Goal: Task Accomplishment & Management: Manage account settings

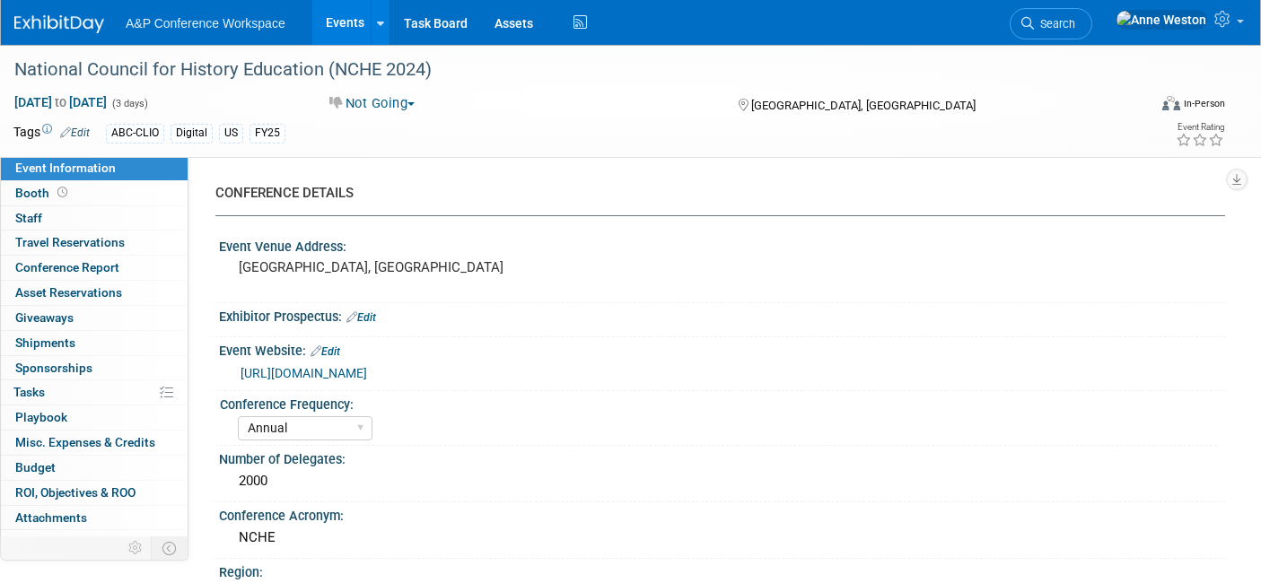
select select "Annual"
select select "Level 2"
select select "In-Person Booth"
select select "[PERSON_NAME]"
select select "Annual"
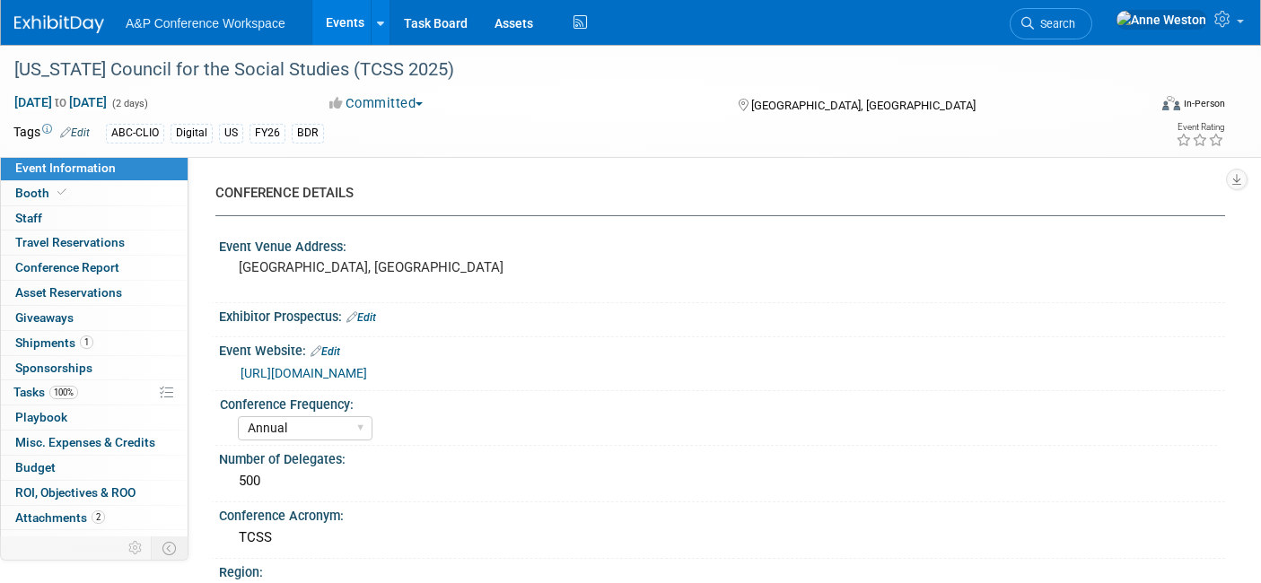
select select "Level 2"
select select "In-Person Booth"
select select "Schools"
select select "Bloomsbury Digital Resources"
select select "[PERSON_NAME]"
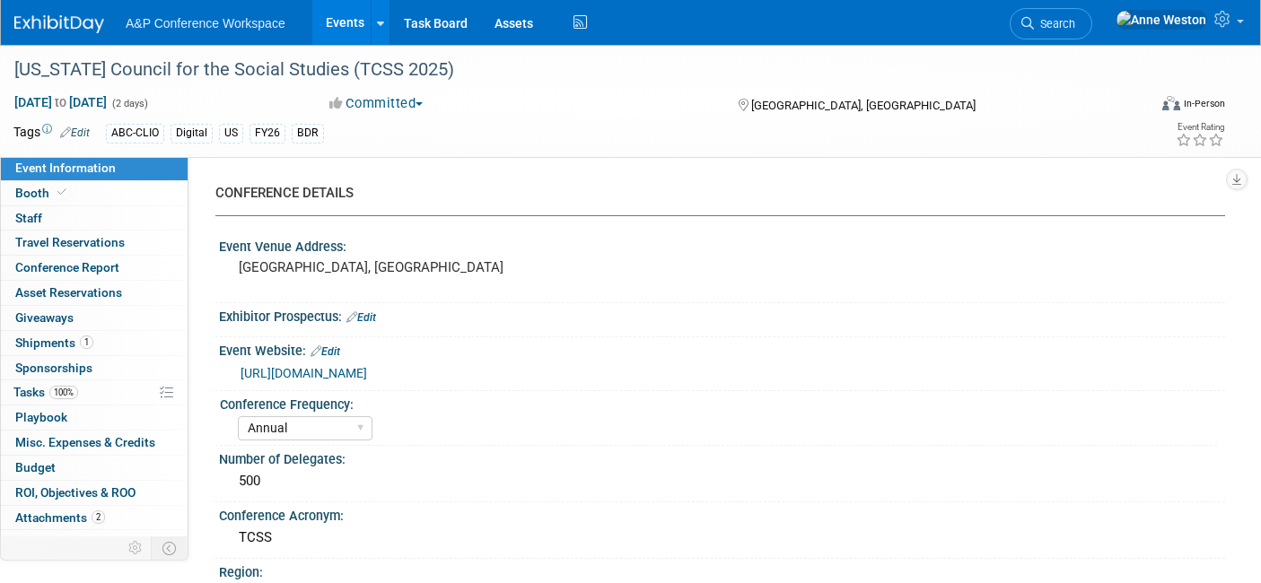
select select "[PERSON_NAME]"
select select "BDR Product Awareness and Trial Generation​"
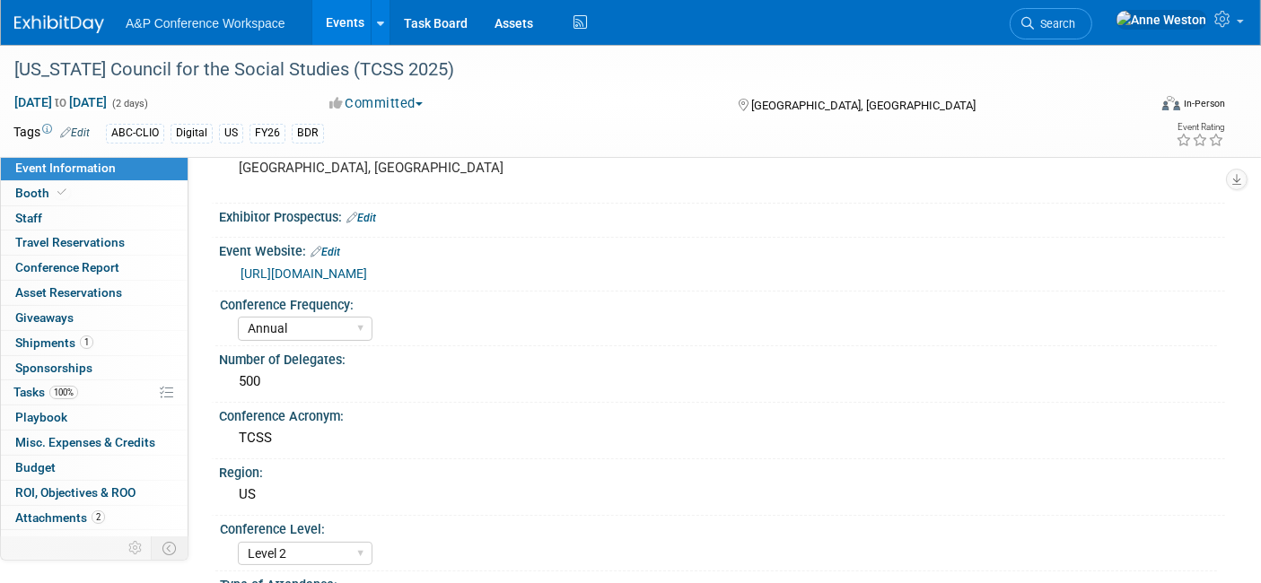
click at [1075, 22] on span "Search" at bounding box center [1054, 23] width 41 height 13
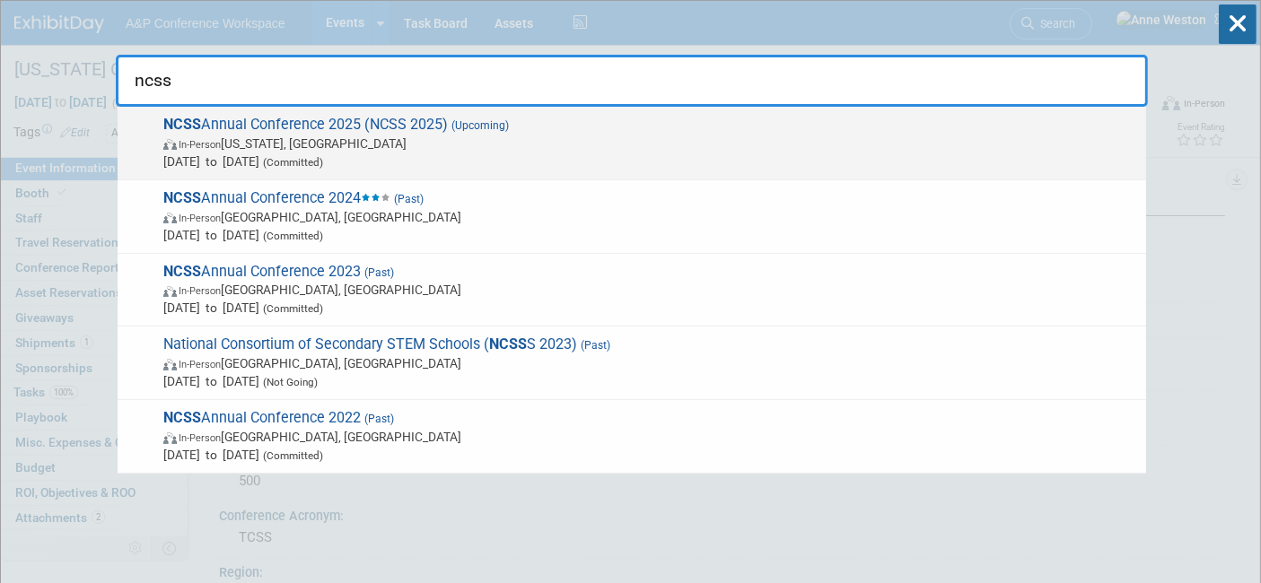
type input "ncss"
click at [279, 128] on span "NCSS Annual Conference 2025 (NCSS 2025) (Upcoming) In-Person Washington, DC Dec…" at bounding box center [647, 143] width 979 height 55
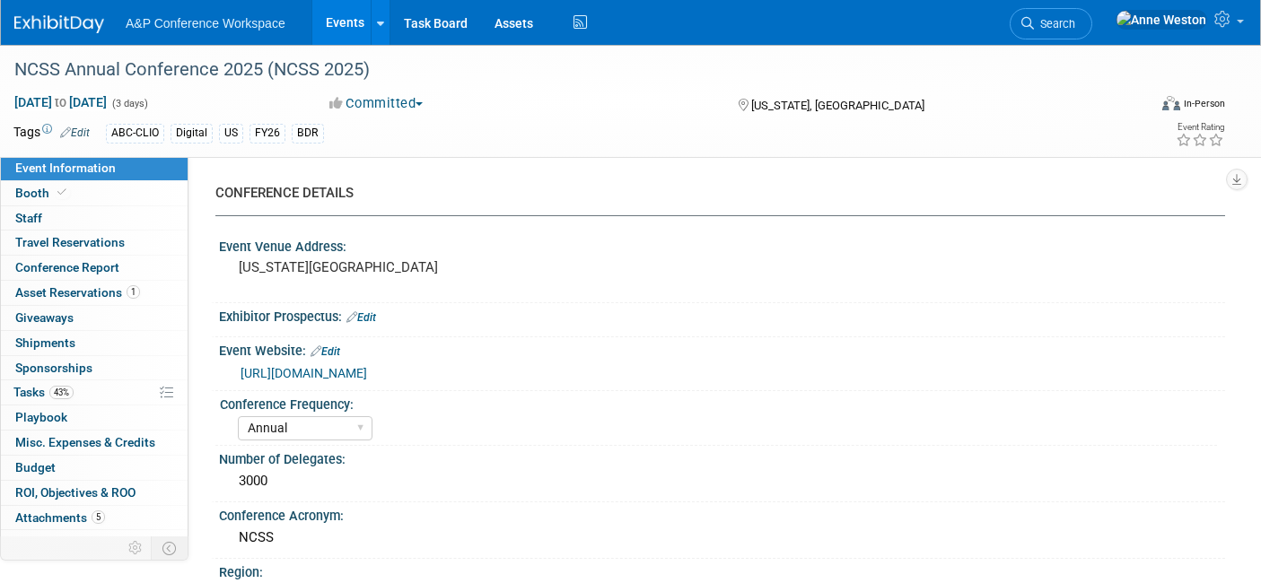
select select "Annual"
select select "Level 1"
select select "In-Person Booth"
select select "Schools"
select select "Bloomsbury Digital Resources"
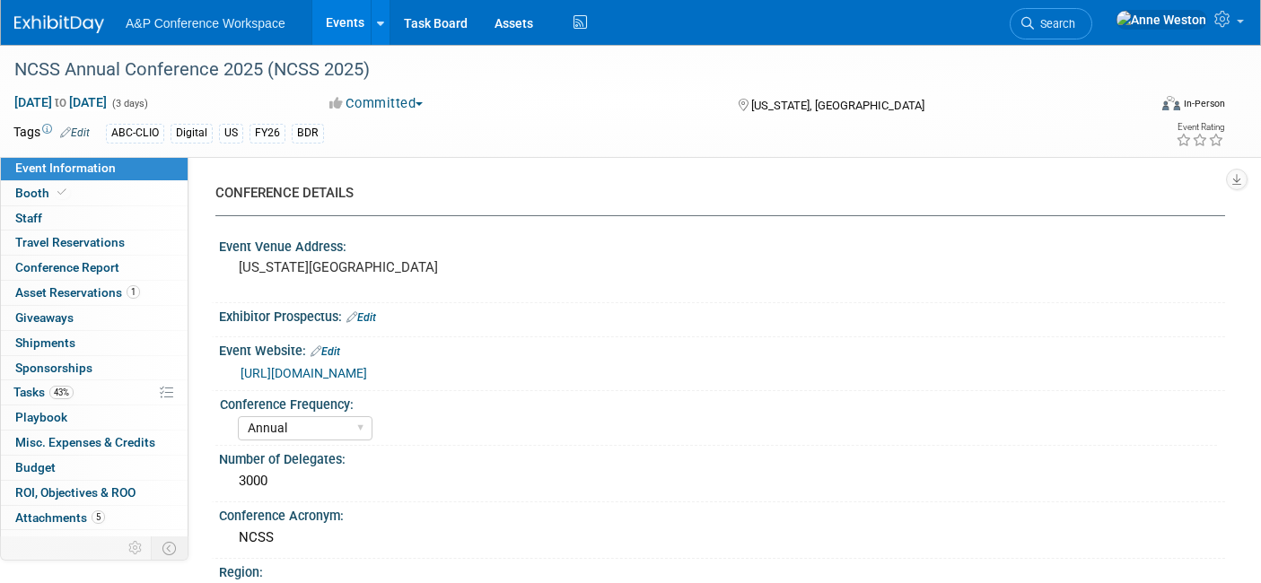
select select "[PERSON_NAME]"
select select "Brand/Subject Presence​"
click at [36, 394] on span "Tasks 43%" at bounding box center [43, 392] width 60 height 14
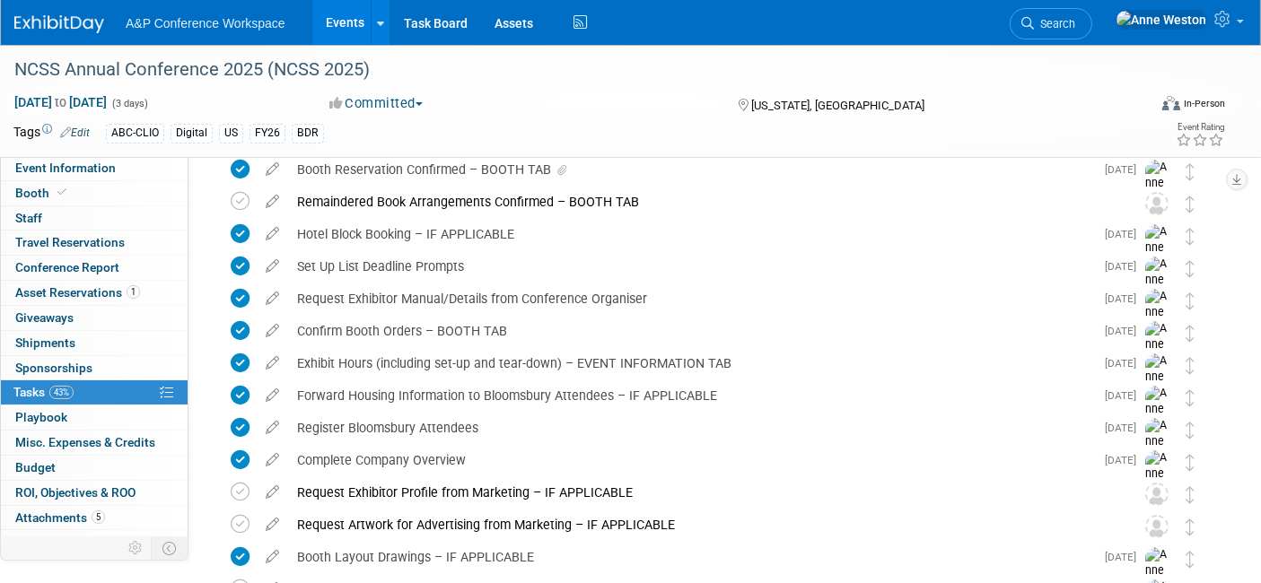
scroll to position [100, 0]
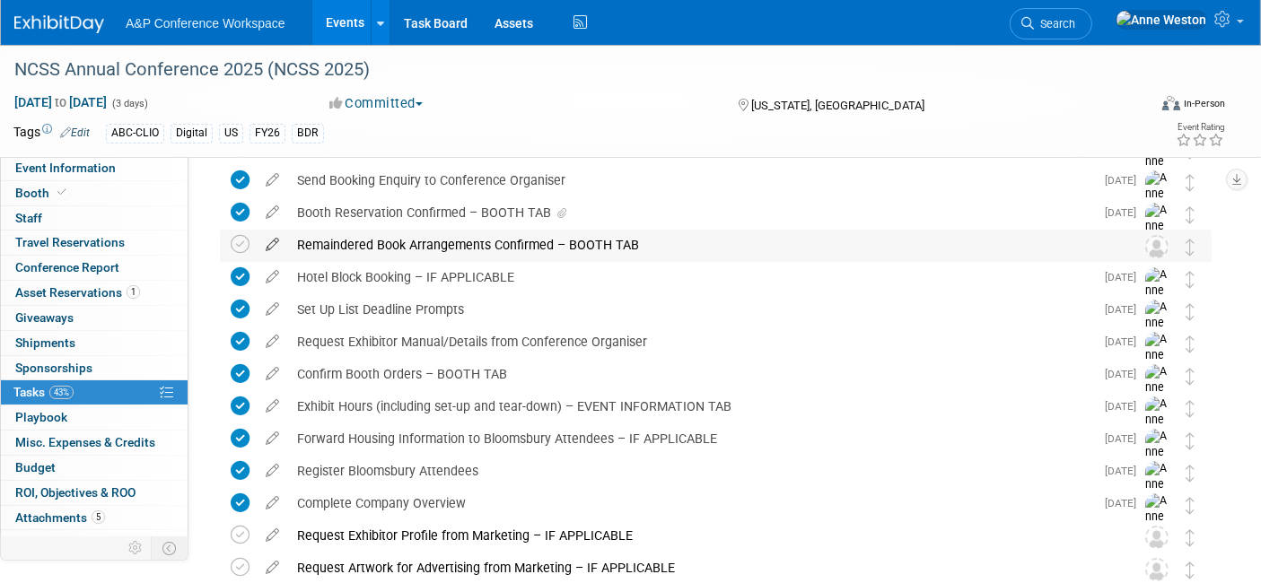
click at [275, 240] on icon at bounding box center [272, 241] width 31 height 22
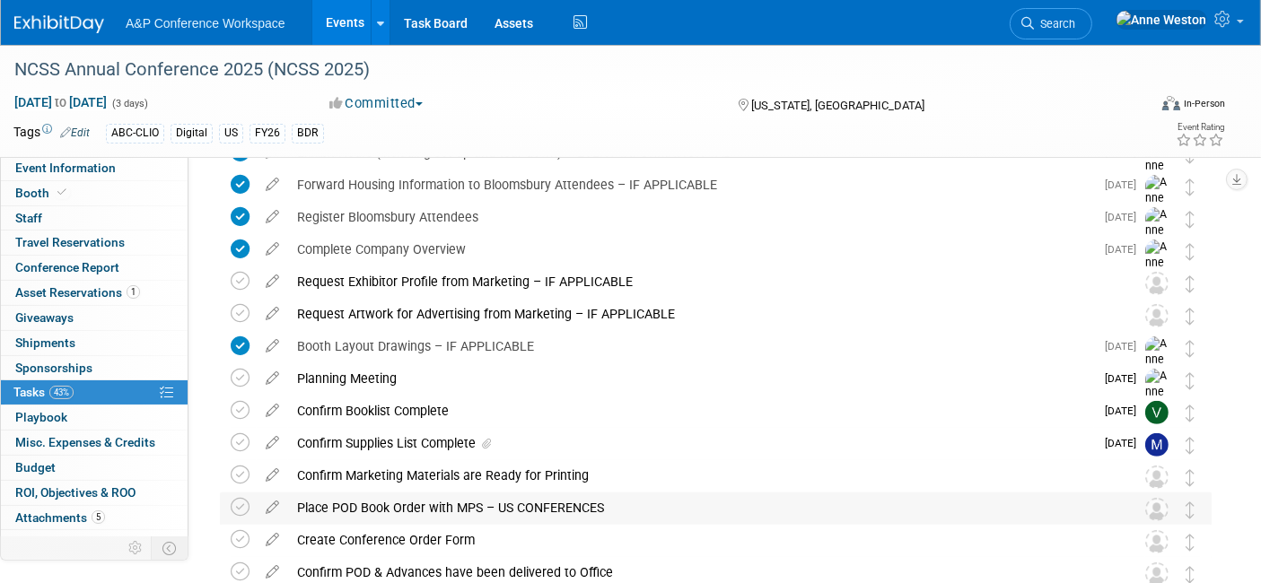
scroll to position [465, 0]
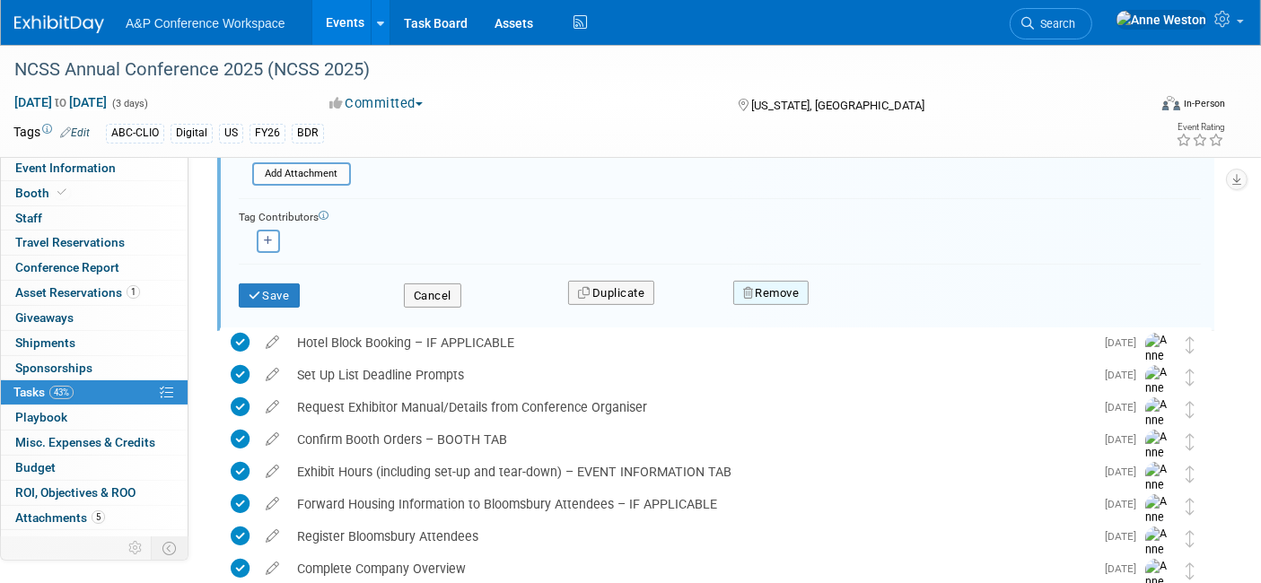
click at [760, 281] on button "Remove" at bounding box center [771, 293] width 76 height 25
click at [853, 303] on icon at bounding box center [858, 308] width 11 height 10
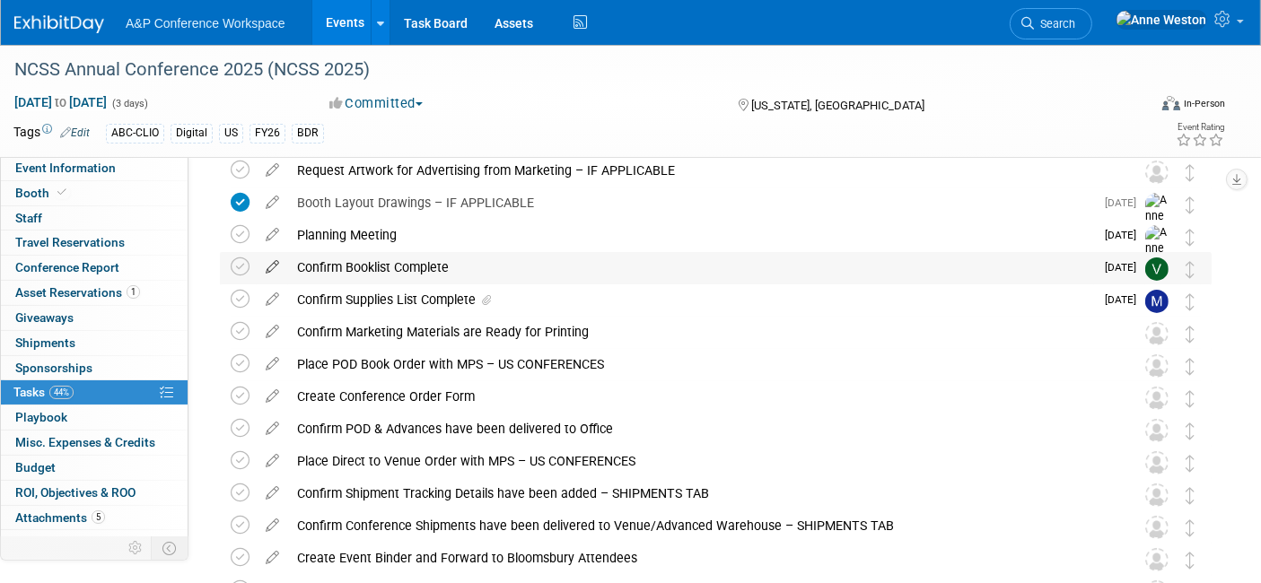
click at [274, 258] on icon at bounding box center [272, 263] width 31 height 22
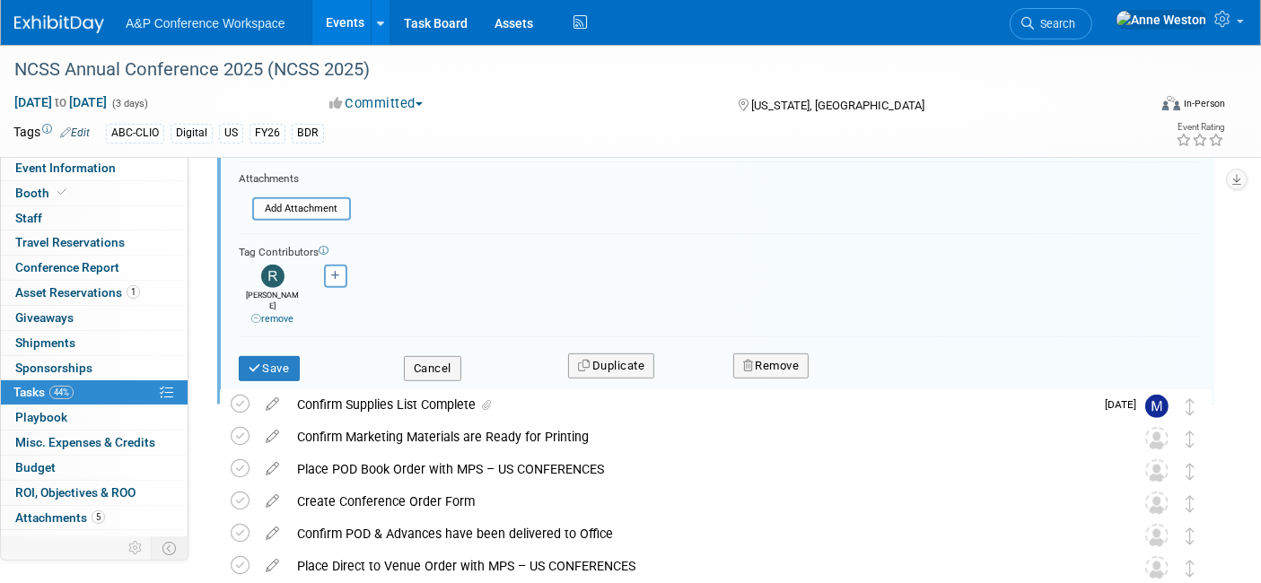
scroll to position [853, 0]
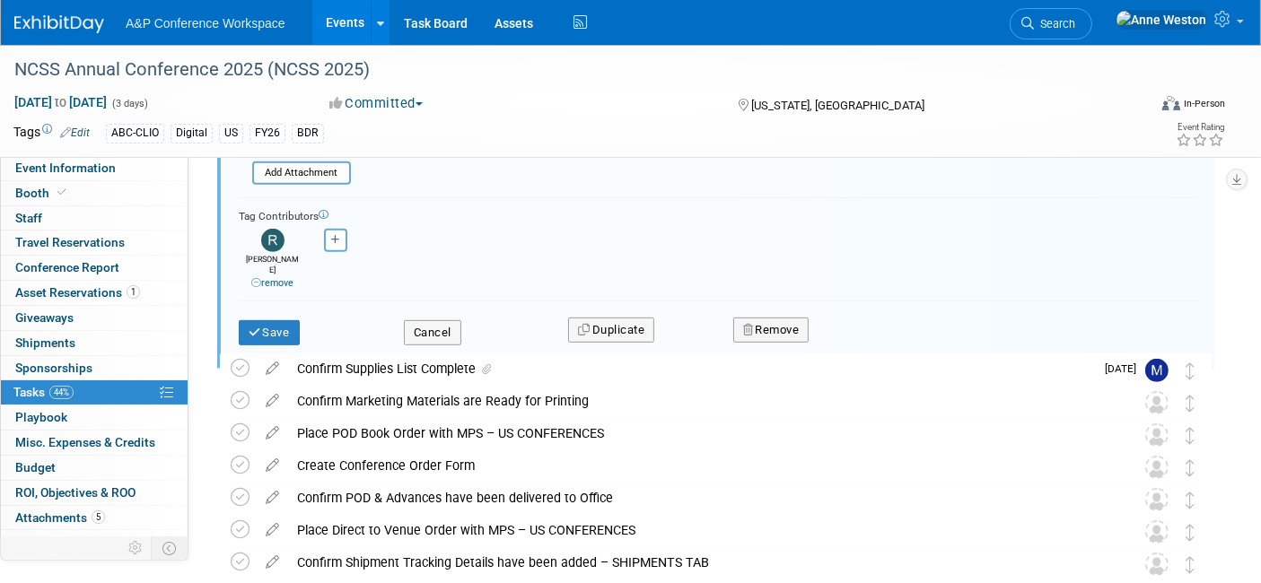
click at [267, 277] on link "remove" at bounding box center [272, 283] width 42 height 12
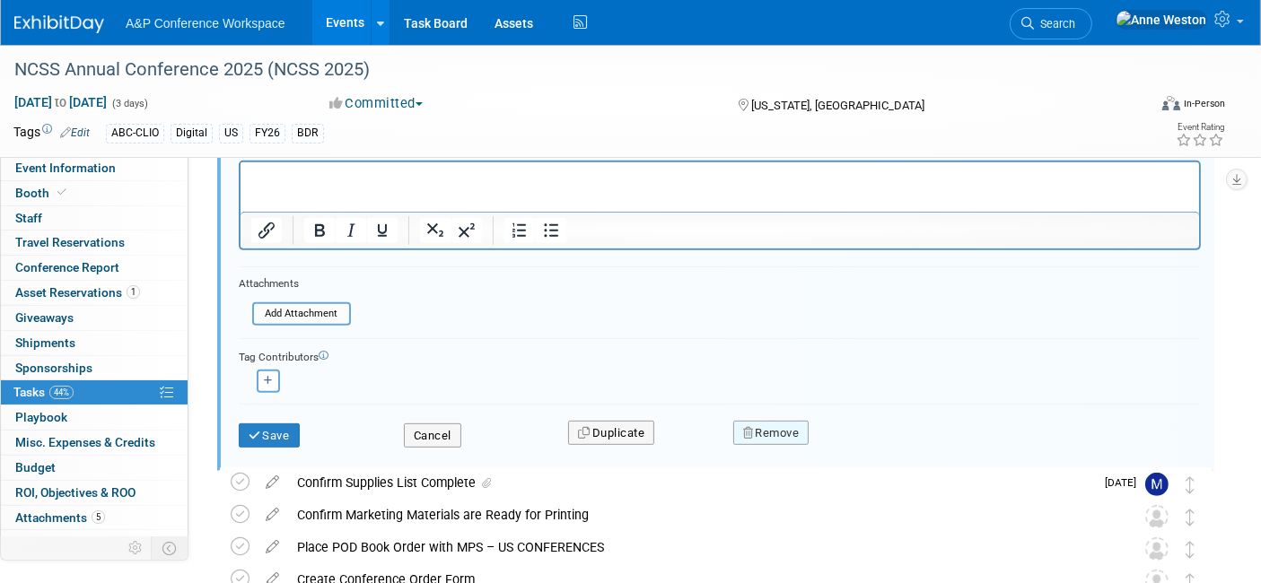
scroll to position [754, 0]
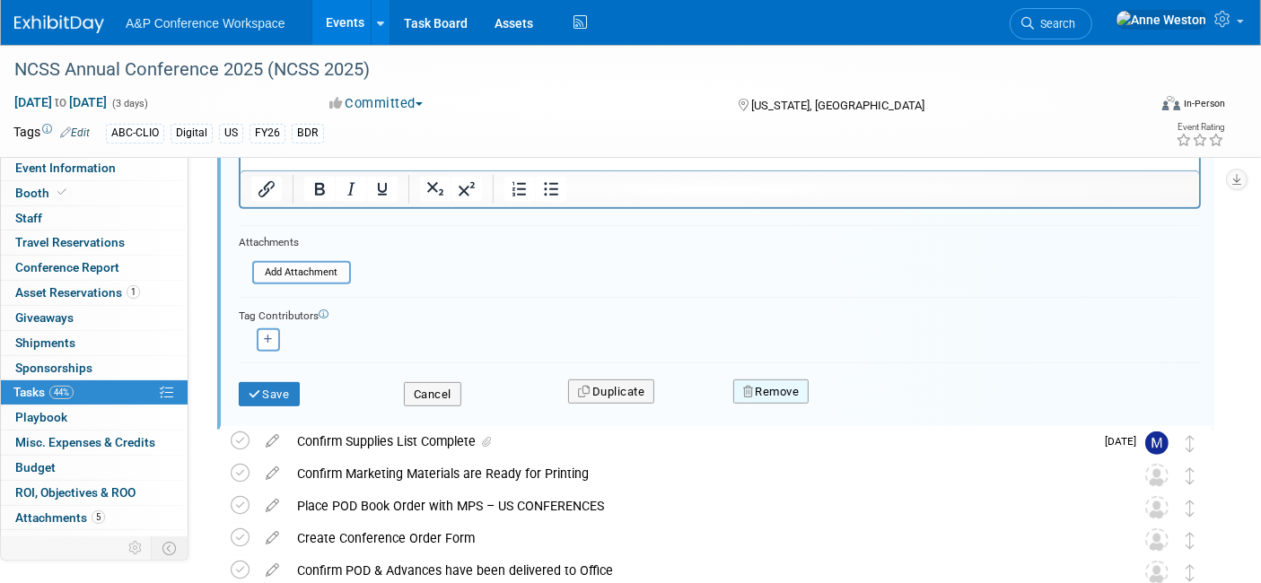
click at [775, 380] on button "Remove" at bounding box center [771, 391] width 76 height 25
click at [869, 397] on link "Yes" at bounding box center [871, 406] width 52 height 29
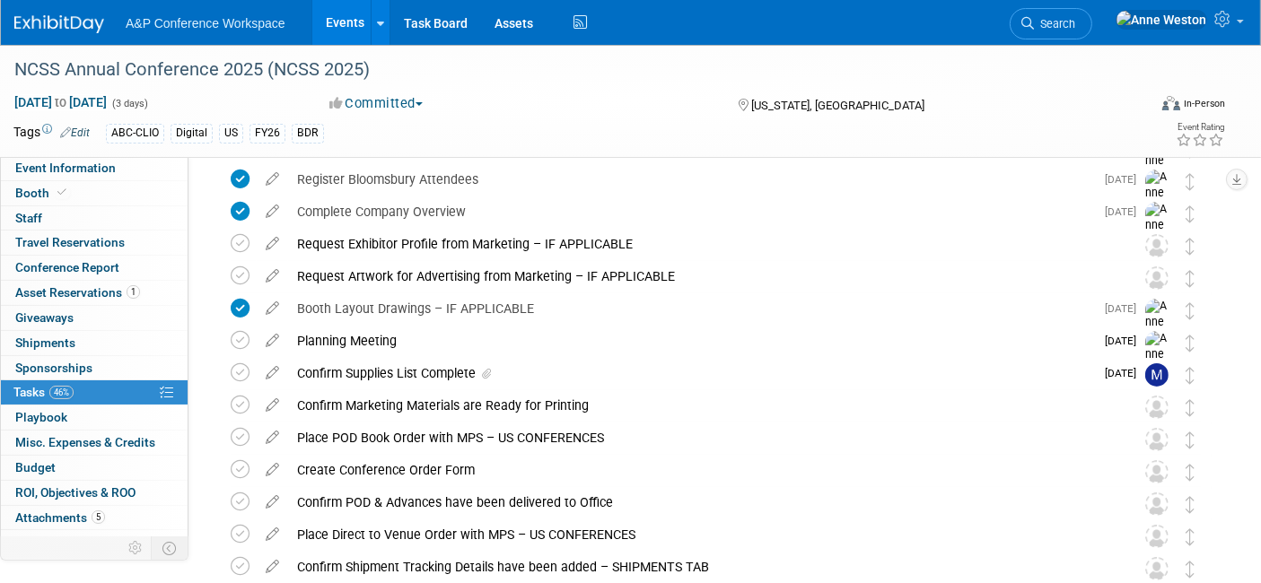
scroll to position [397, 0]
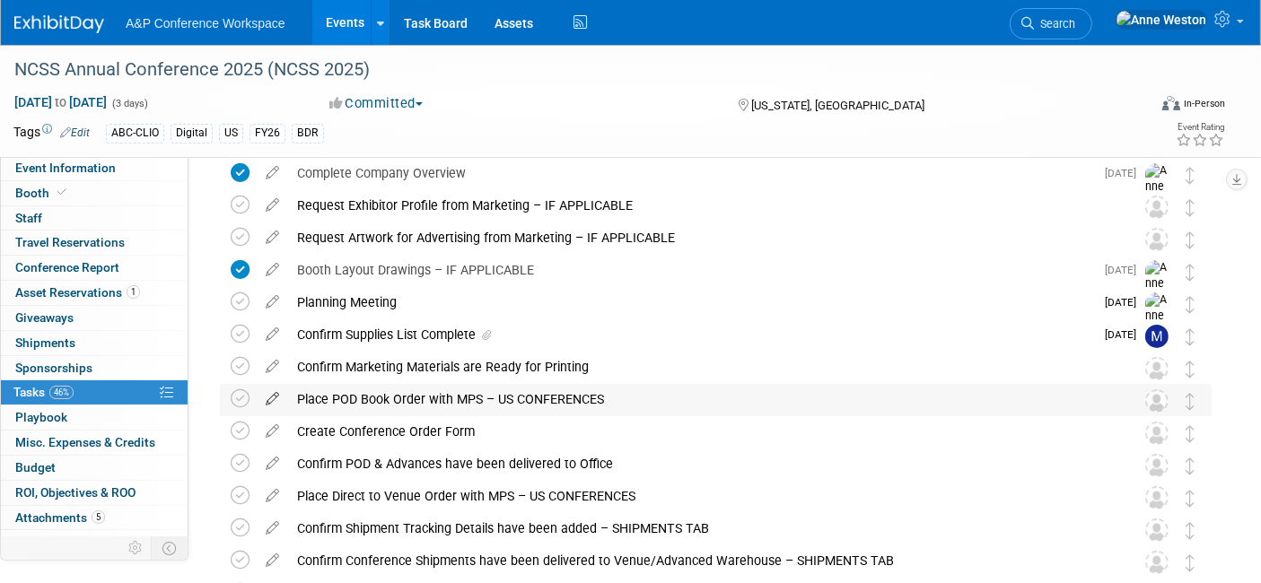
click at [269, 398] on icon at bounding box center [272, 395] width 31 height 22
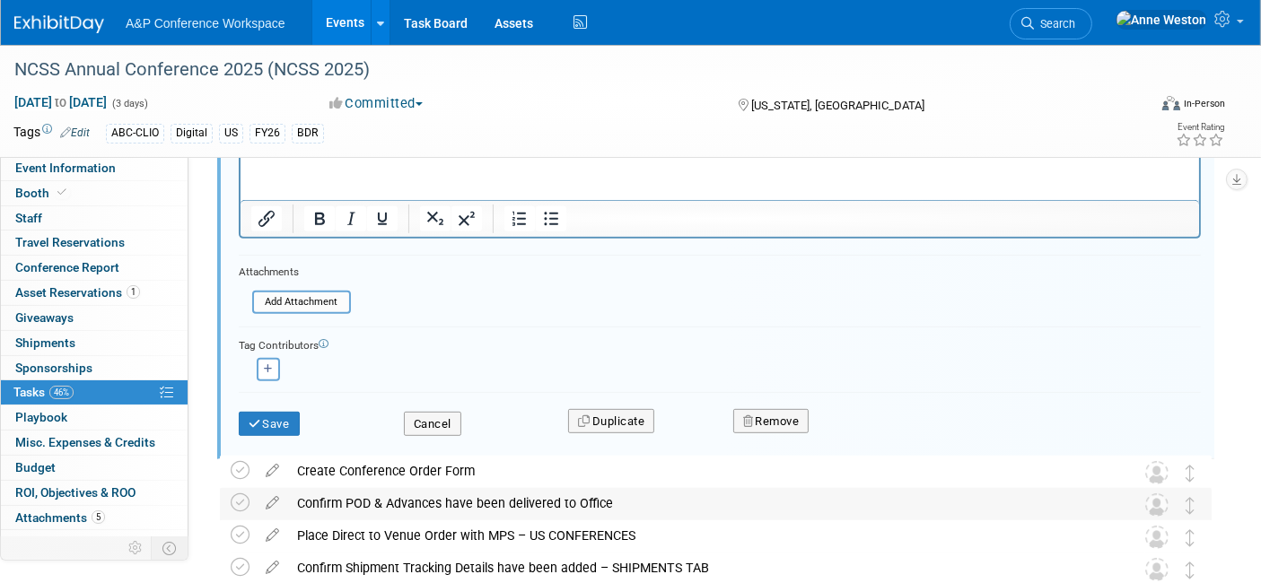
scroll to position [917, 0]
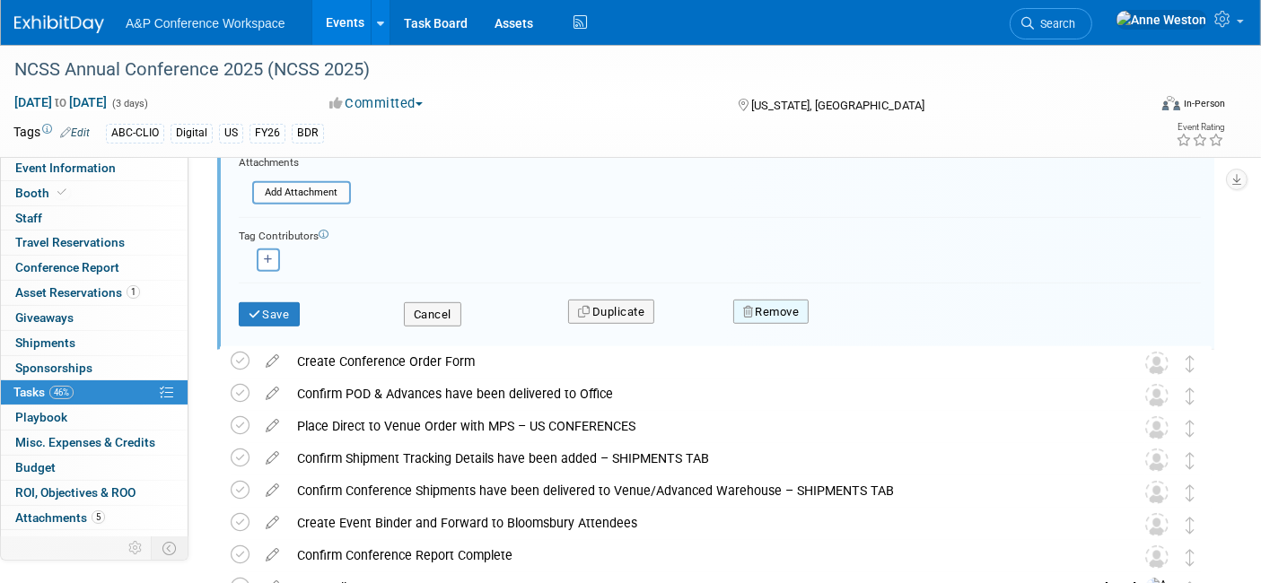
click at [768, 303] on button "Remove" at bounding box center [771, 312] width 76 height 25
click at [856, 322] on icon at bounding box center [858, 327] width 11 height 10
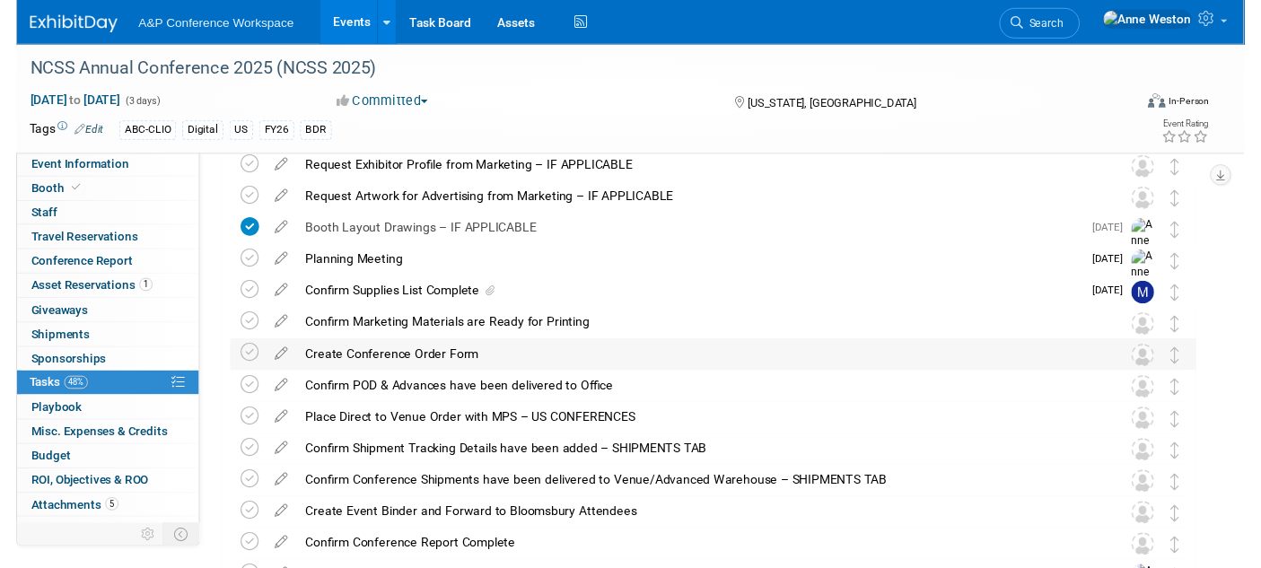
scroll to position [466, 0]
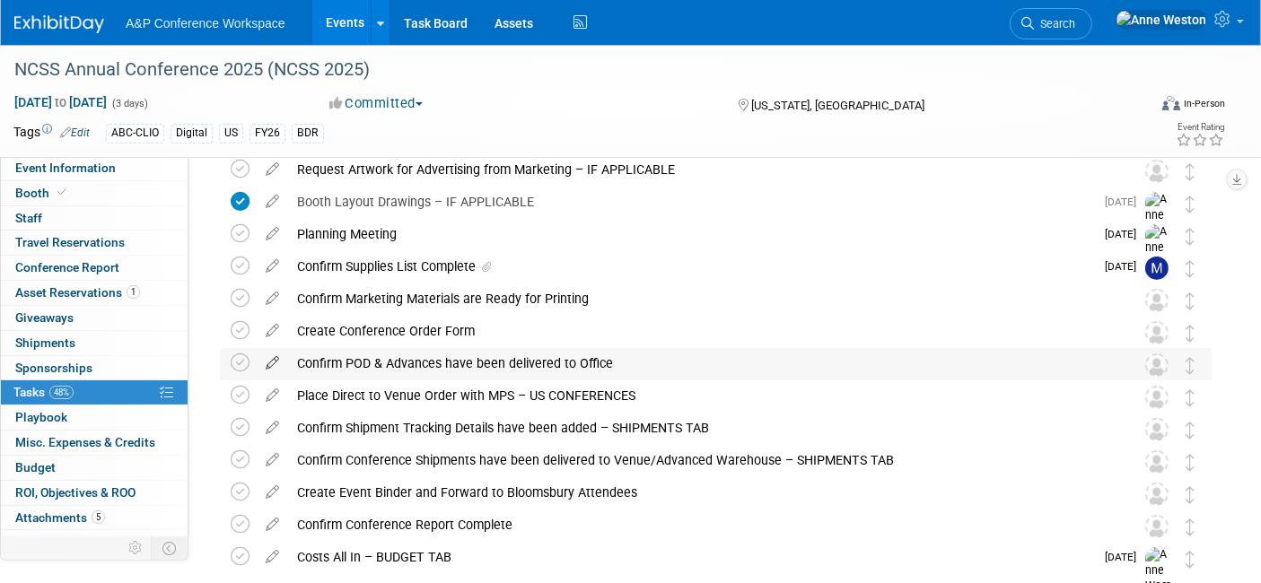
click at [270, 354] on icon at bounding box center [272, 359] width 31 height 22
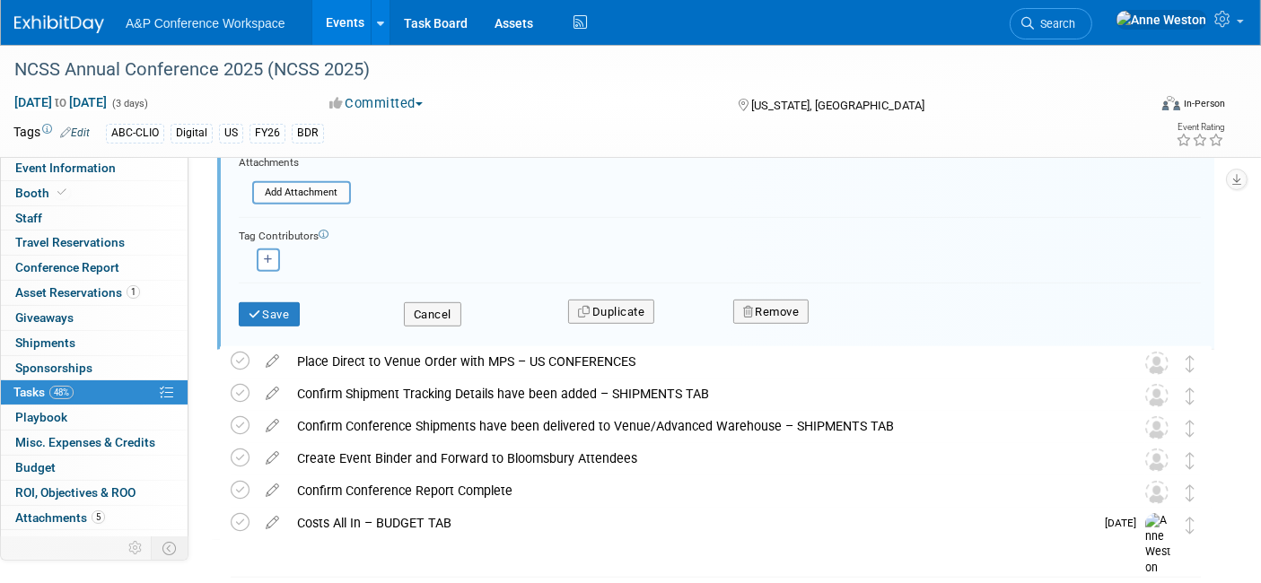
scroll to position [1015, 0]
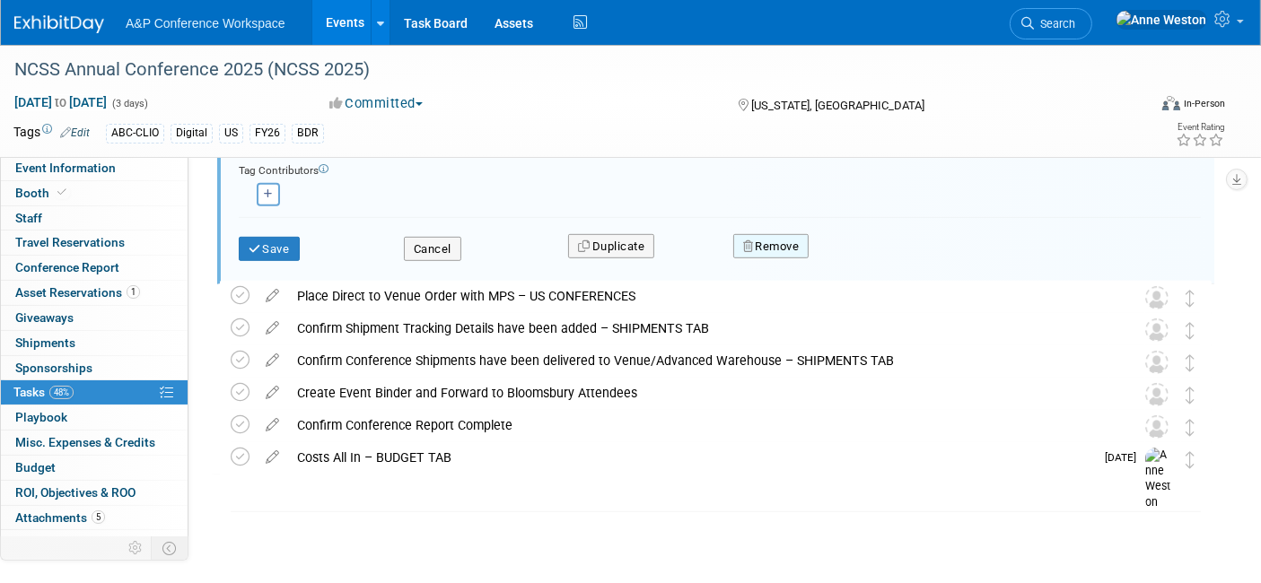
click at [776, 237] on button "Remove" at bounding box center [771, 246] width 76 height 25
click at [858, 257] on icon at bounding box center [858, 262] width 11 height 10
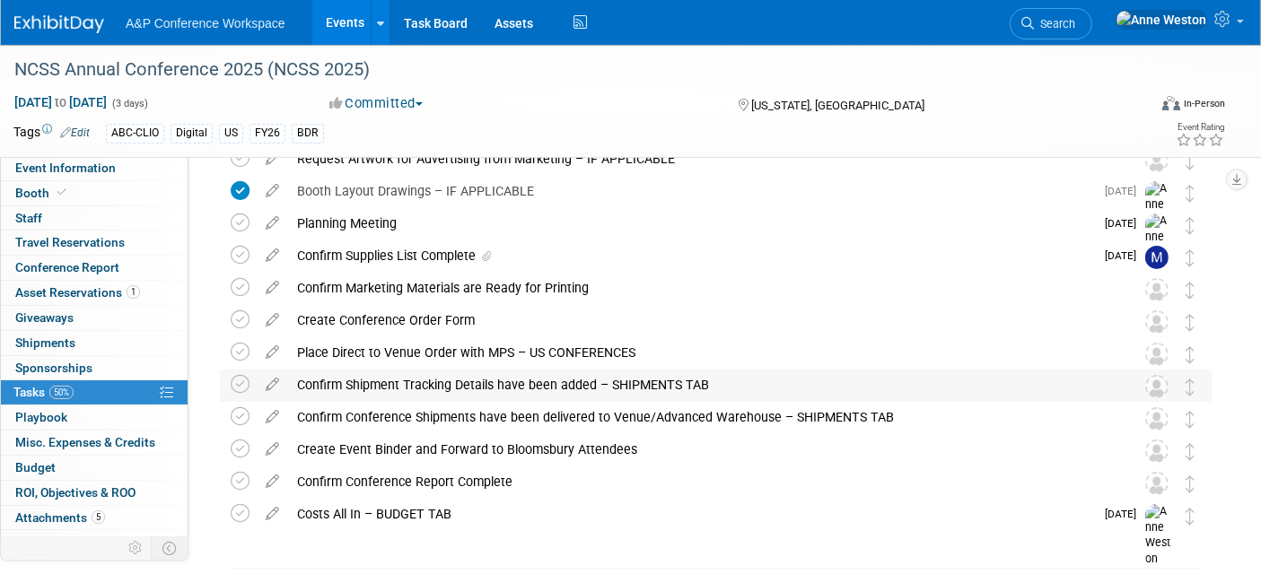
scroll to position [432, 0]
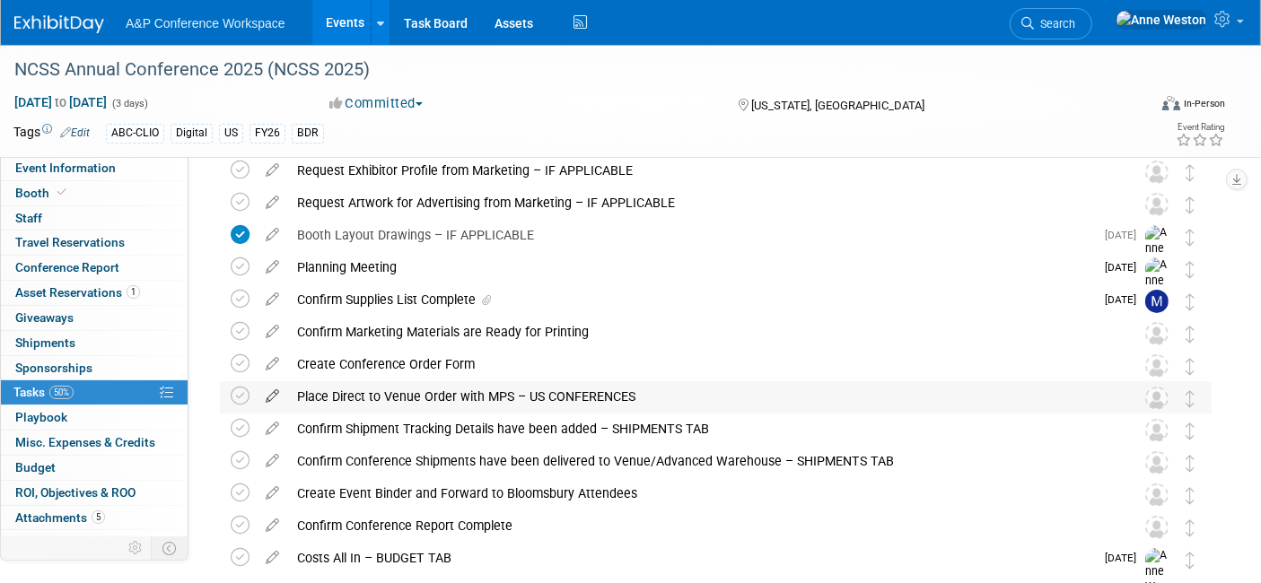
click at [277, 391] on icon at bounding box center [272, 392] width 31 height 22
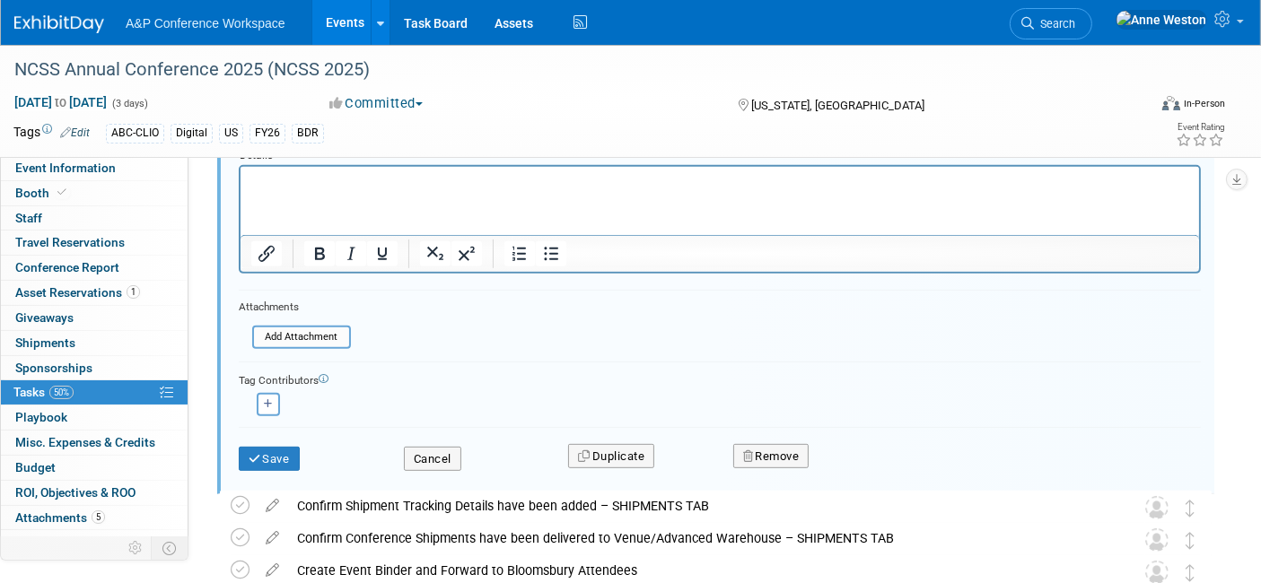
scroll to position [850, 0]
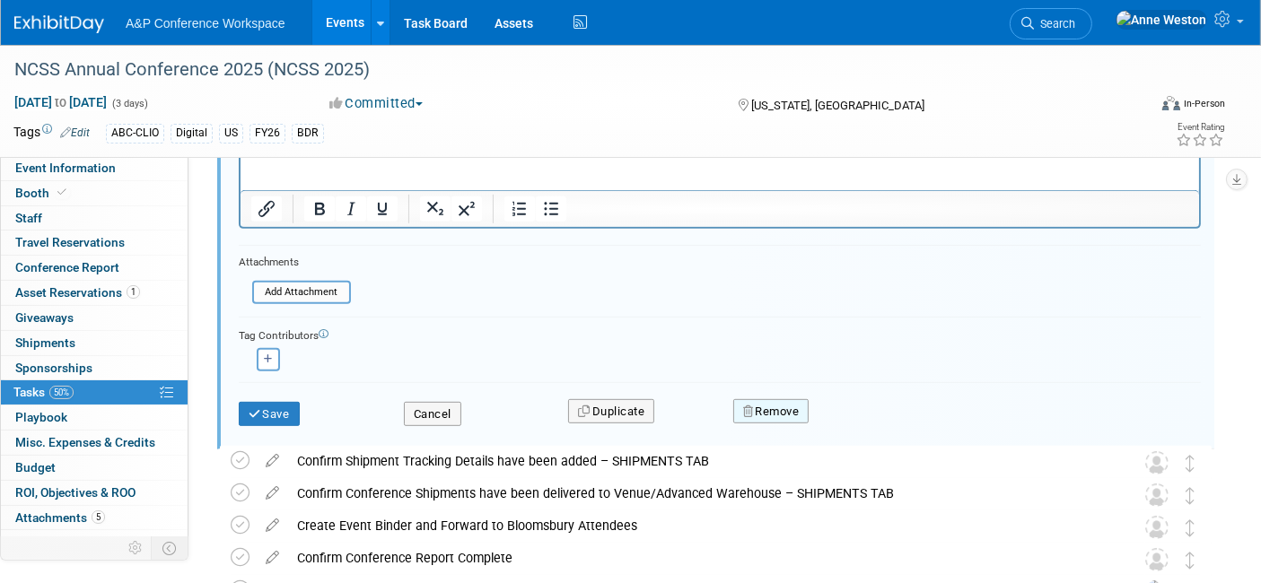
click at [781, 406] on button "Remove" at bounding box center [771, 411] width 76 height 25
click at [861, 414] on link "Yes" at bounding box center [871, 426] width 52 height 29
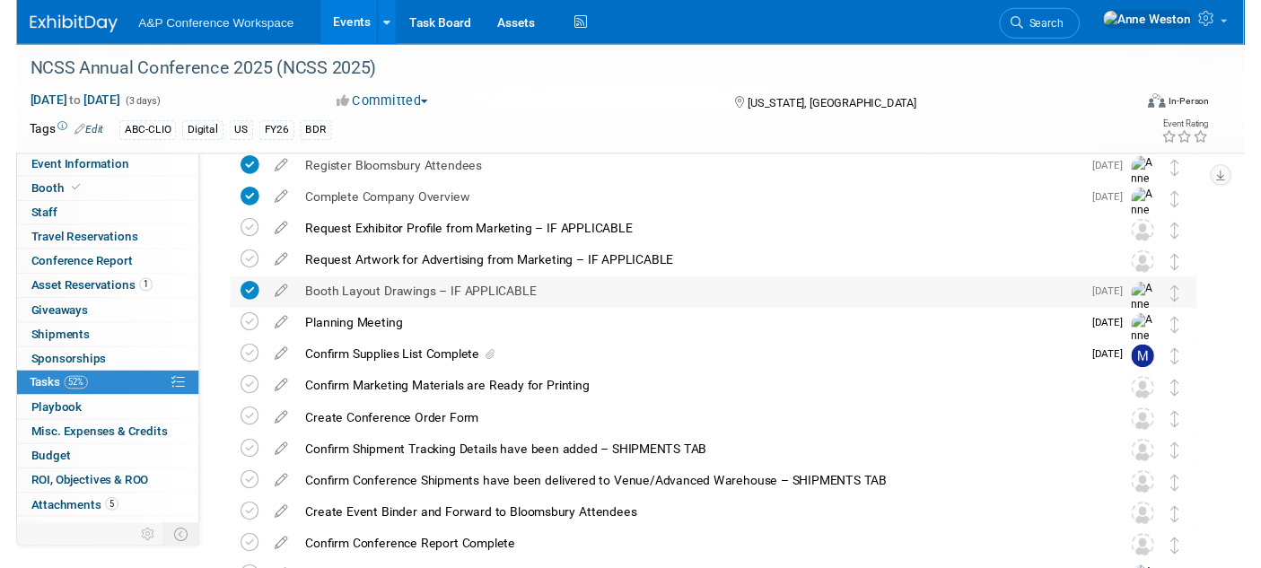
scroll to position [400, 0]
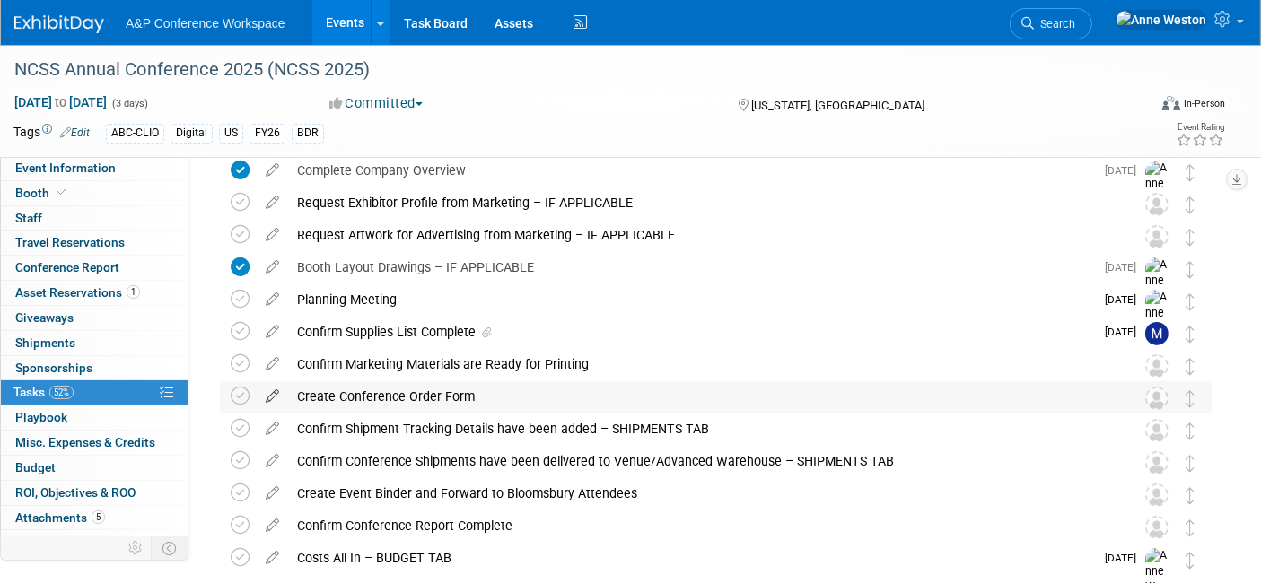
click at [274, 387] on icon at bounding box center [272, 392] width 31 height 22
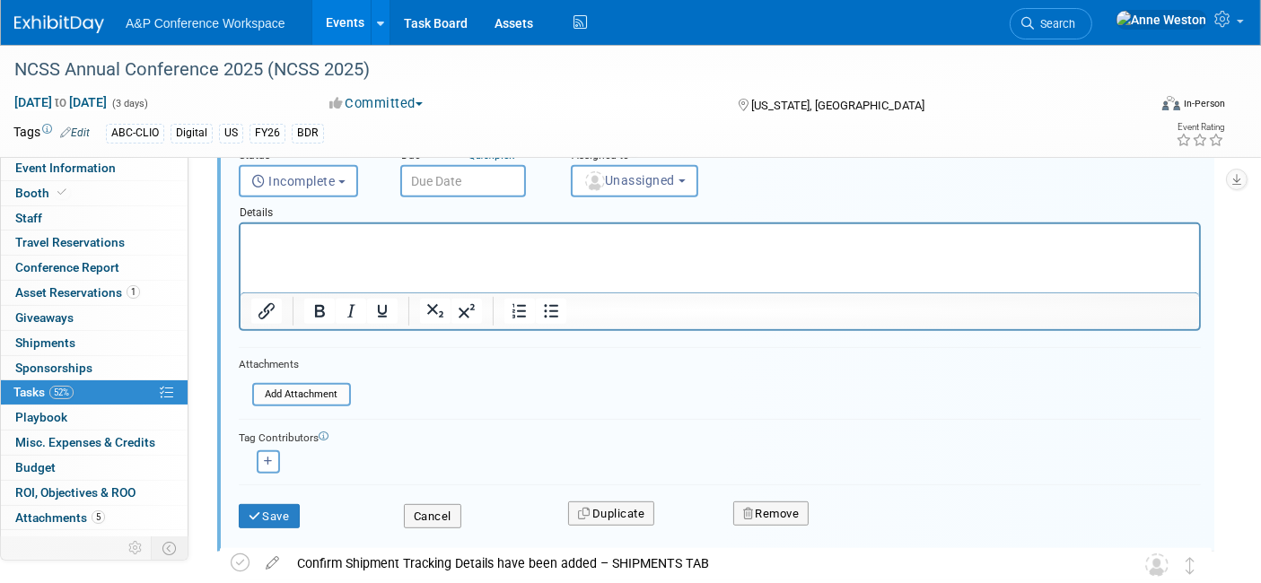
scroll to position [817, 0]
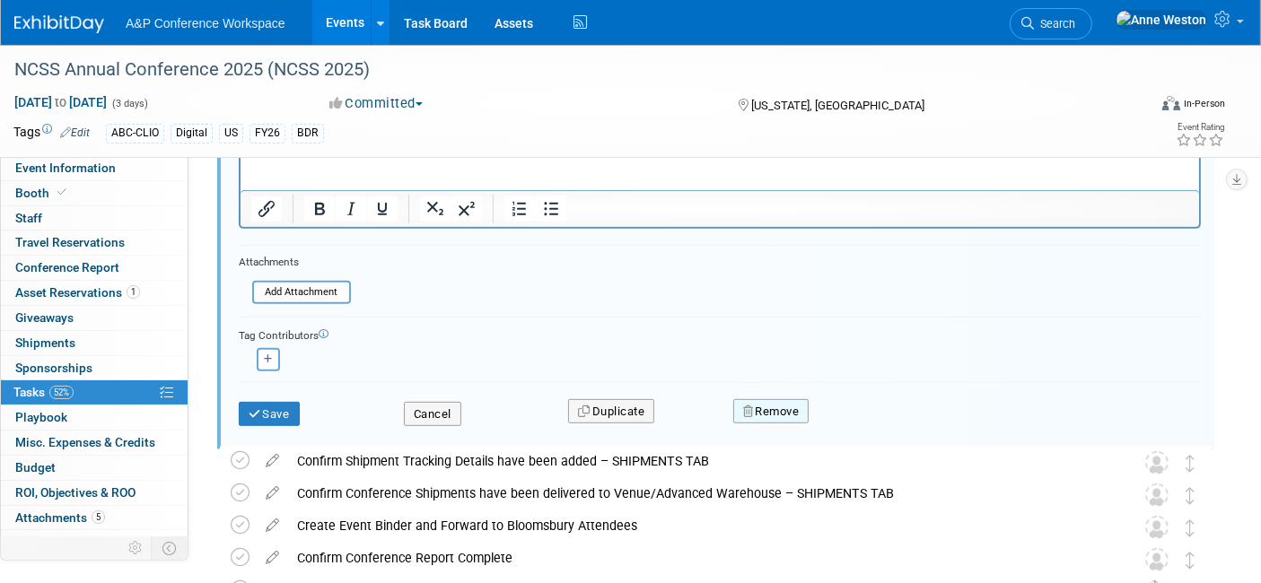
click at [792, 399] on button "Remove" at bounding box center [771, 411] width 76 height 25
click at [861, 422] on icon at bounding box center [858, 427] width 11 height 10
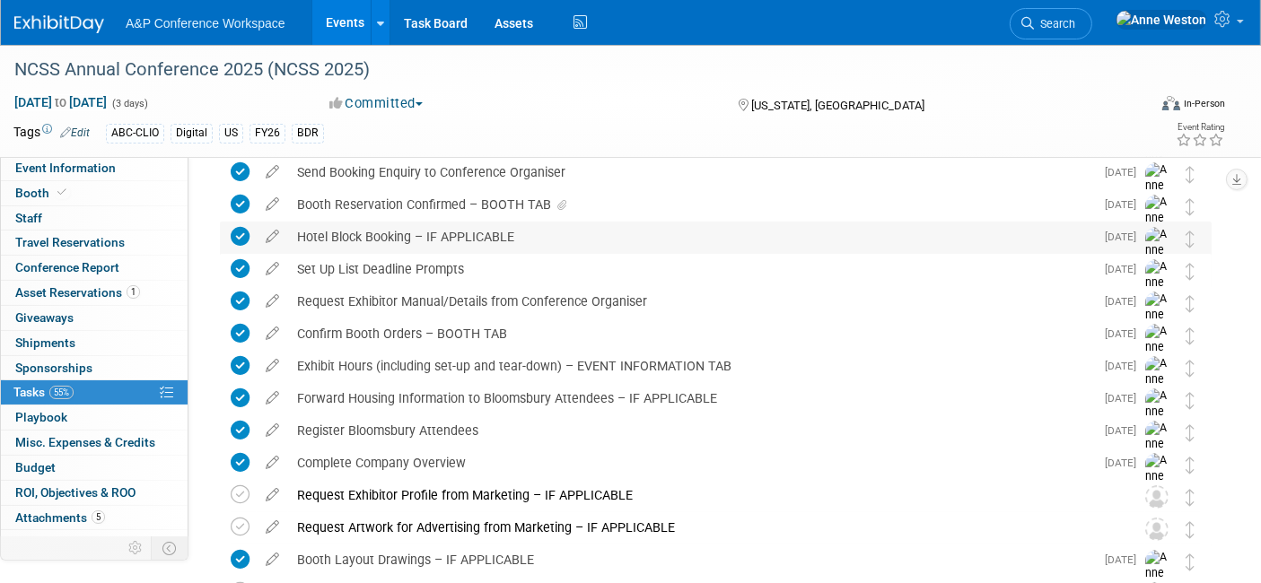
scroll to position [0, 0]
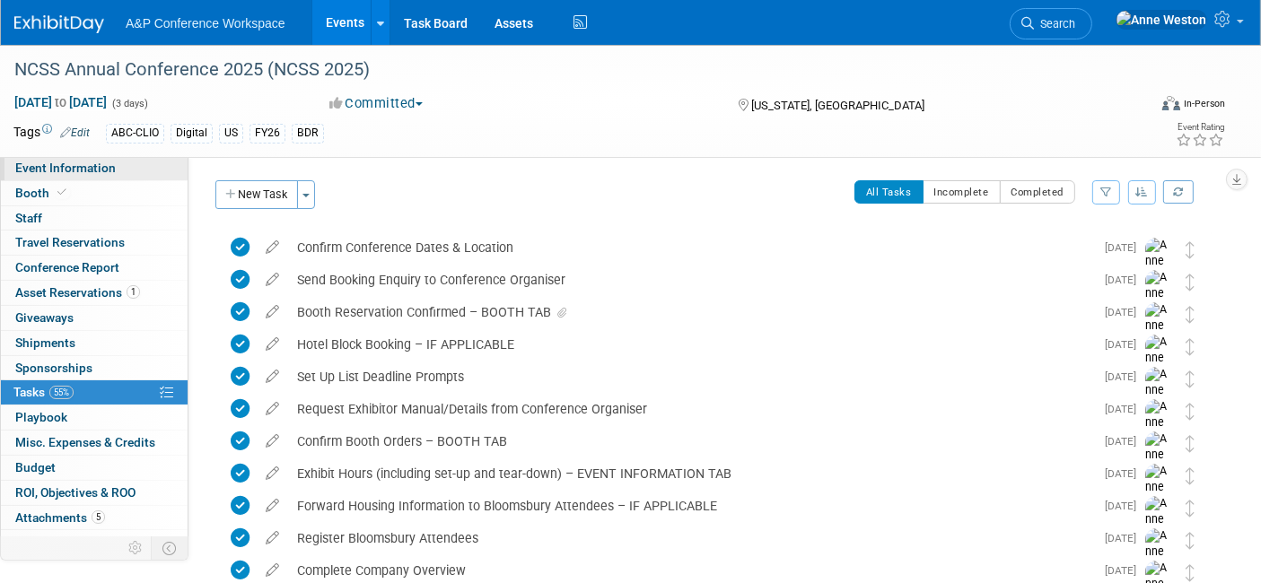
click at [56, 168] on span "Event Information" at bounding box center [65, 168] width 100 height 14
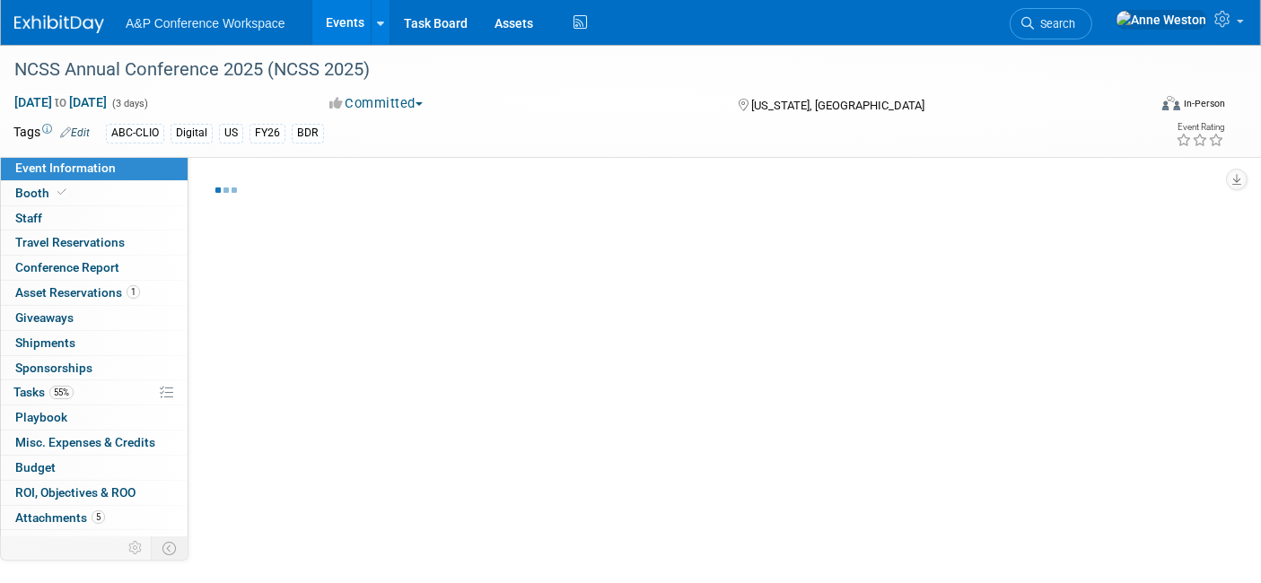
select select "Annual"
select select "Level 1"
select select "In-Person Booth"
select select "Schools"
select select "Bloomsbury Digital Resources"
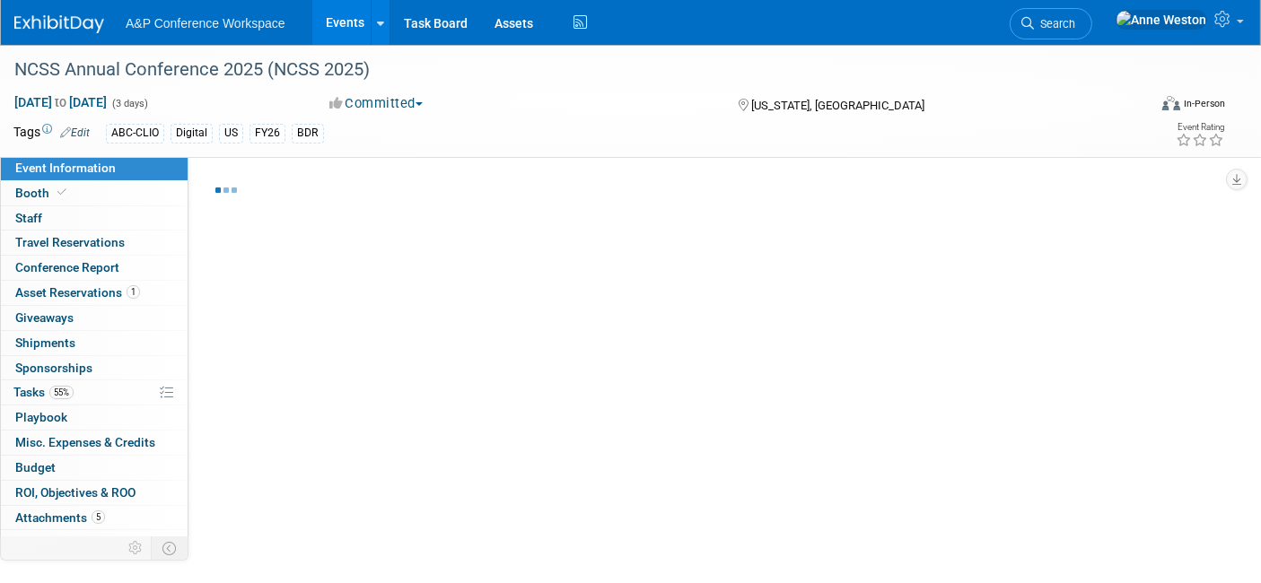
select select "[PERSON_NAME]"
select select "Brand/Subject Presence​"
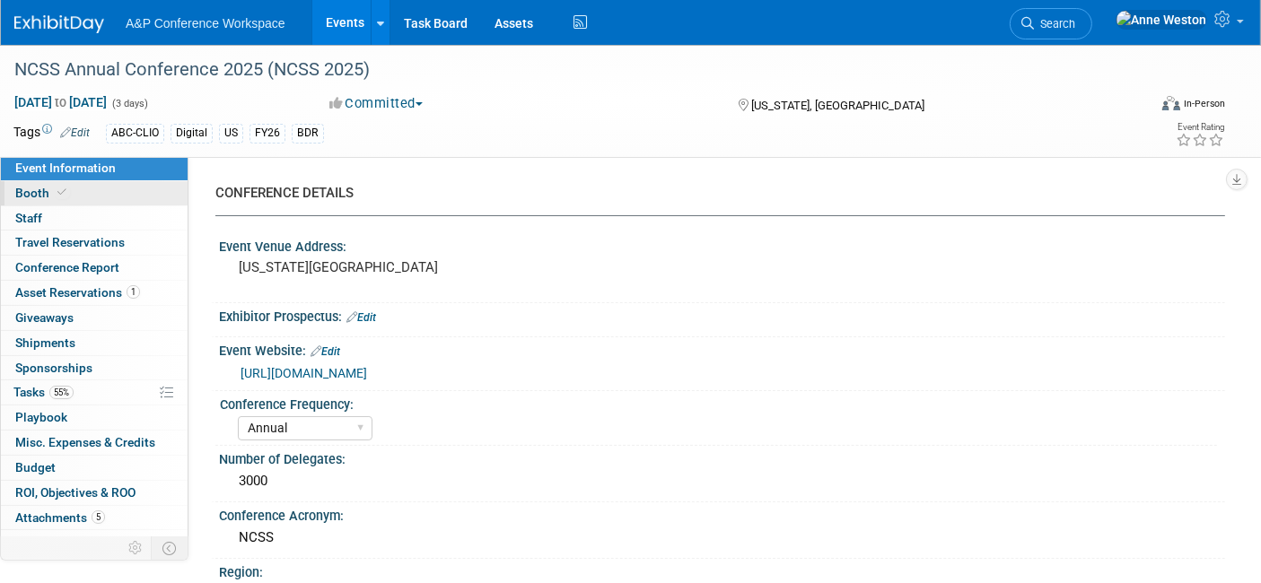
click at [59, 188] on icon at bounding box center [61, 193] width 9 height 10
select select "CLDC - Digital/BDR"
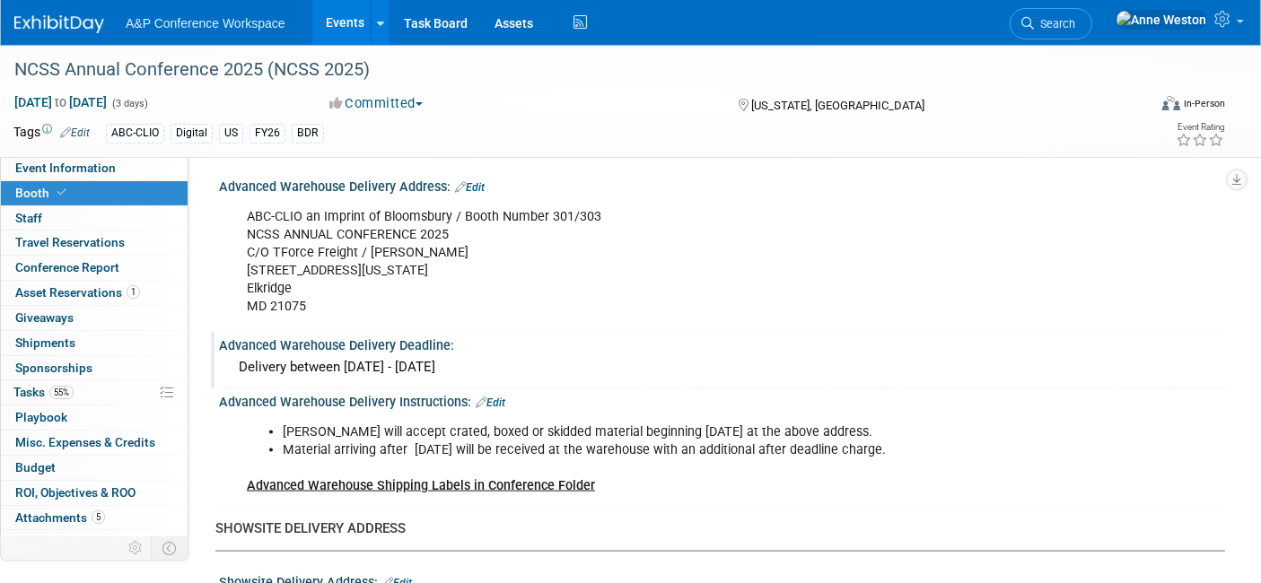
scroll to position [2193, 0]
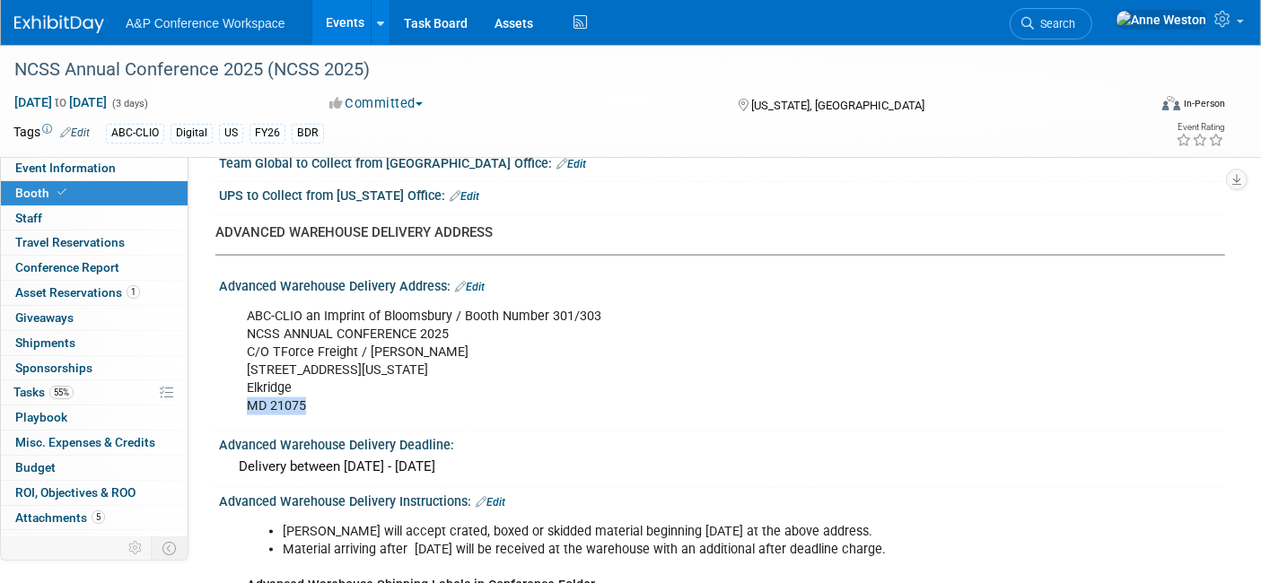
drag, startPoint x: 303, startPoint y: 390, endPoint x: 240, endPoint y: 386, distance: 63.9
click at [240, 386] on div "ABC-CLIO an Imprint of Bloomsbury / Booth Number 301/303 NCSS ANNUAL CONFERENCE…" at bounding box center [632, 362] width 796 height 126
copy div "MD 21075"
click at [571, 223] on div "ADVANCED WAREHOUSE DELIVERY ADDRESS" at bounding box center [713, 232] width 996 height 19
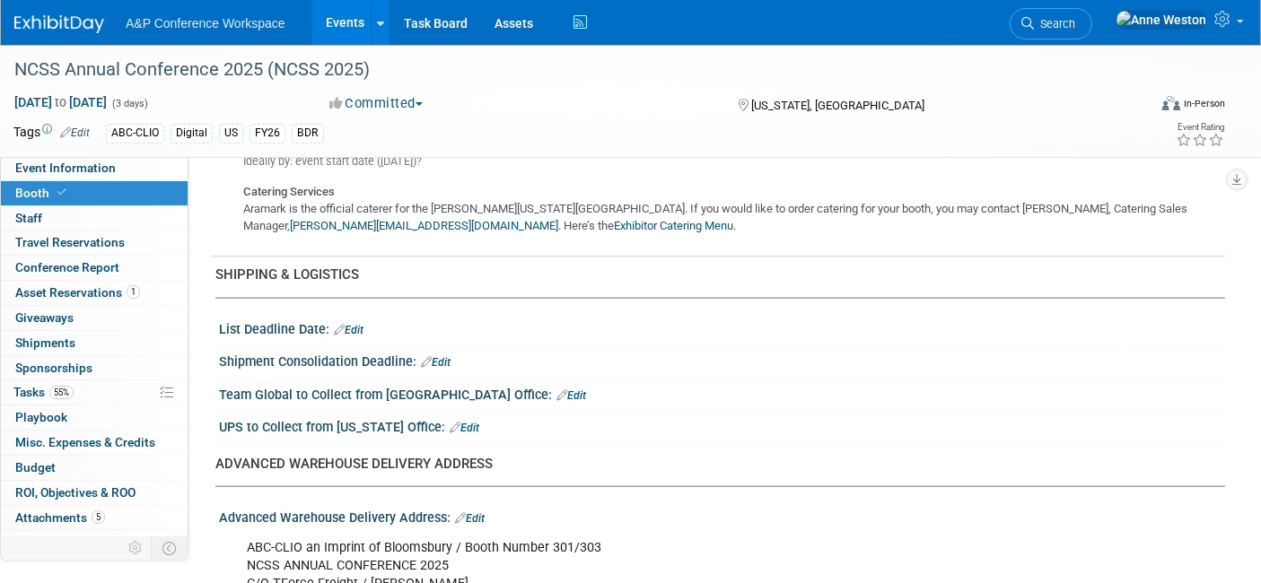
scroll to position [2038, 0]
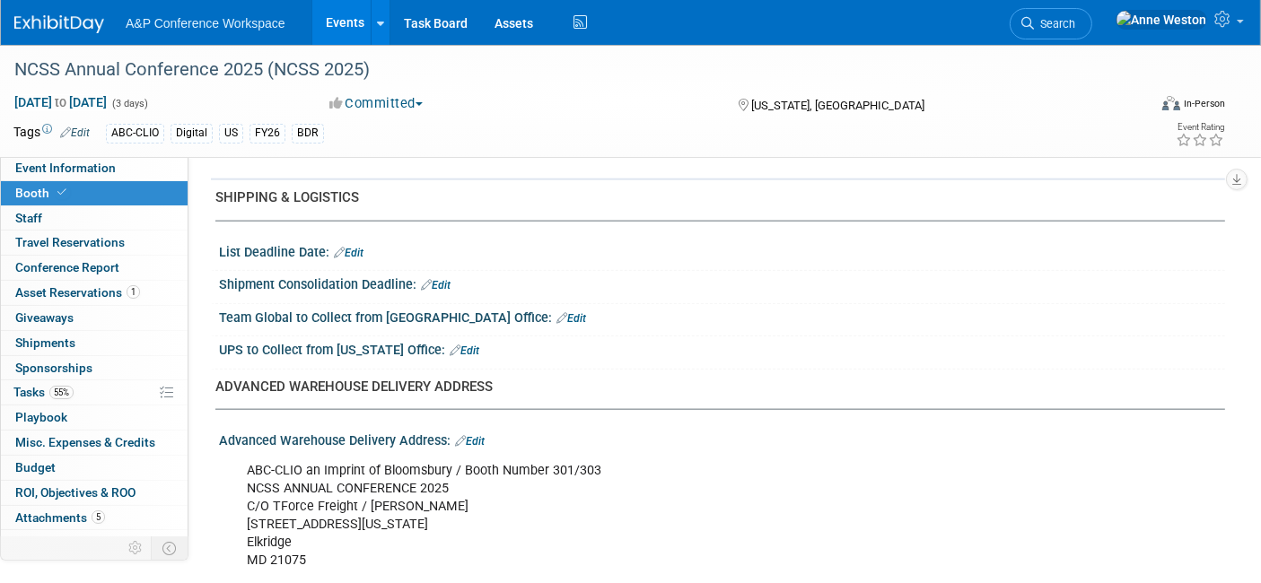
click at [448, 279] on link "Edit" at bounding box center [436, 285] width 30 height 13
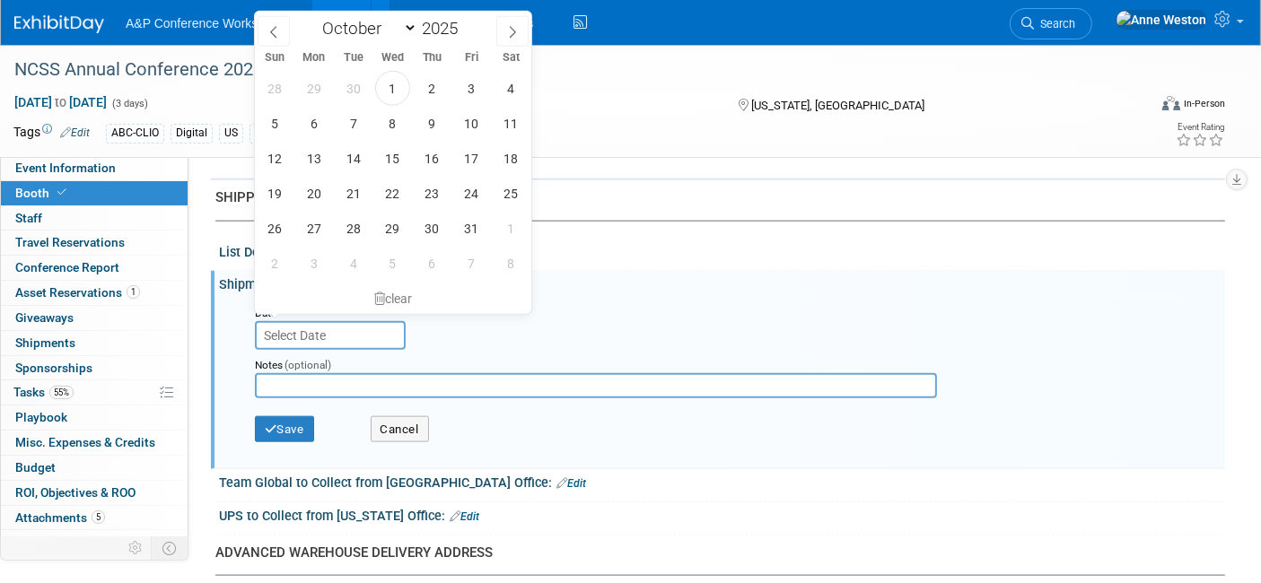
click at [279, 321] on input "text" at bounding box center [330, 335] width 151 height 29
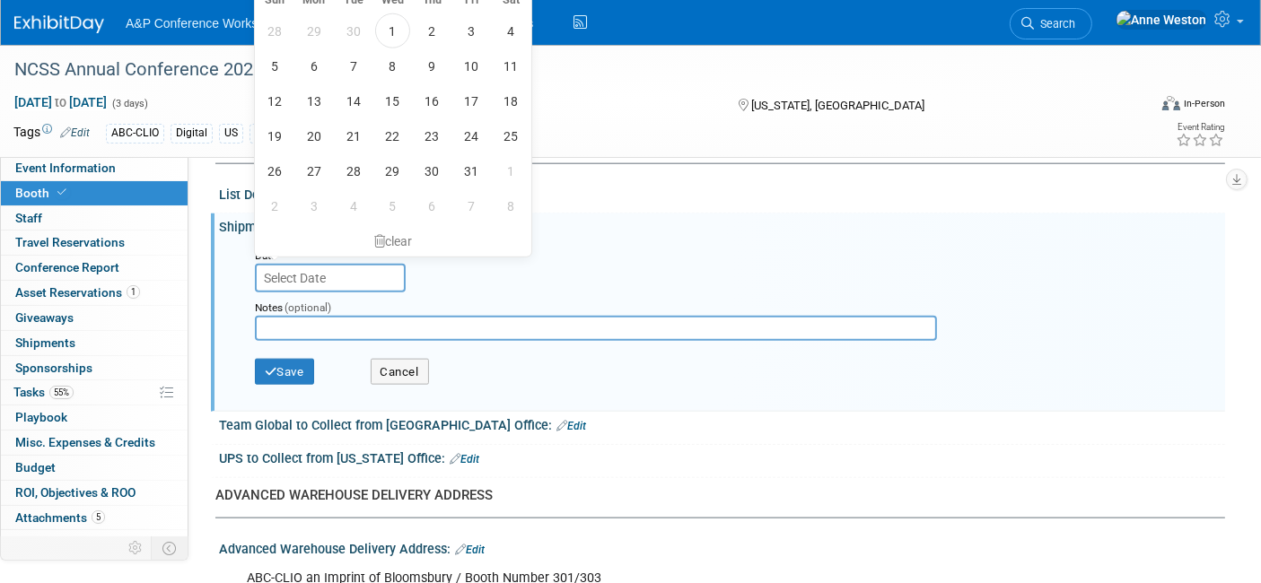
scroll to position [2002, 0]
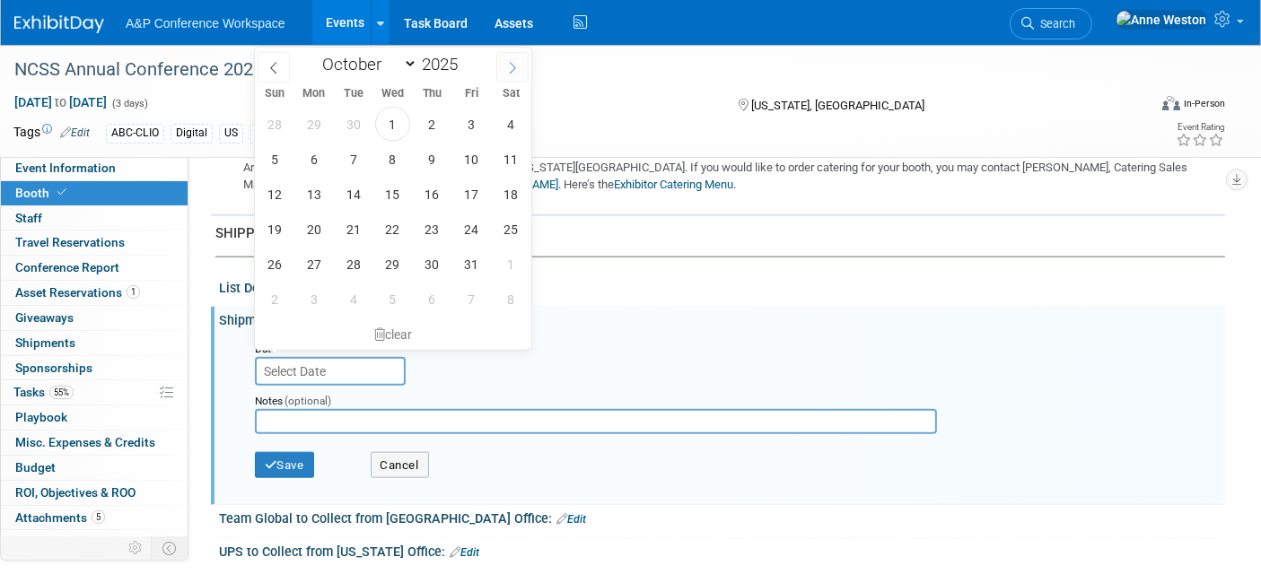
click at [500, 66] on span at bounding box center [512, 67] width 32 height 31
select select "10"
click at [351, 155] on span "4" at bounding box center [353, 159] width 35 height 35
type input "[DATE]"
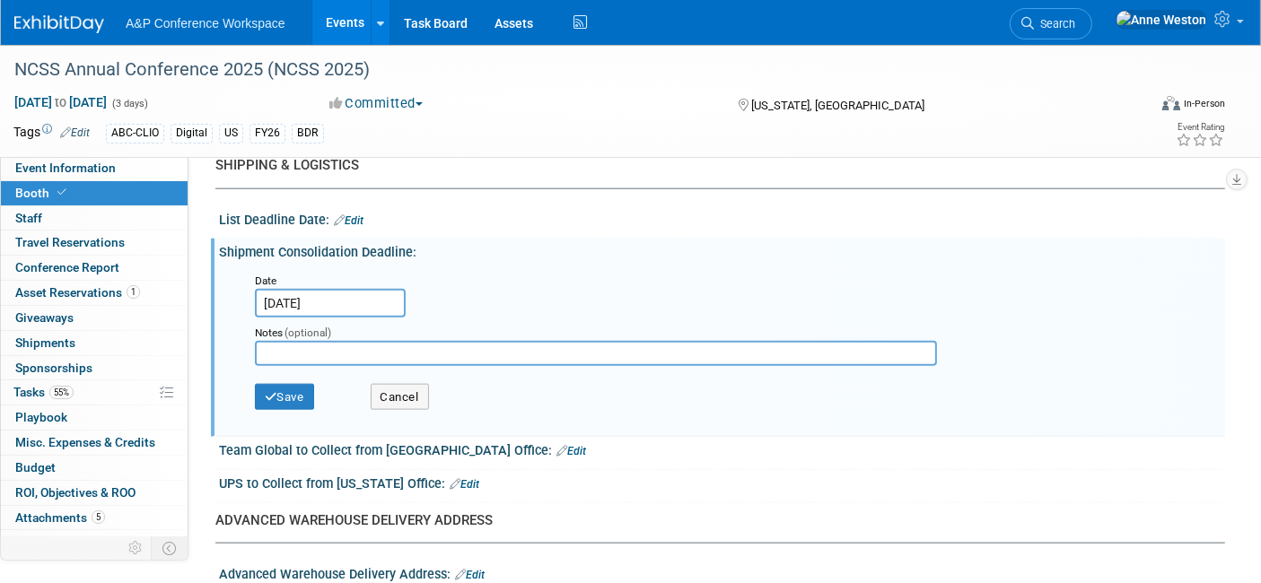
scroll to position [2102, 0]
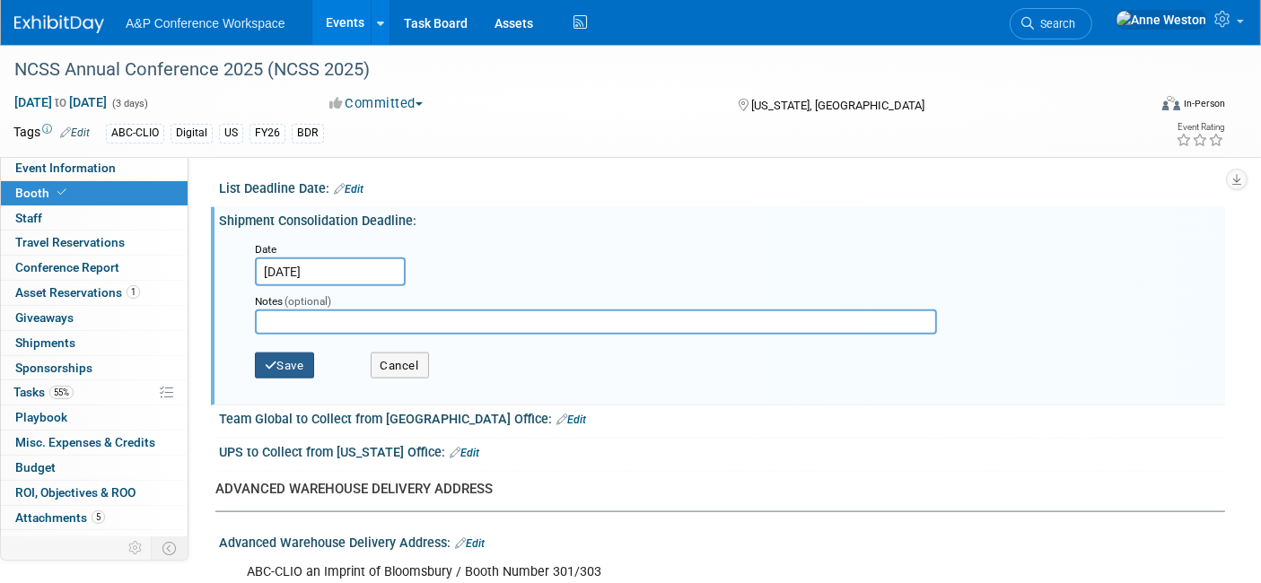
click at [283, 353] on button "Save" at bounding box center [284, 366] width 59 height 27
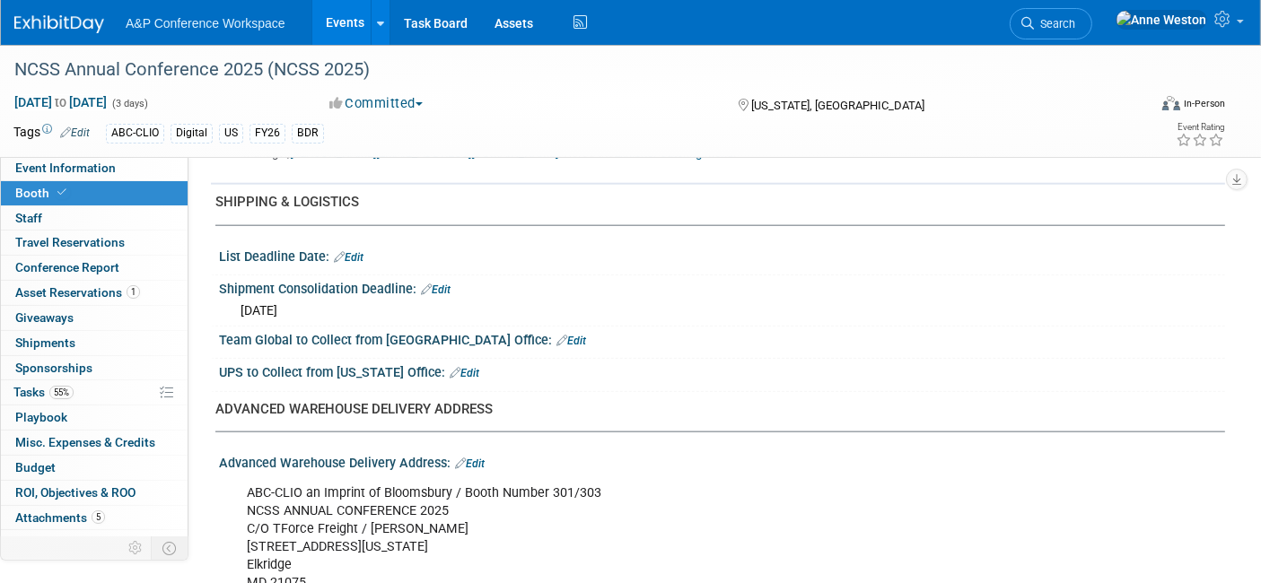
scroll to position [2002, 0]
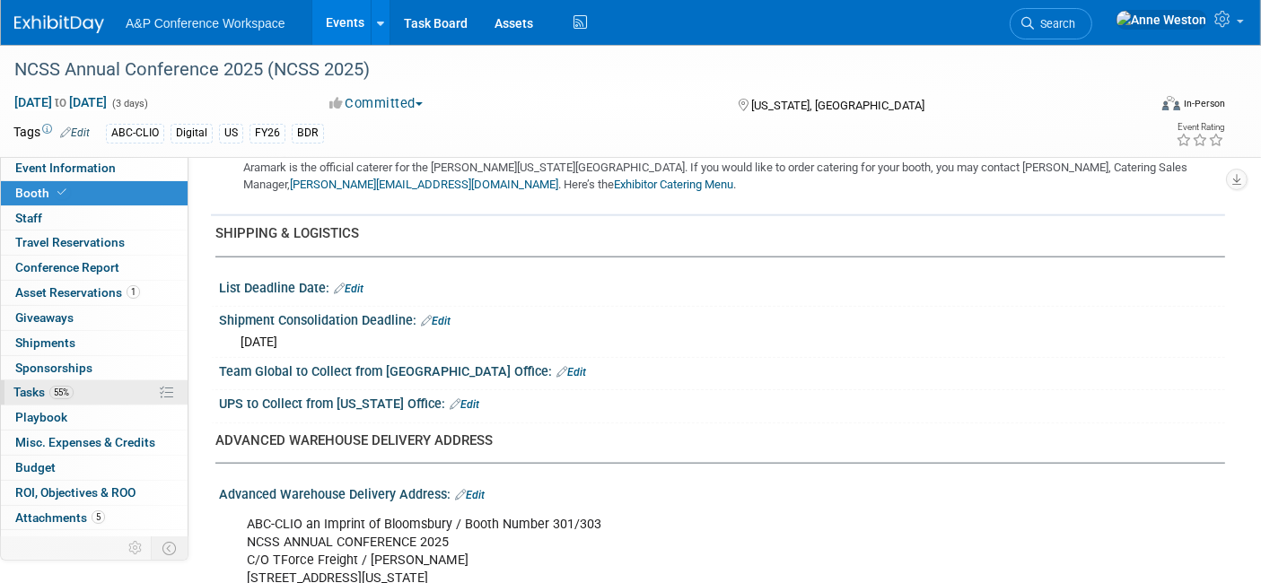
click at [62, 393] on span "55%" at bounding box center [61, 392] width 24 height 13
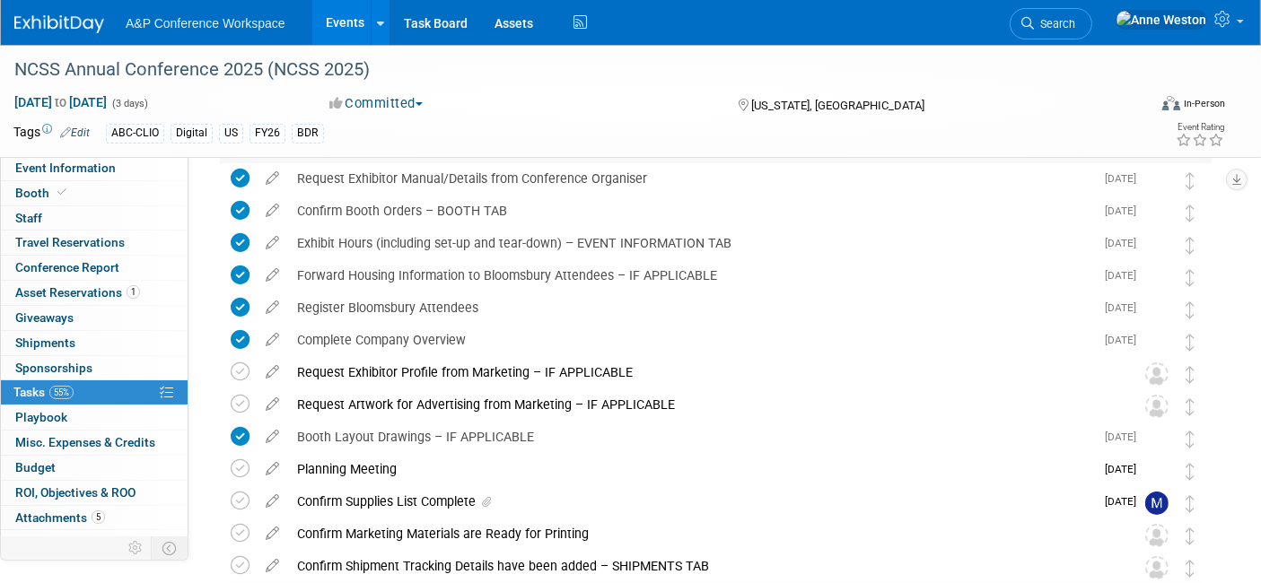
scroll to position [299, 0]
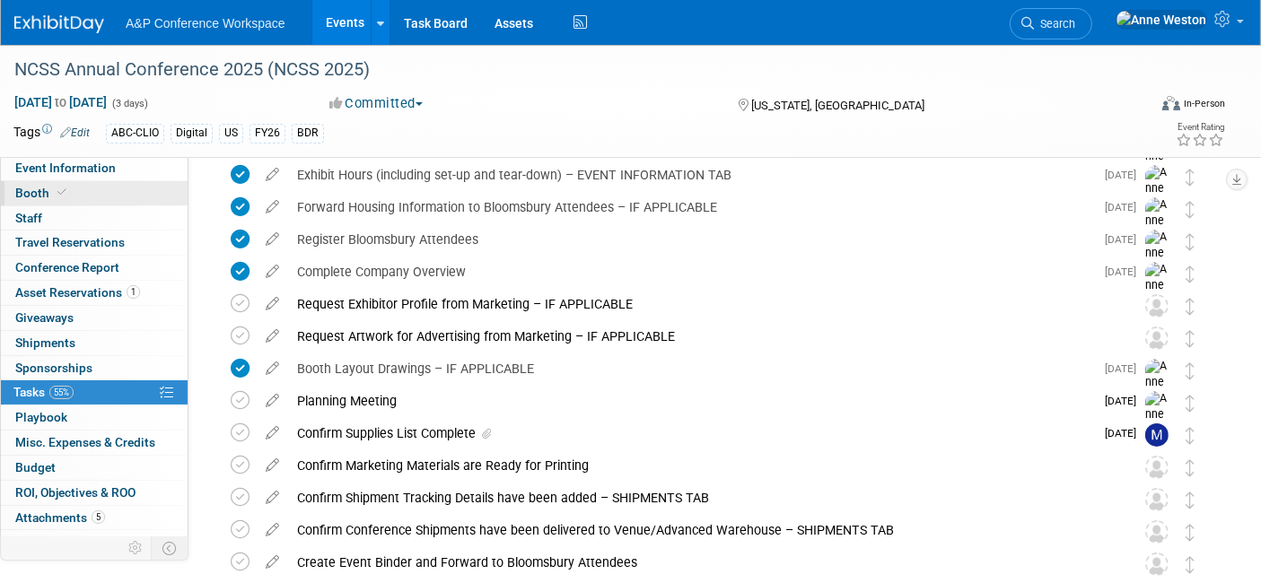
click at [86, 196] on link "Booth" at bounding box center [94, 193] width 187 height 24
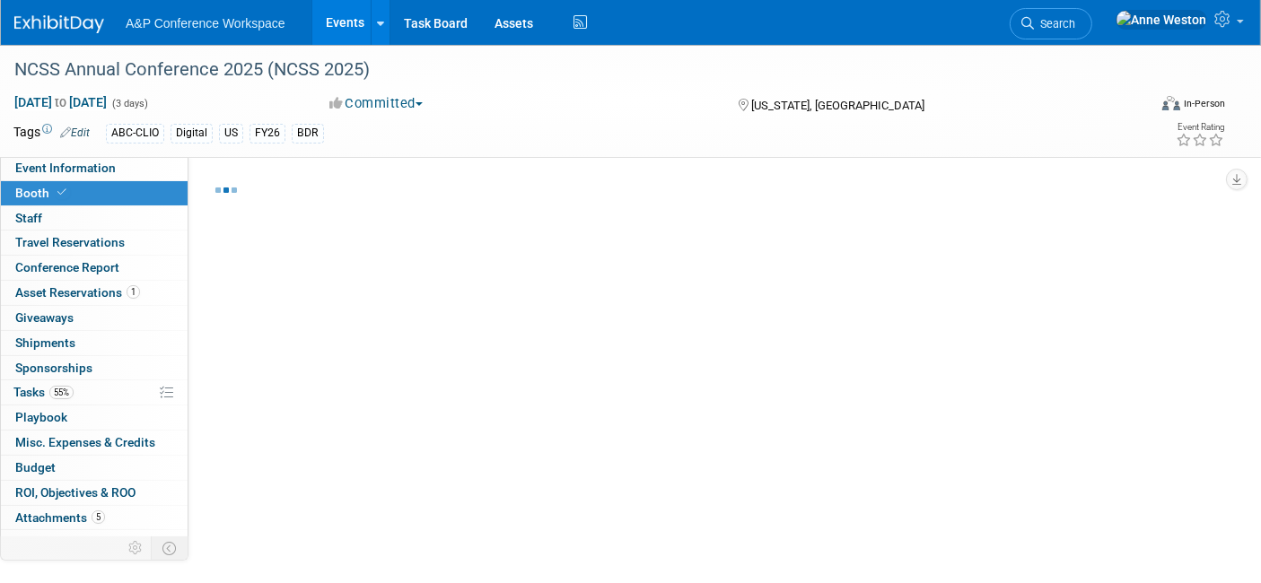
select select "CLDC - Digital/BDR"
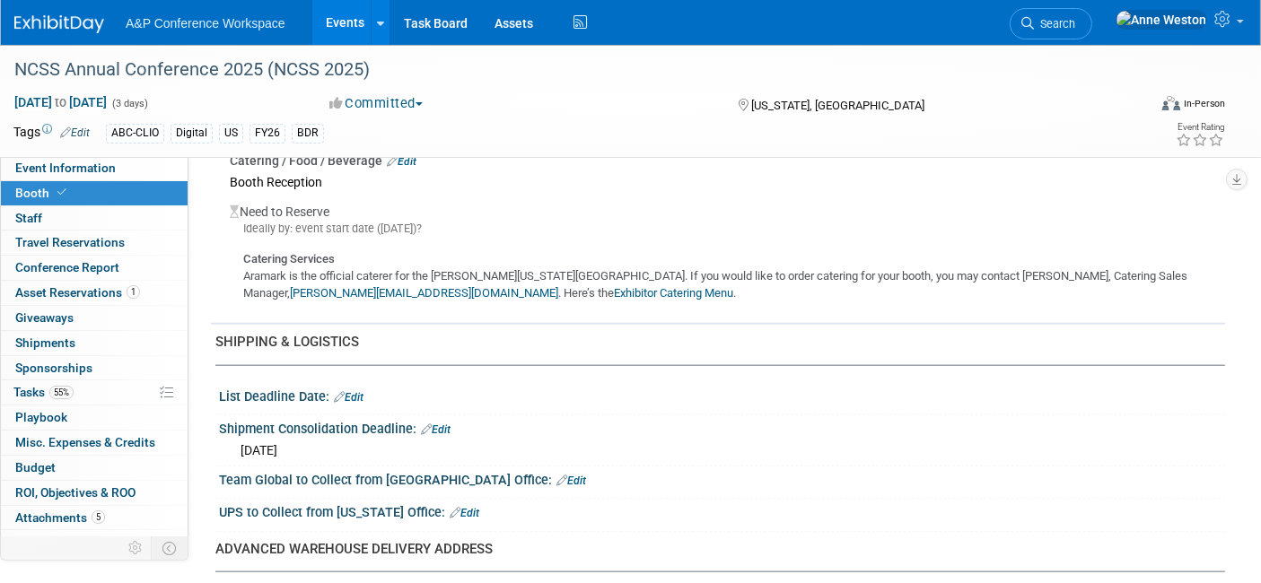
scroll to position [1993, 0]
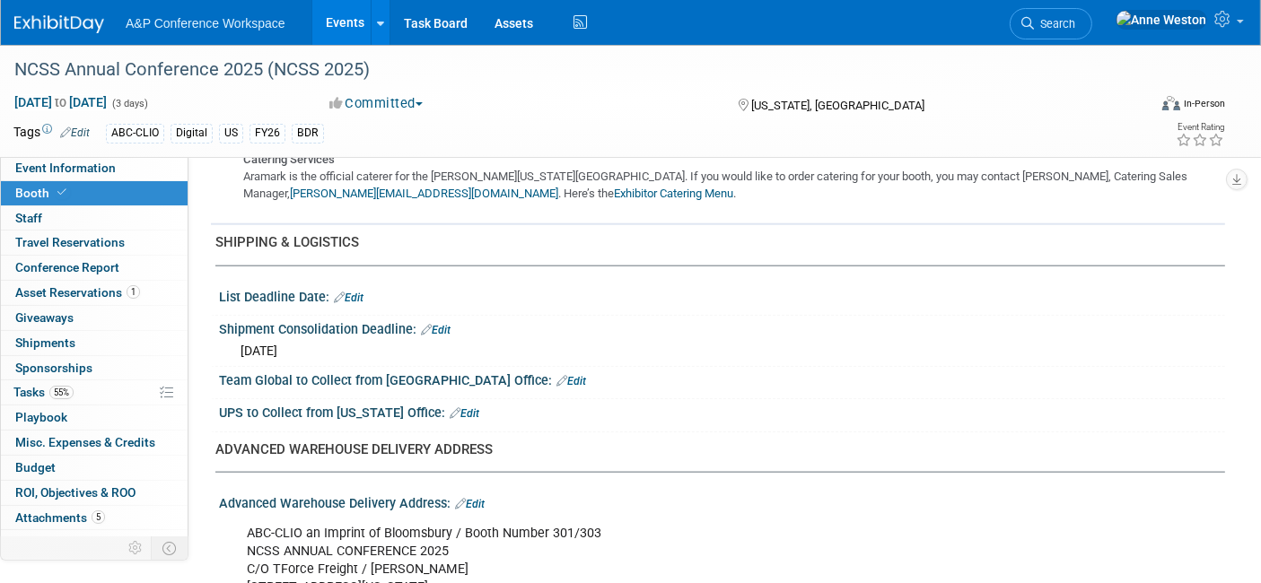
click at [358, 292] on link "Edit" at bounding box center [349, 298] width 30 height 13
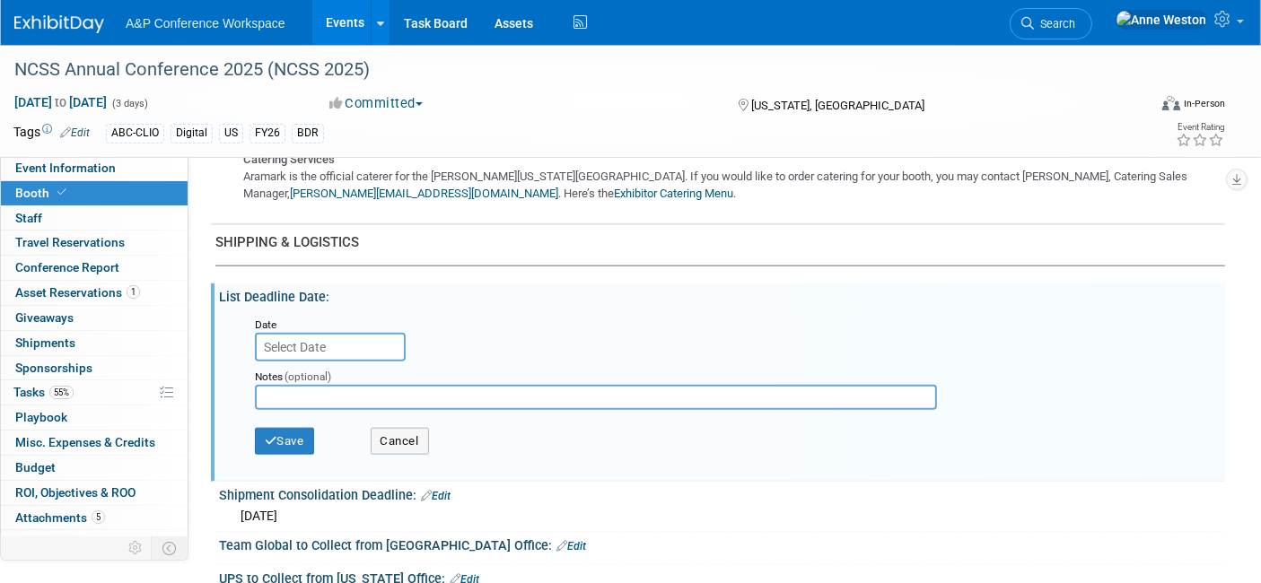
click at [326, 337] on input "text" at bounding box center [330, 347] width 151 height 29
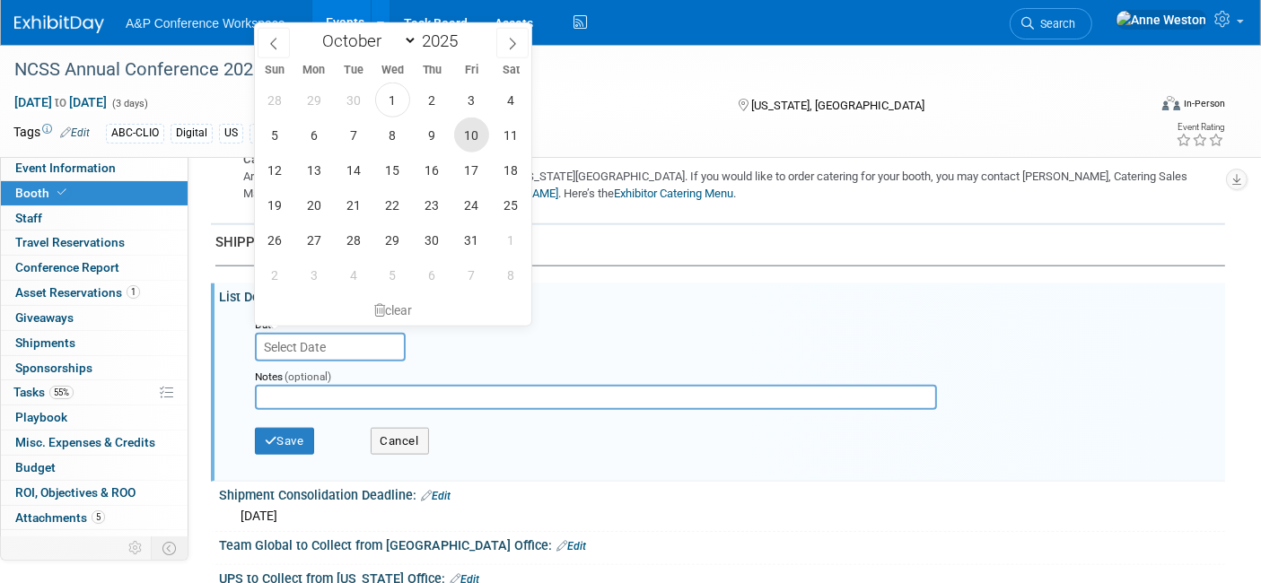
click at [468, 134] on span "10" at bounding box center [471, 135] width 35 height 35
type input "[DATE]"
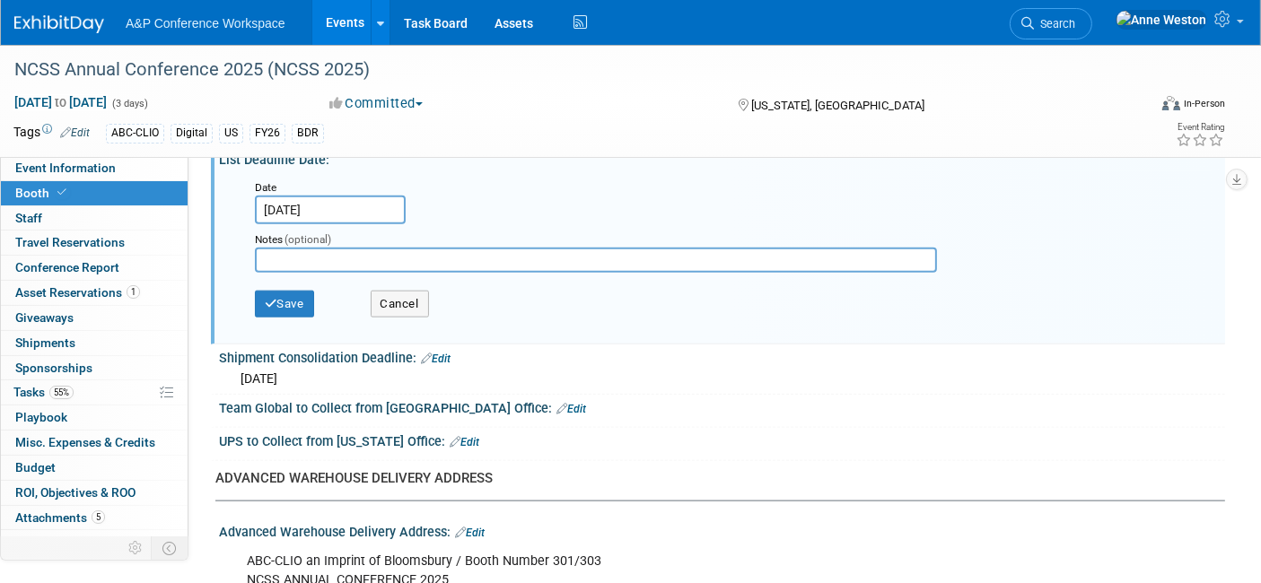
scroll to position [2193, 0]
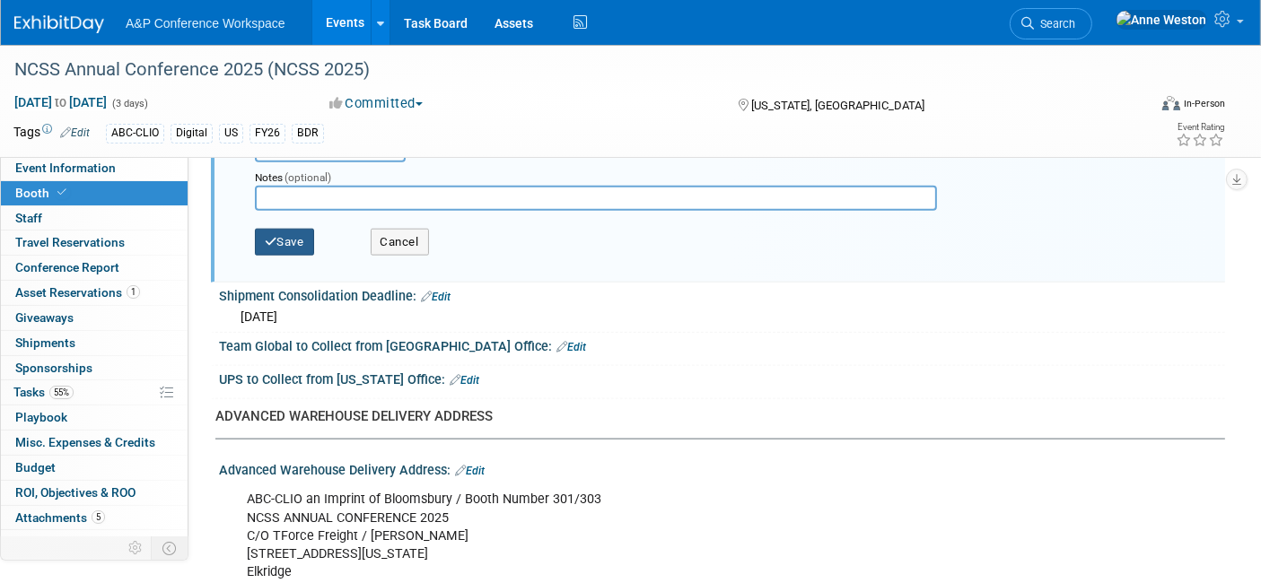
click at [279, 229] on button "Save" at bounding box center [284, 242] width 59 height 27
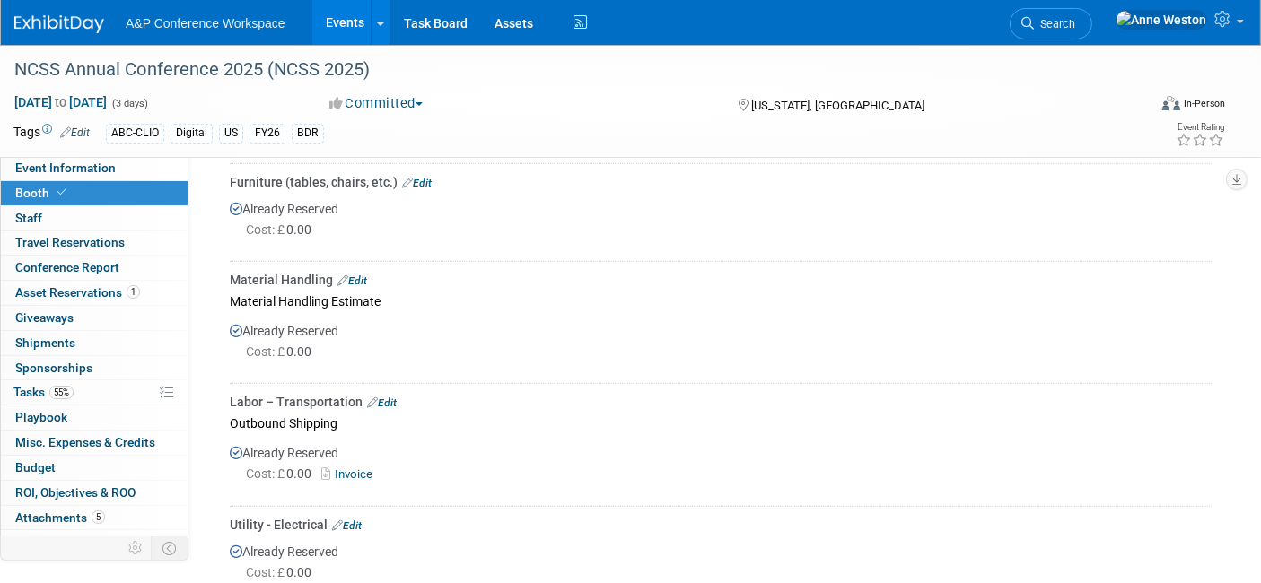
scroll to position [679, 0]
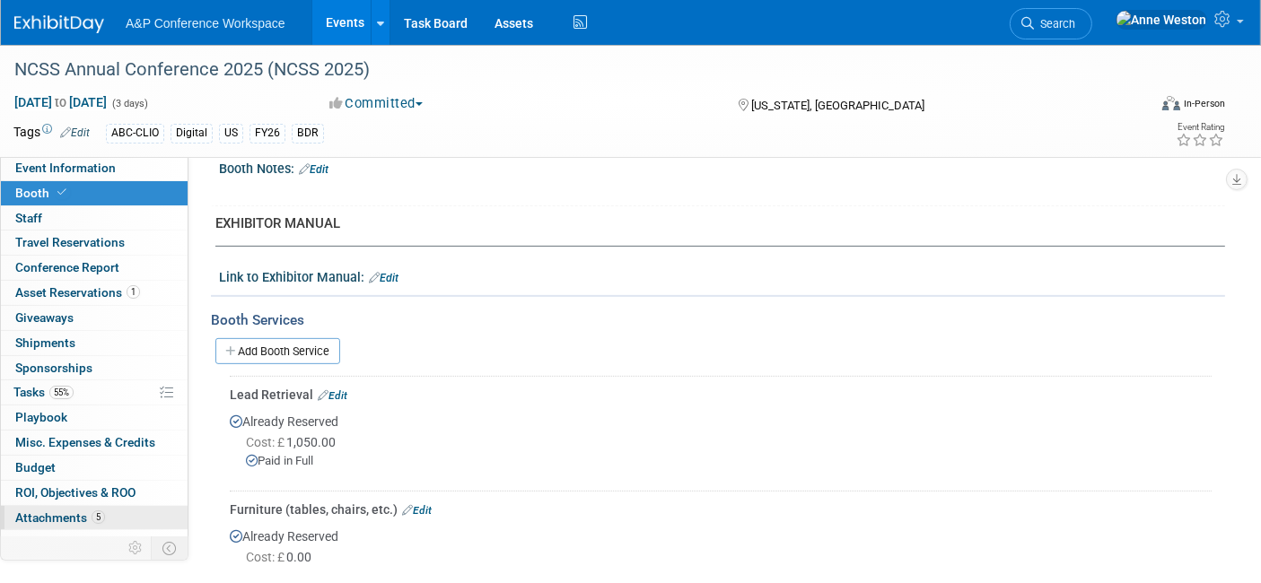
click at [67, 510] on span "Attachments 5" at bounding box center [60, 517] width 90 height 14
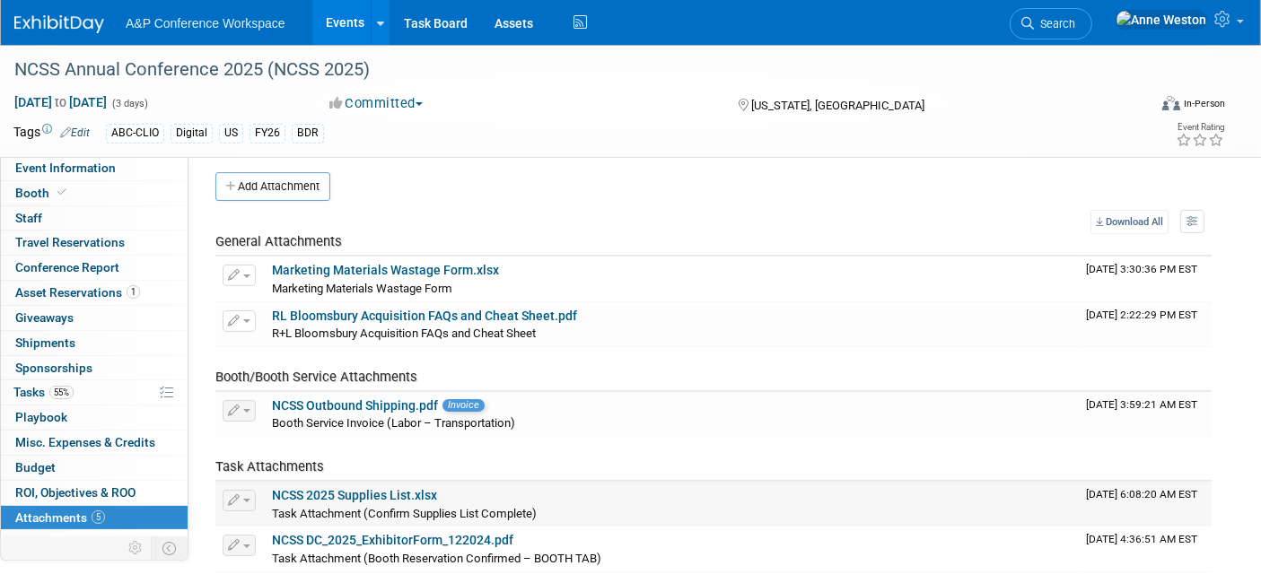
scroll to position [0, 0]
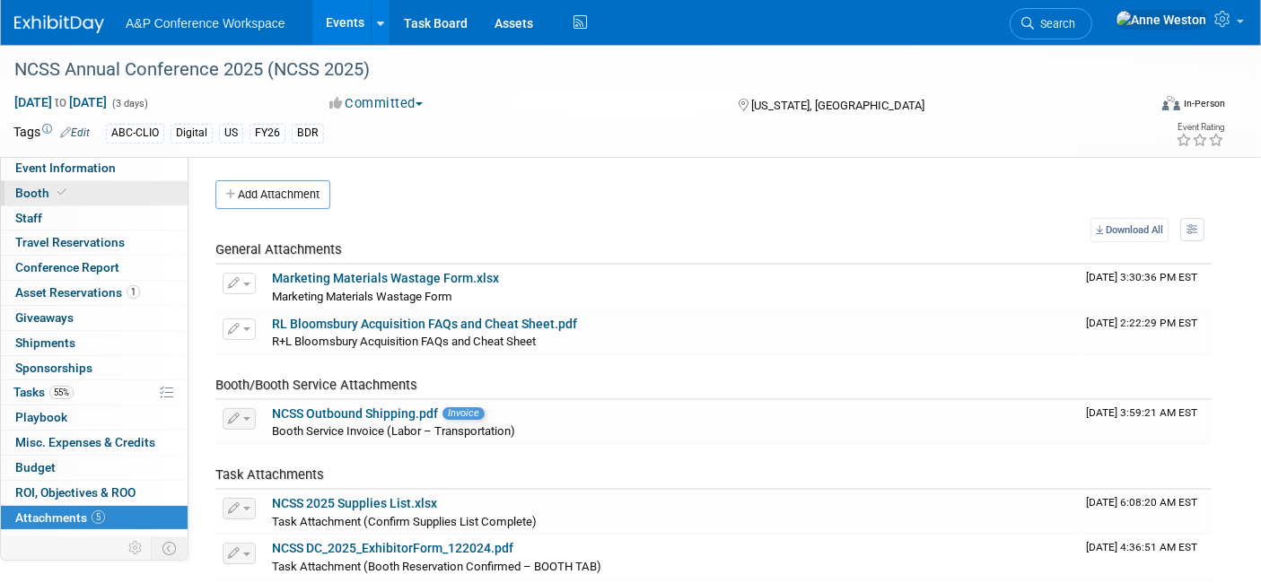
click at [96, 198] on link "Booth" at bounding box center [94, 193] width 187 height 24
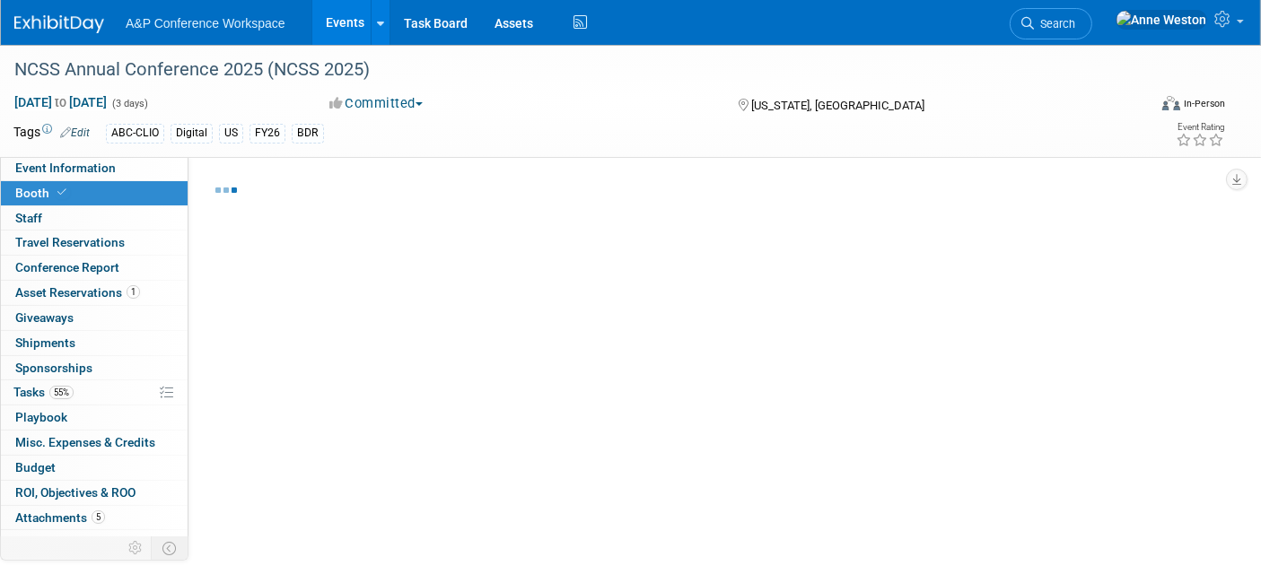
select select "CLDC - Digital/BDR"
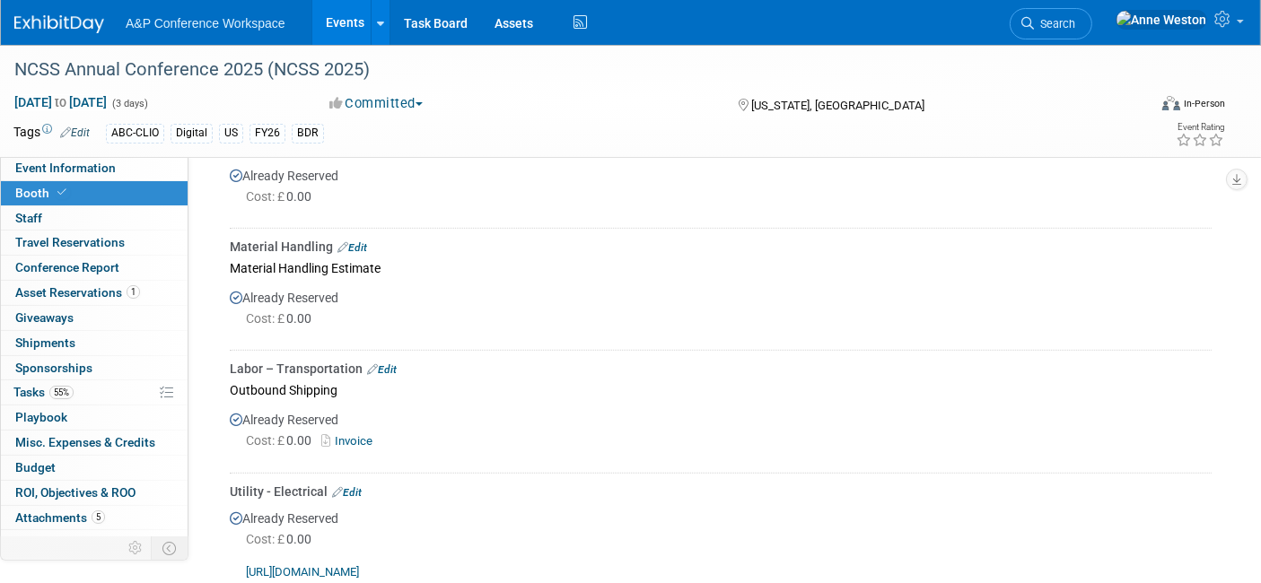
scroll to position [997, 0]
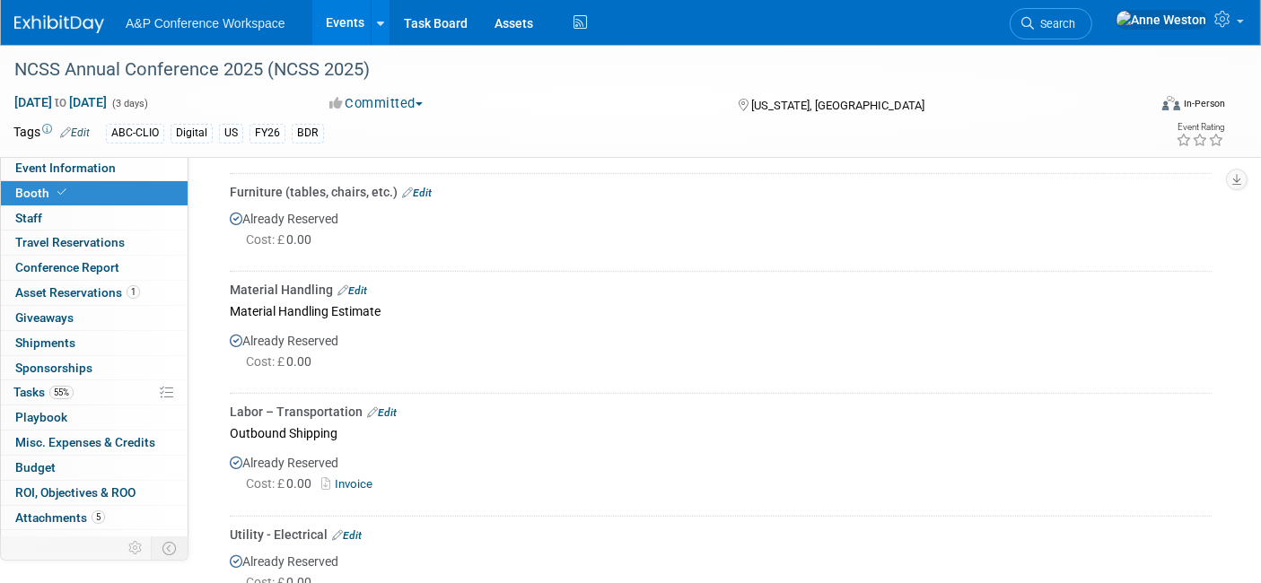
click at [360, 477] on link "Invoice" at bounding box center [350, 483] width 58 height 13
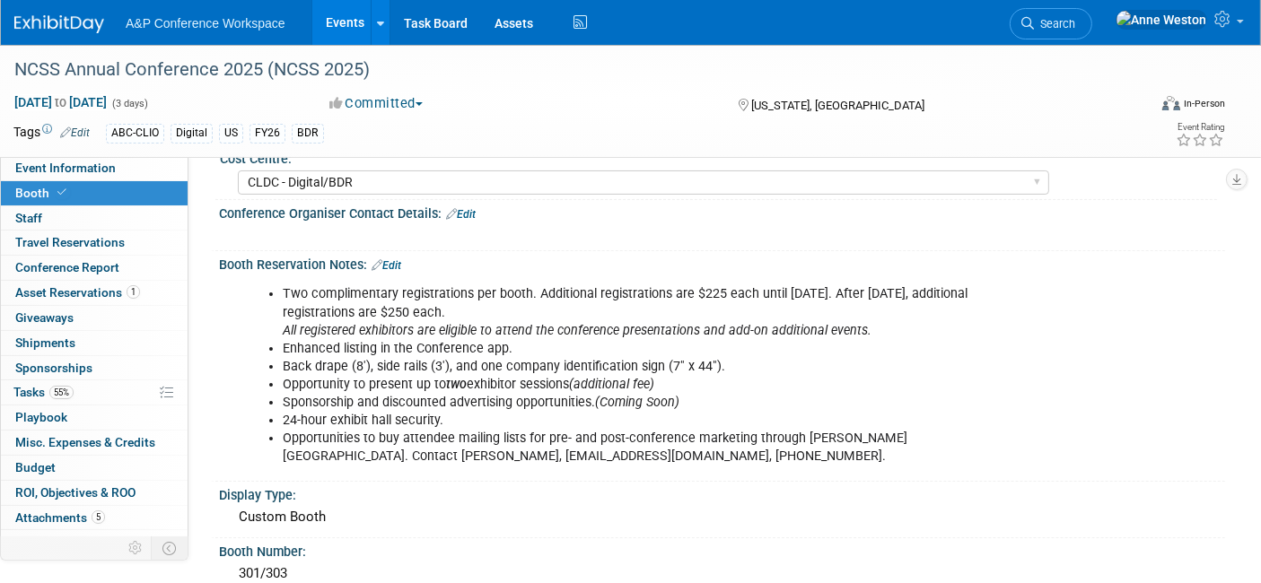
scroll to position [0, 0]
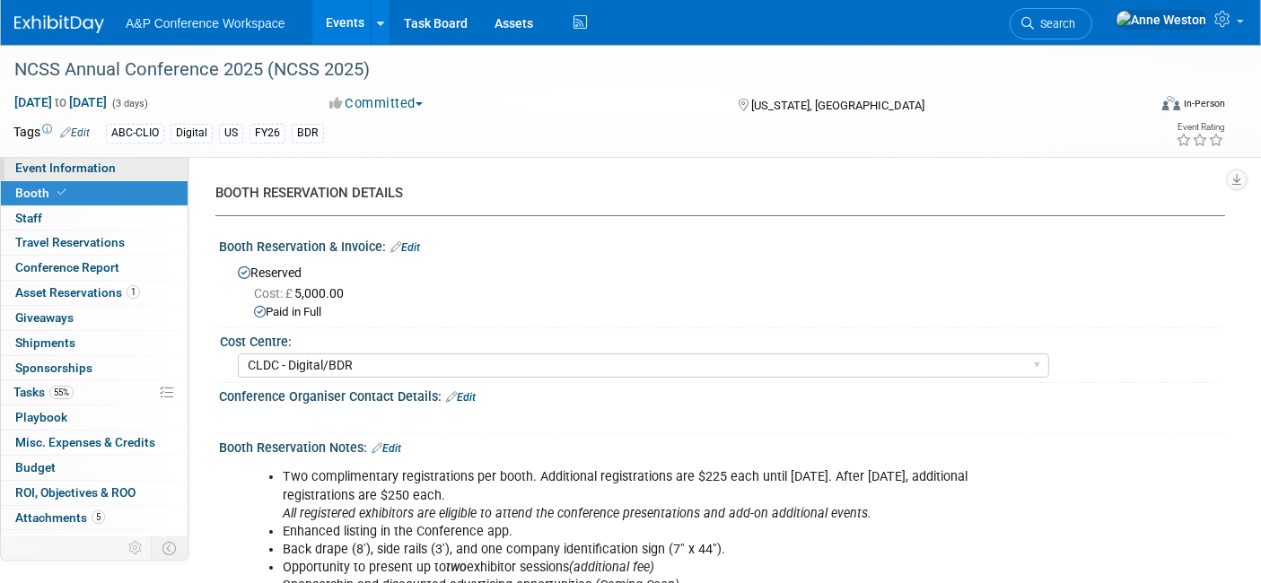
click at [74, 161] on span "Event Information" at bounding box center [65, 168] width 100 height 14
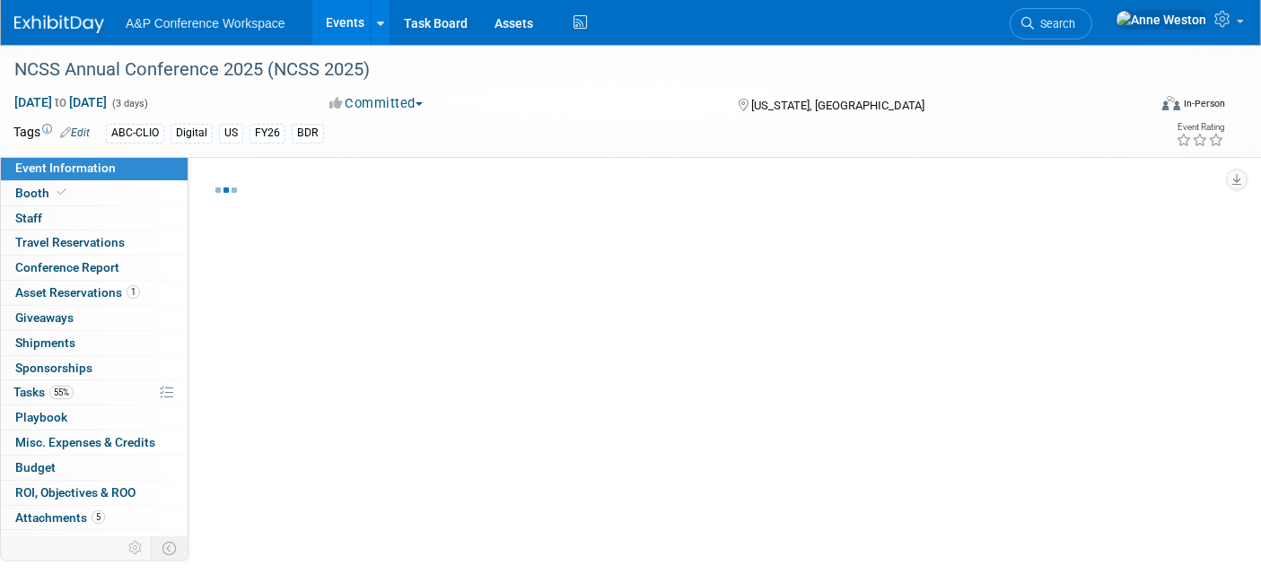
select select "Annual"
select select "Level 1"
select select "In-Person Booth"
select select "Schools"
select select "Bloomsbury Digital Resources"
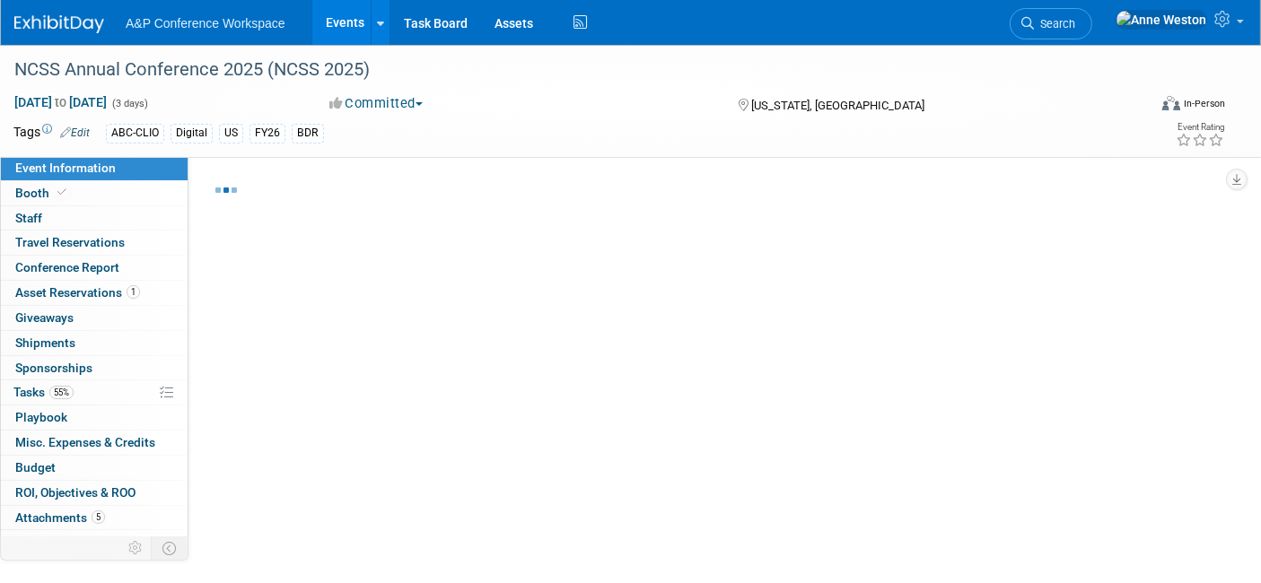
select select "[PERSON_NAME]"
select select "Brand/Subject Presence​"
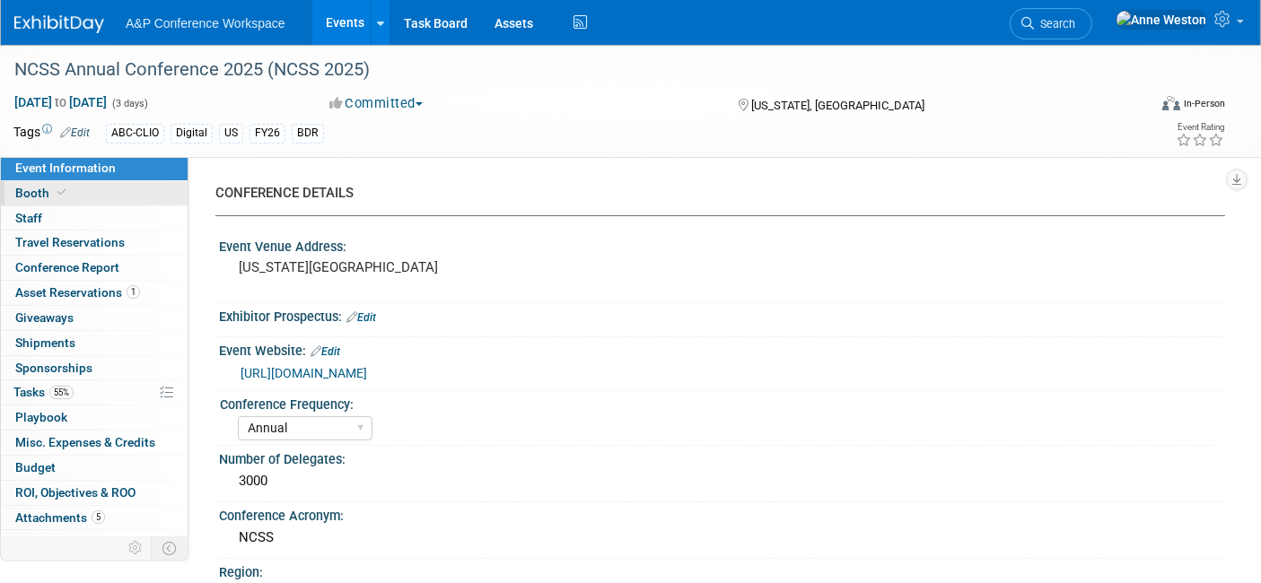
click at [66, 196] on span "Booth" at bounding box center [42, 193] width 55 height 14
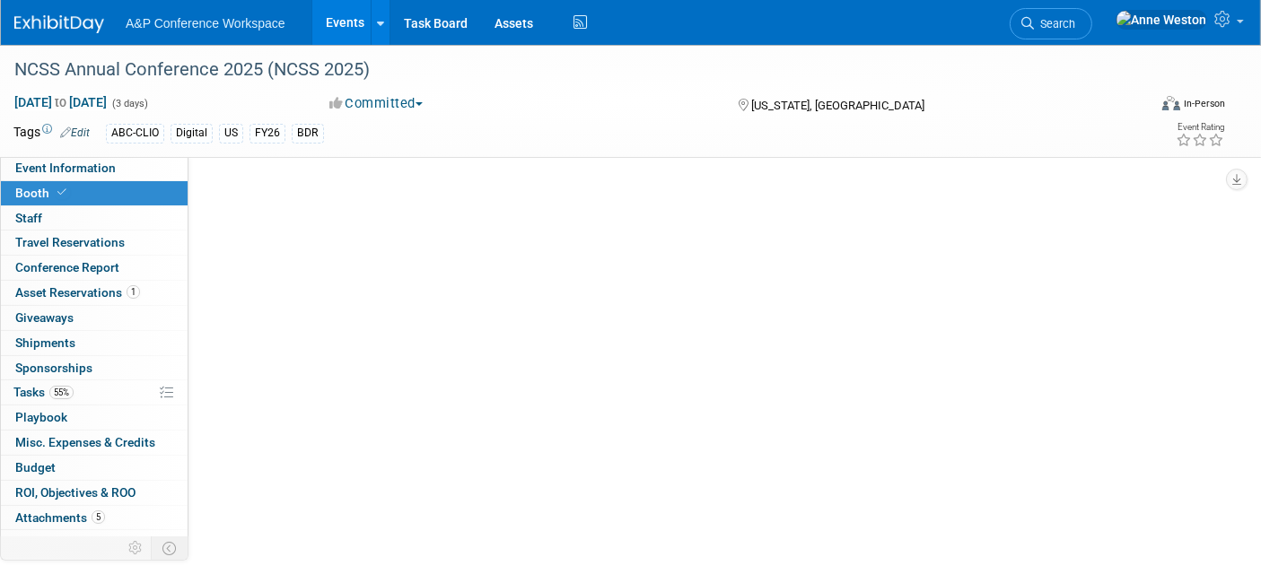
select select "CLDC - Digital/BDR"
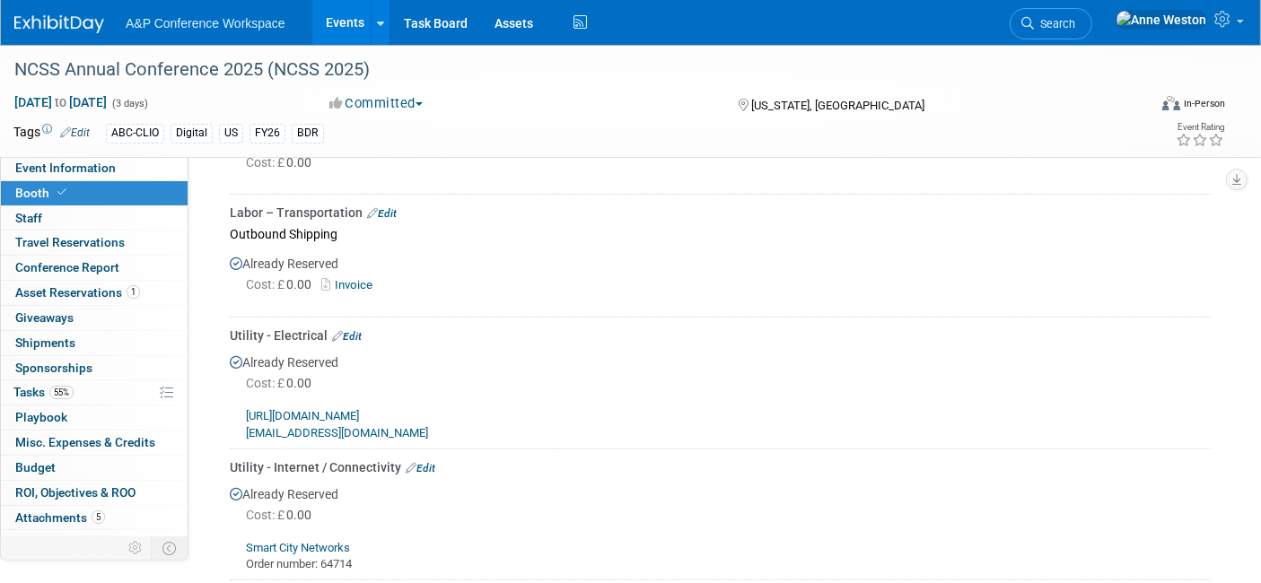
scroll to position [1295, 0]
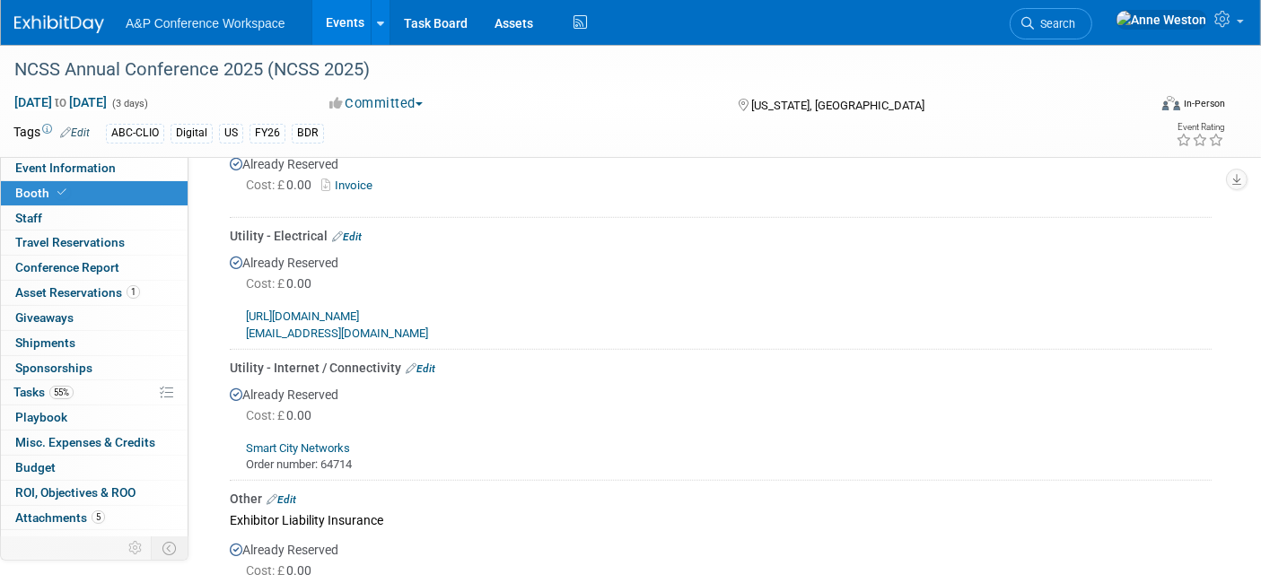
click at [430, 362] on link "Edit" at bounding box center [421, 368] width 30 height 13
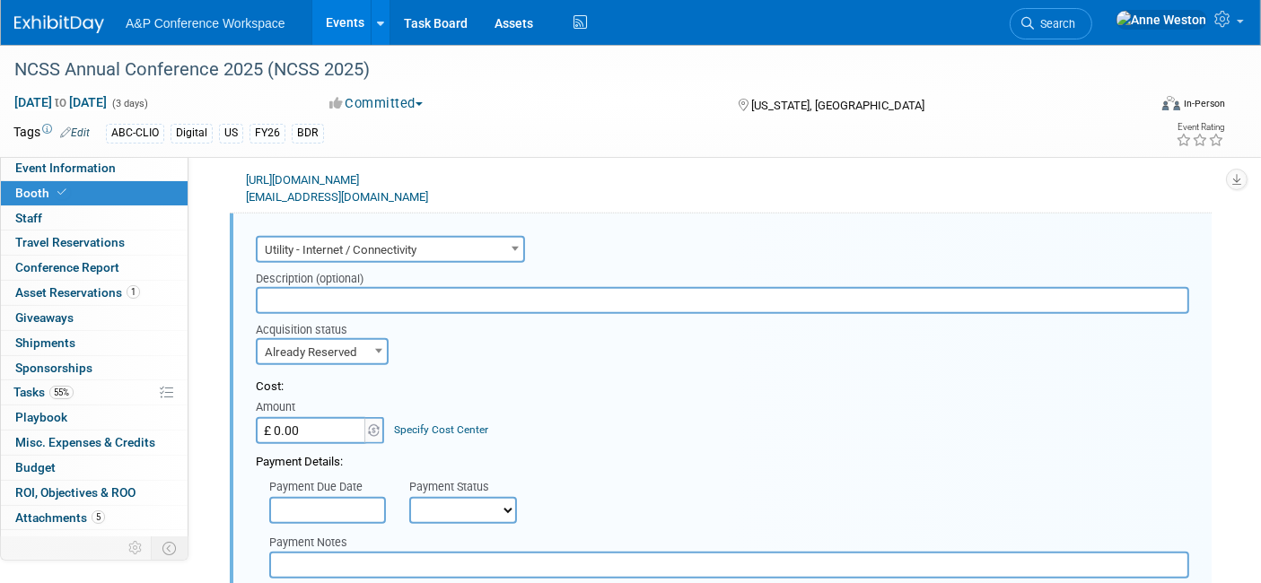
scroll to position [1731, 0]
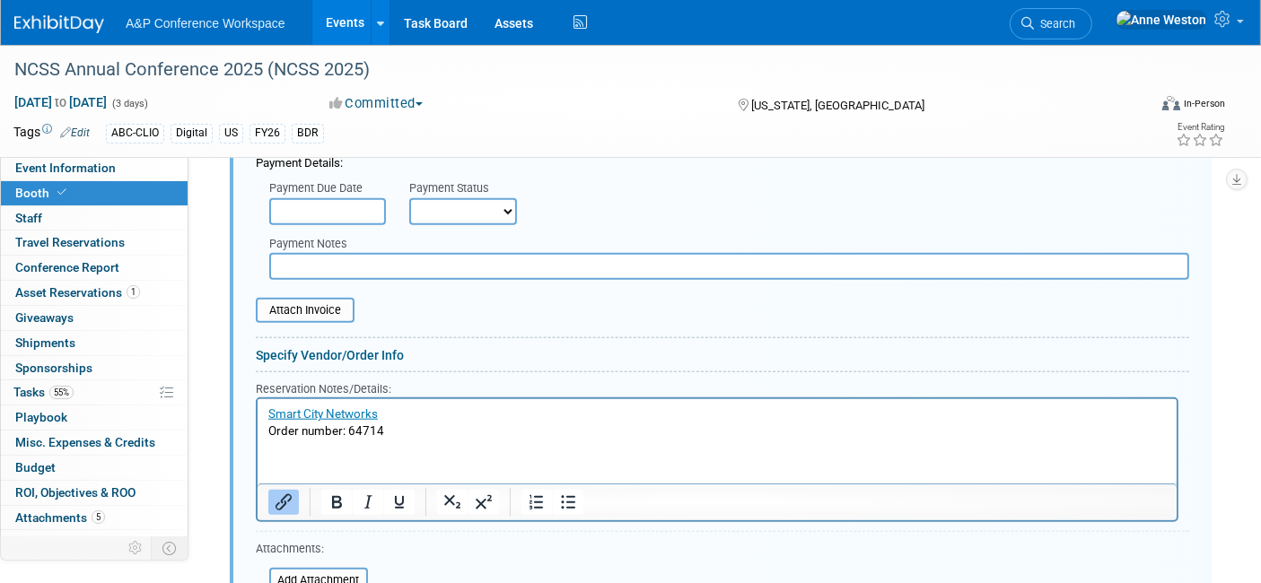
click at [408, 425] on p "Smart City Networks Order number: 64714" at bounding box center [716, 422] width 898 height 33
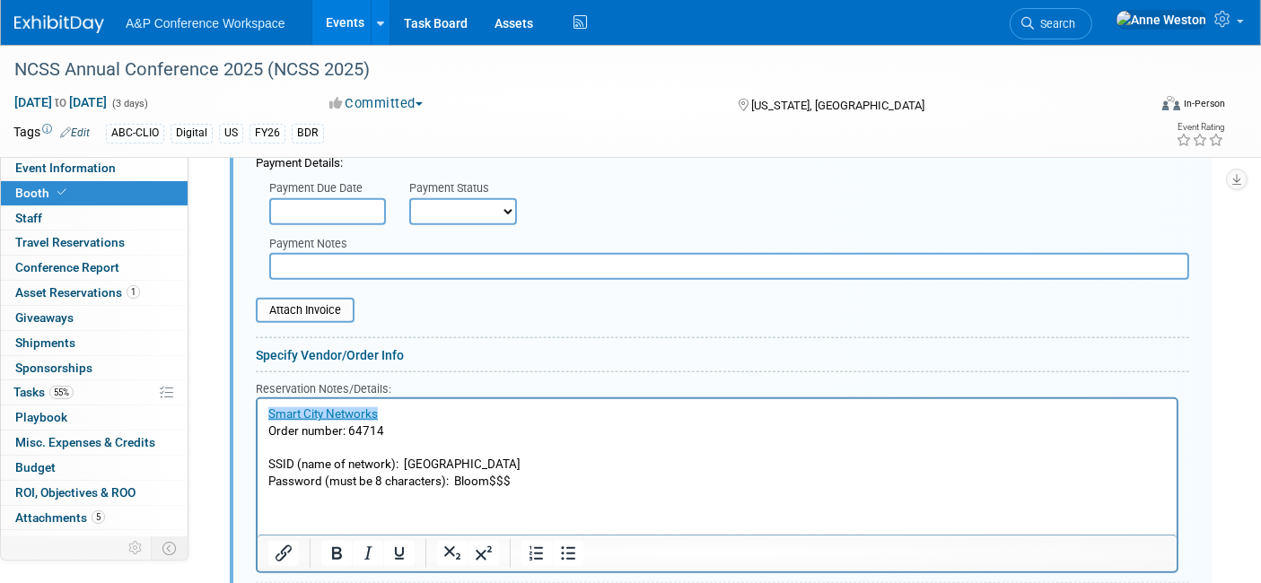
click at [572, 491] on html "﻿Smart City Networks Order number: 64714 SSID (name of network): Bloomsbury Pas…" at bounding box center [716, 445] width 919 height 92
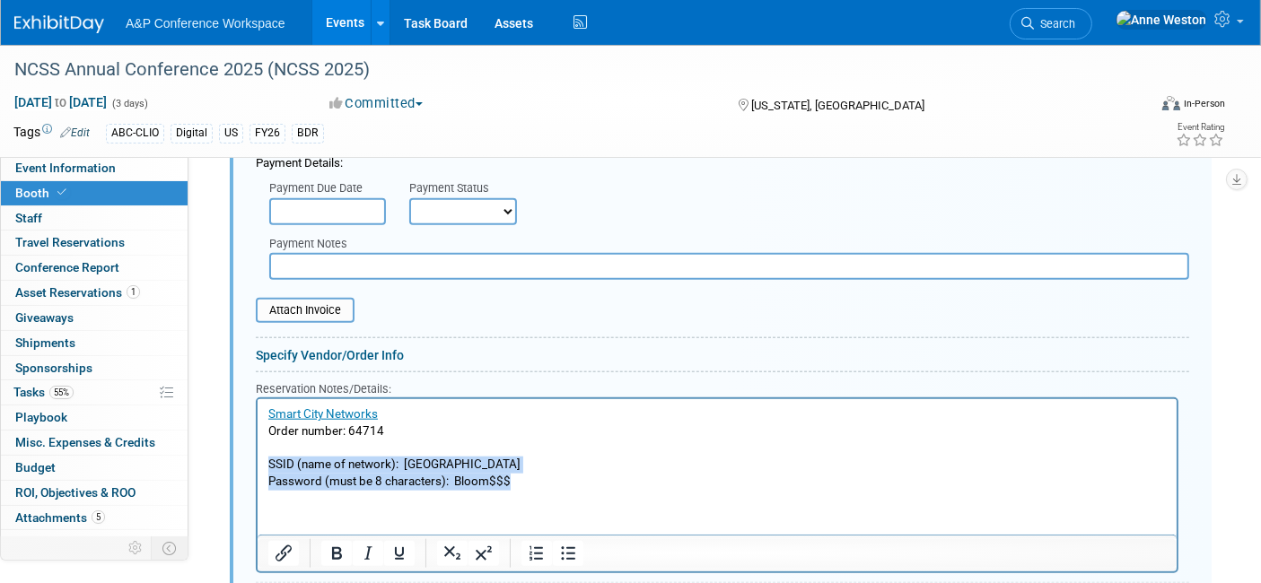
drag, startPoint x: 535, startPoint y: 478, endPoint x: 267, endPoint y: 461, distance: 267.9
click at [267, 461] on body "Smart City Networks Order number: 64714 SSID (name of network): Bloomsbury Pass…" at bounding box center [716, 448] width 900 height 84
click at [336, 543] on icon "Bold" at bounding box center [337, 554] width 22 height 22
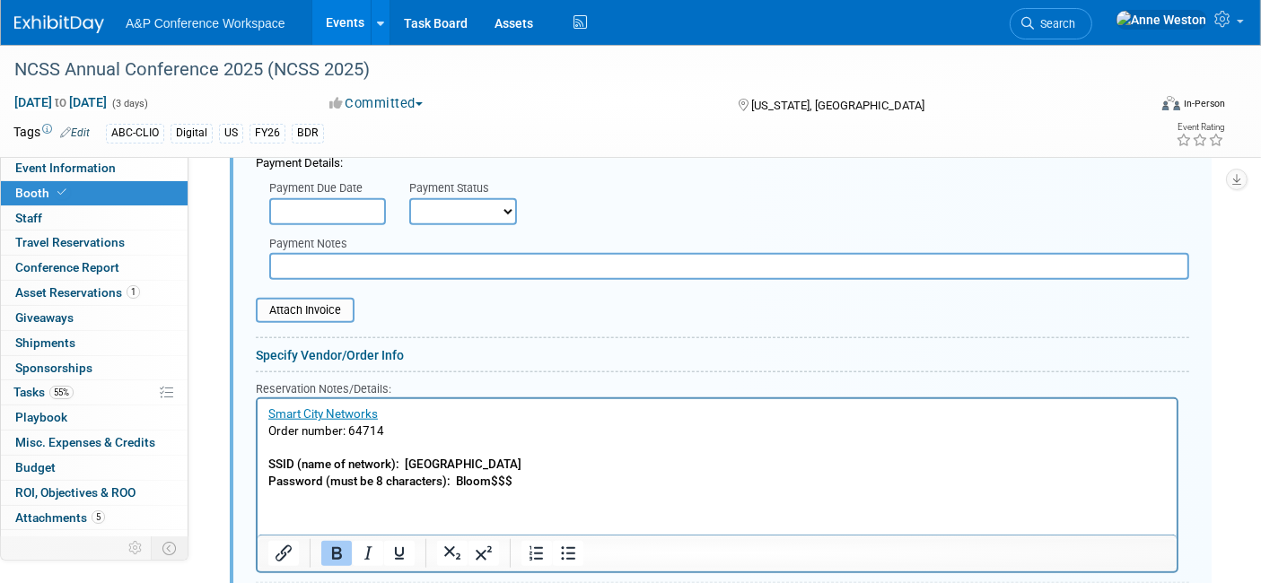
click at [449, 491] on html "Smart City Networks Order number: 64714 SSID (name of network): Bloomsbury Pass…" at bounding box center [716, 445] width 919 height 92
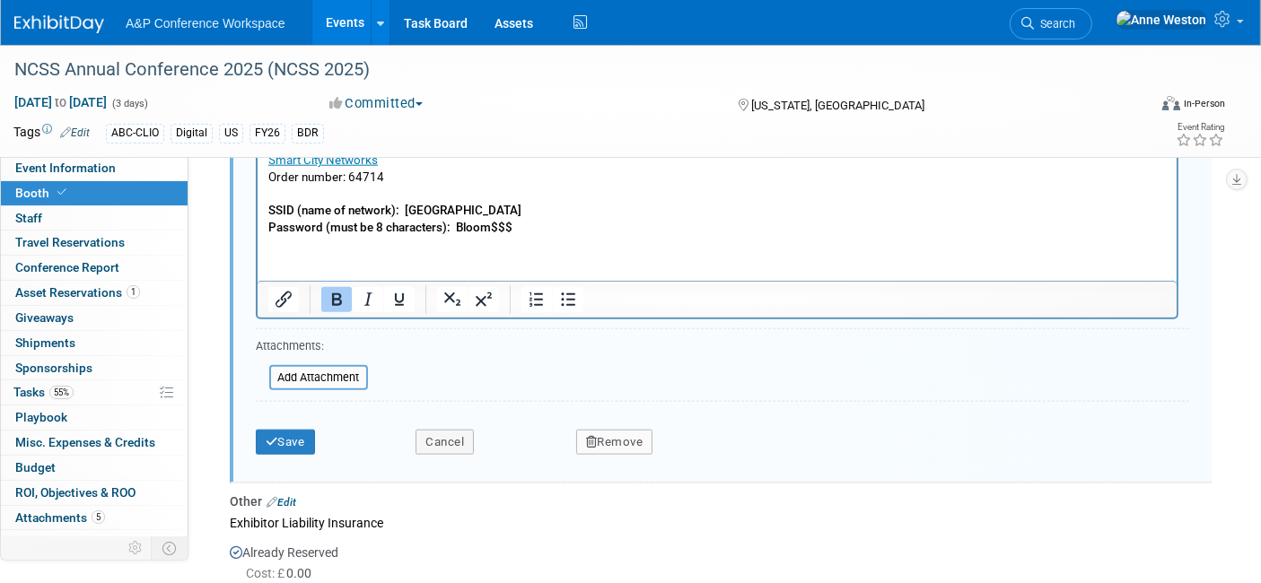
scroll to position [2029, 0]
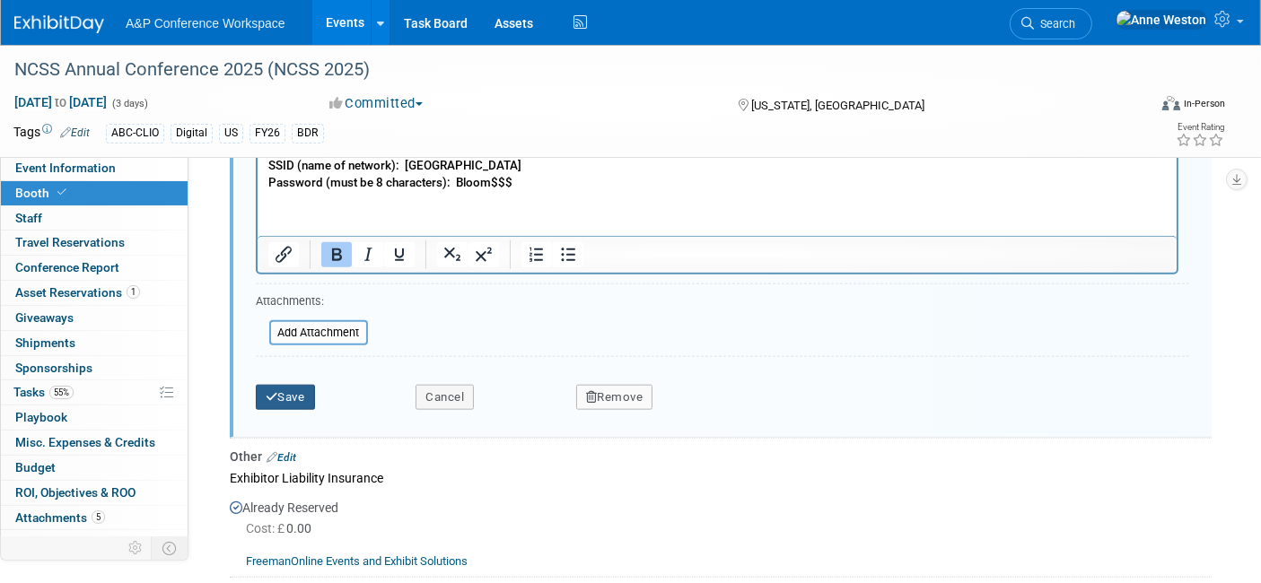
click at [292, 385] on button "Save" at bounding box center [285, 397] width 59 height 25
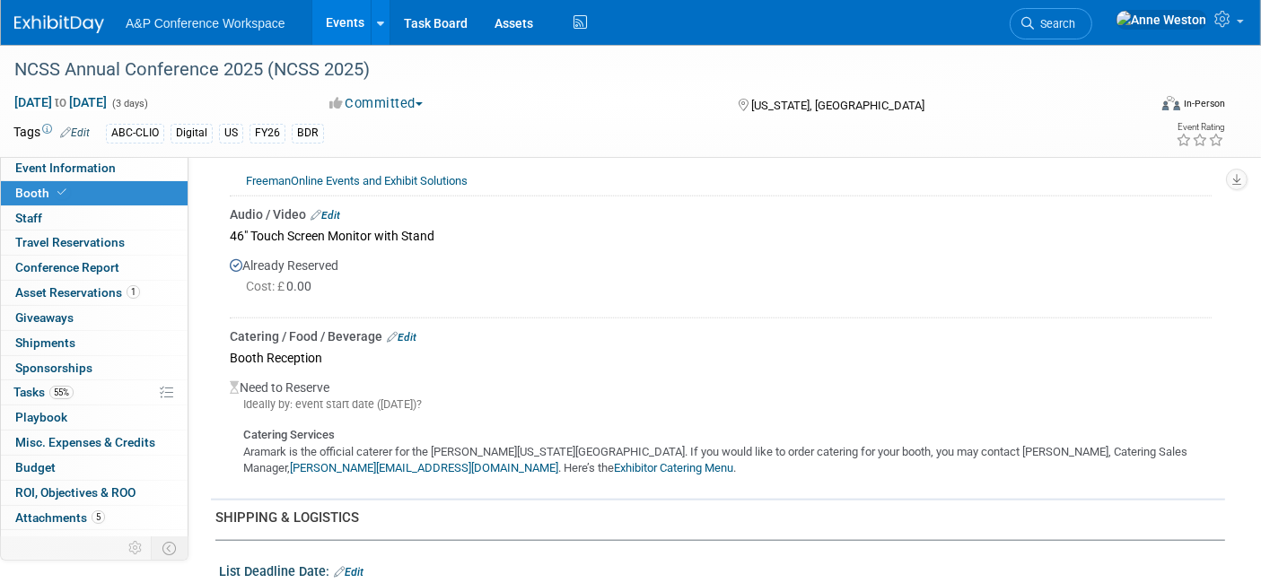
scroll to position [1432, 0]
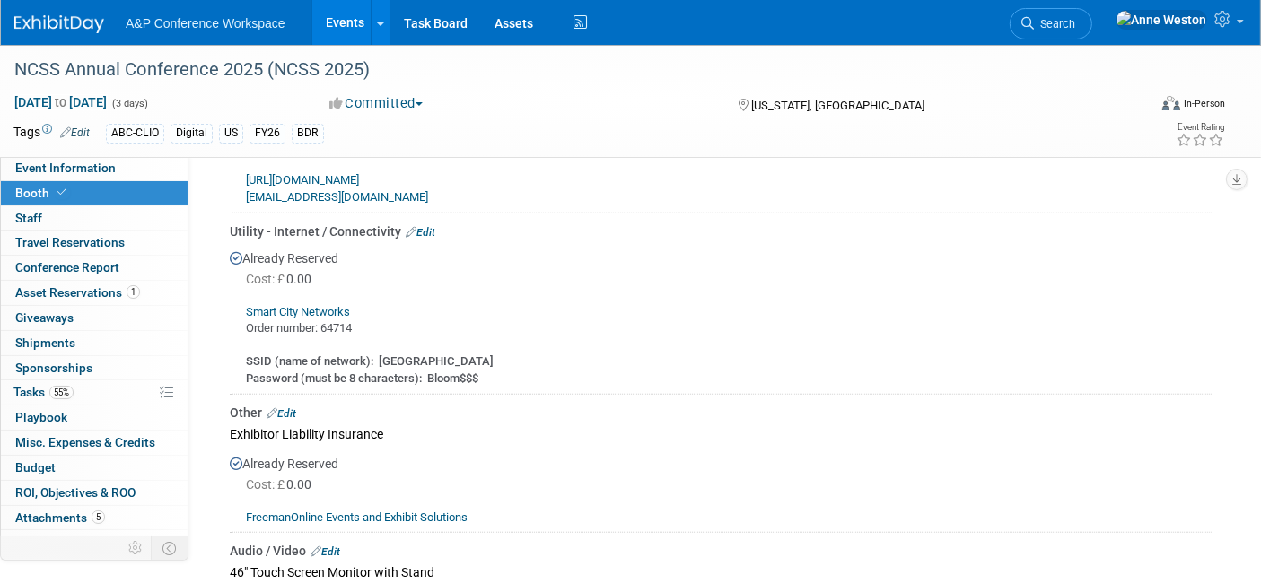
click at [426, 226] on link "Edit" at bounding box center [421, 232] width 30 height 13
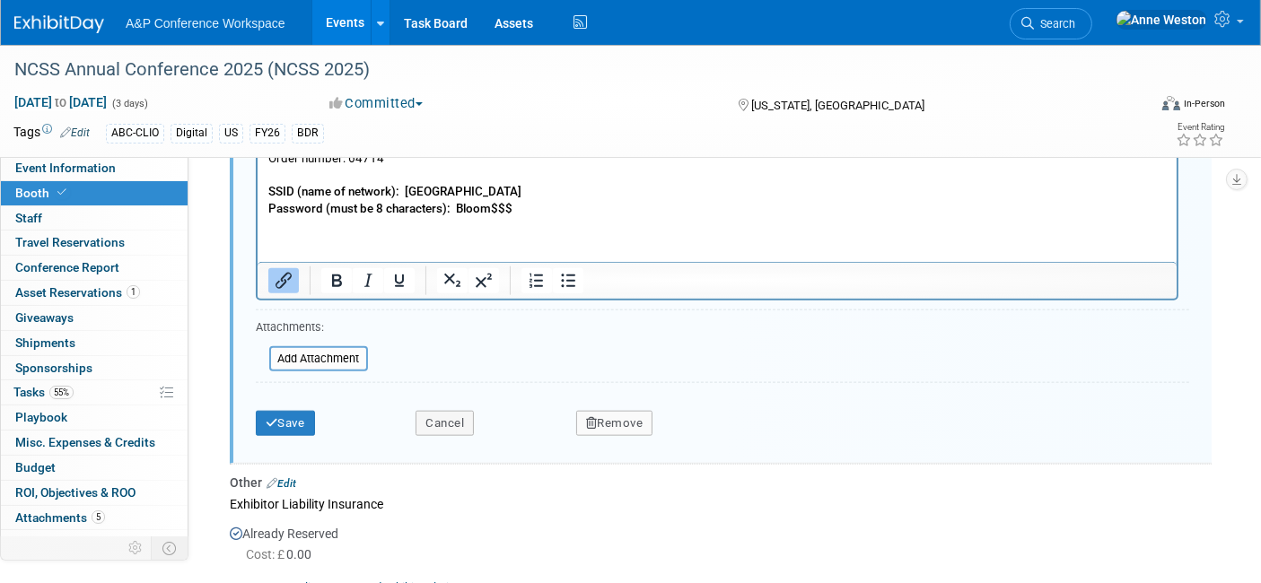
scroll to position [2029, 0]
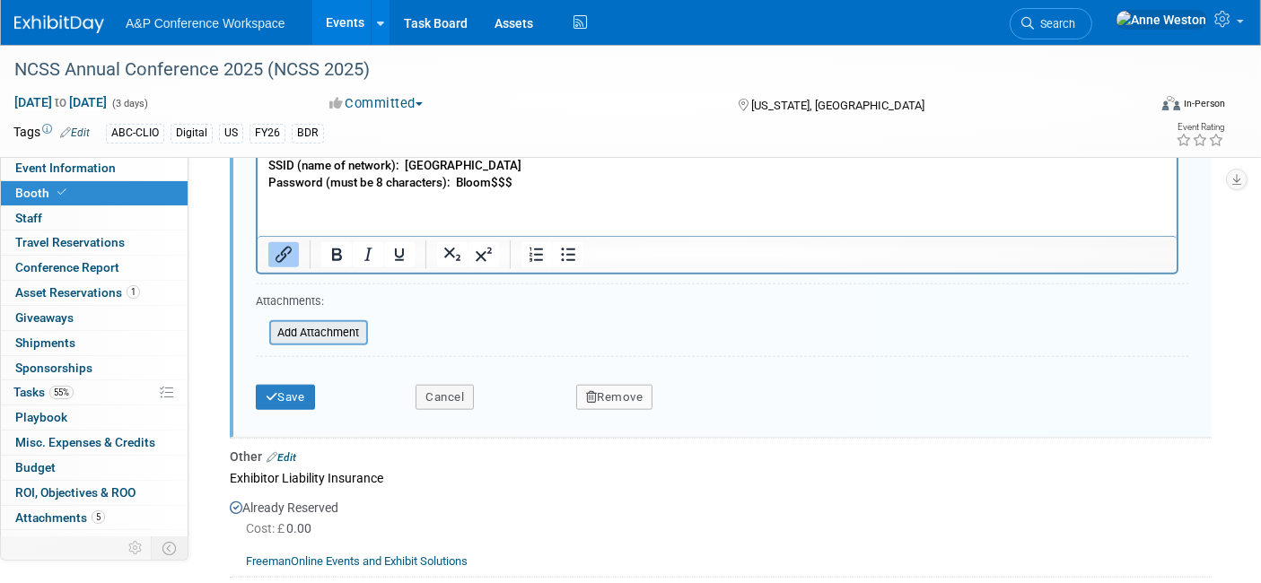
click at [334, 326] on input "file" at bounding box center [260, 333] width 214 height 22
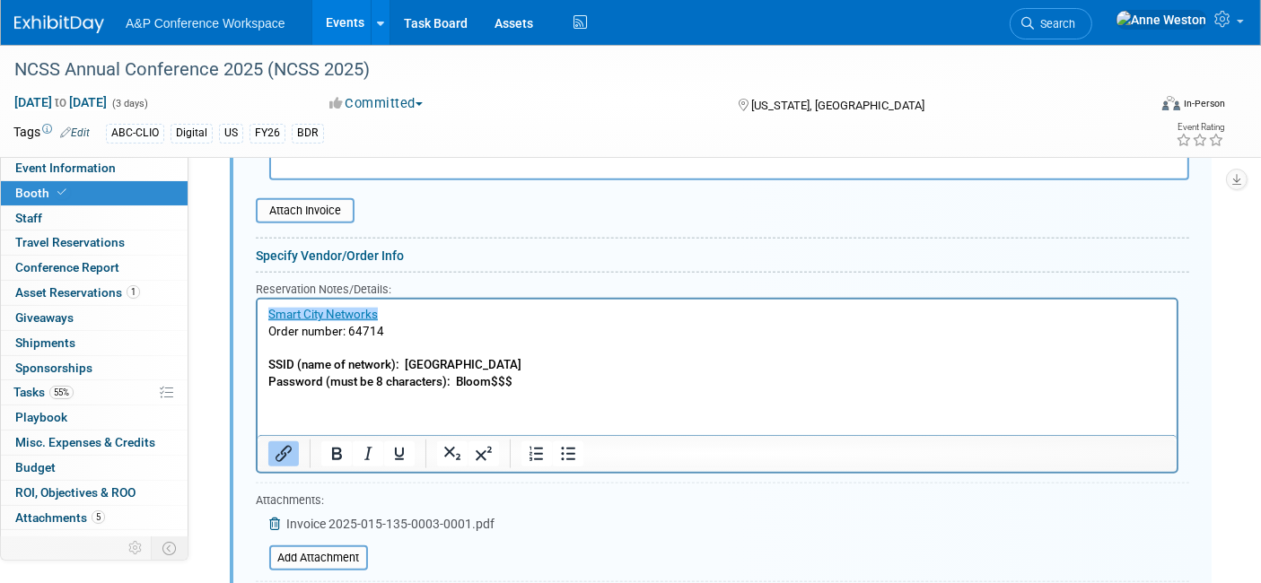
scroll to position [2130, 0]
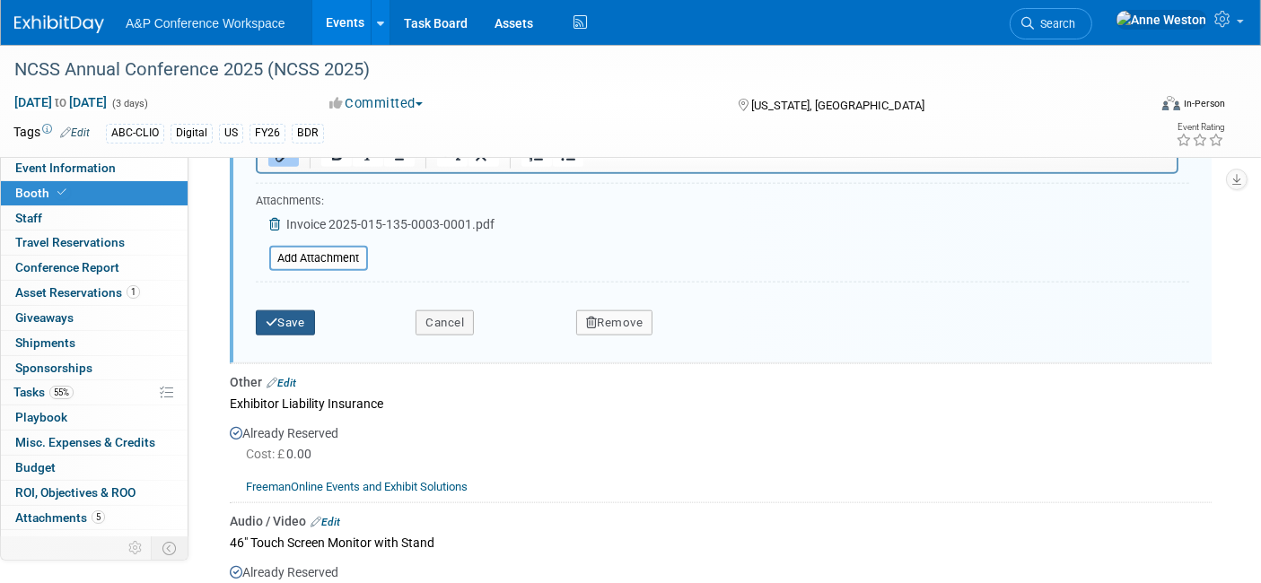
click at [270, 310] on button "Save" at bounding box center [285, 322] width 59 height 25
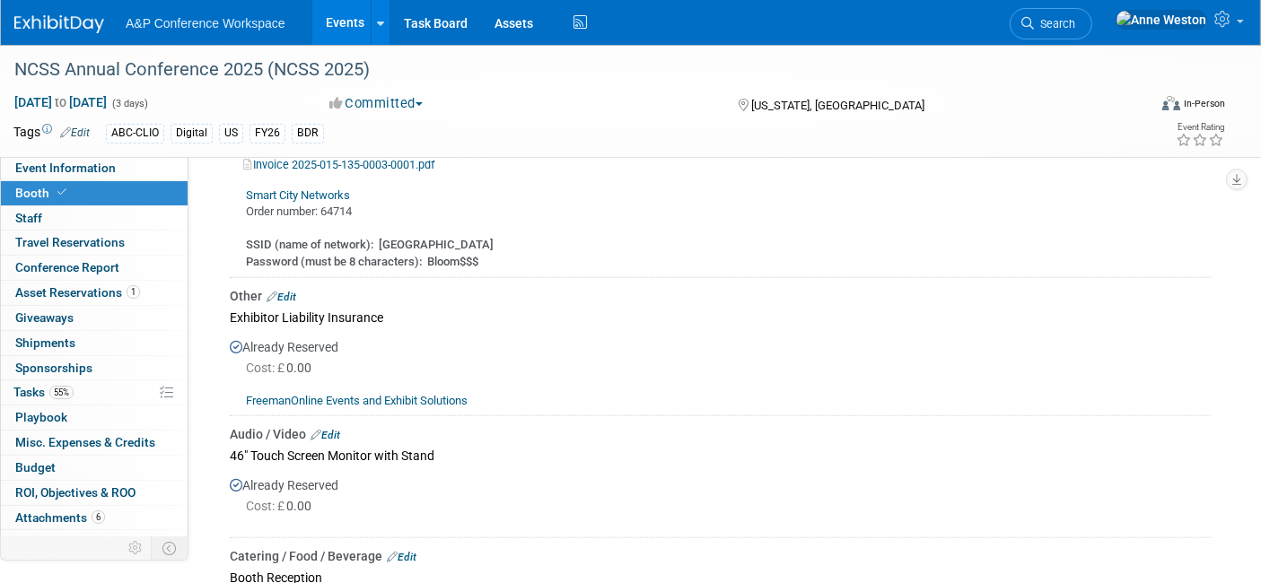
scroll to position [1631, 0]
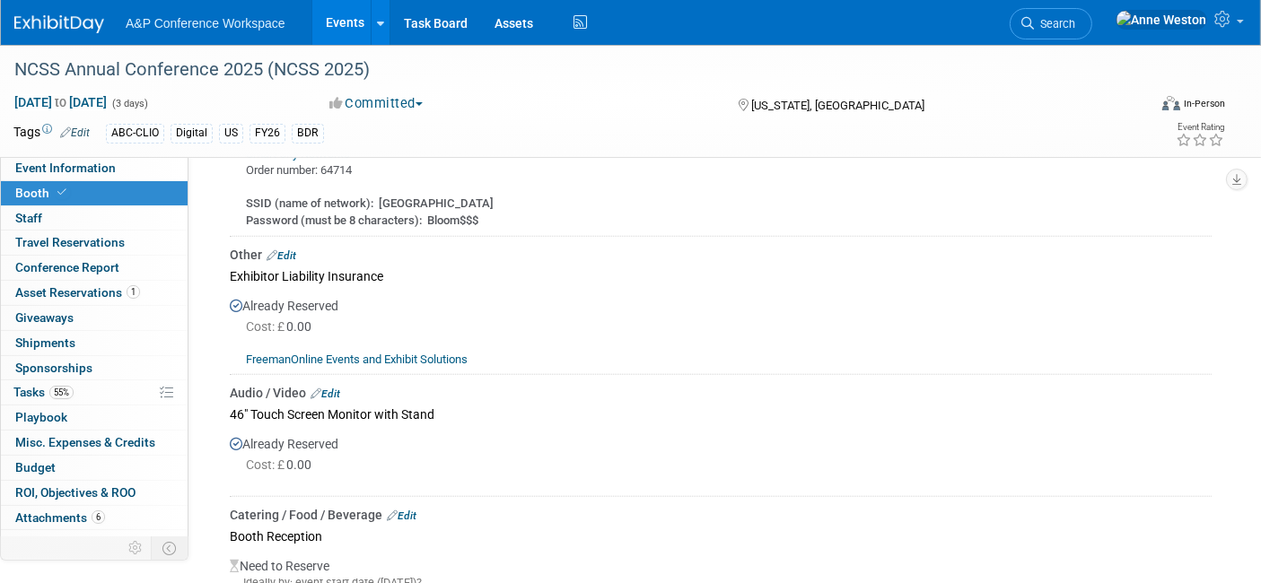
click at [292, 249] on link "Edit" at bounding box center [281, 255] width 30 height 13
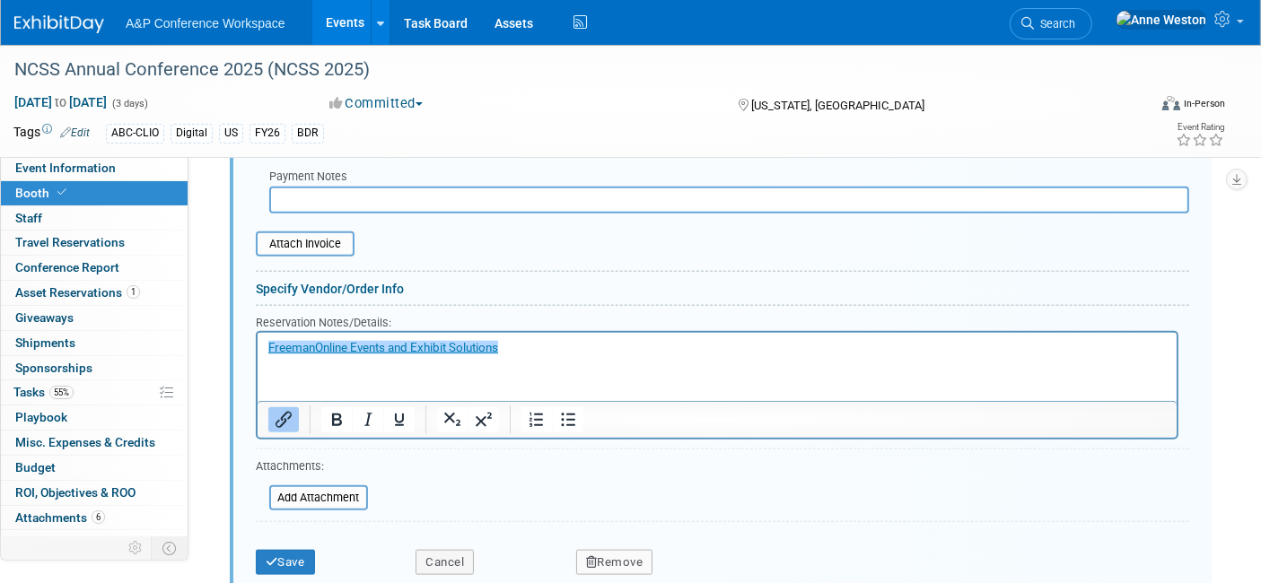
scroll to position [2152, 0]
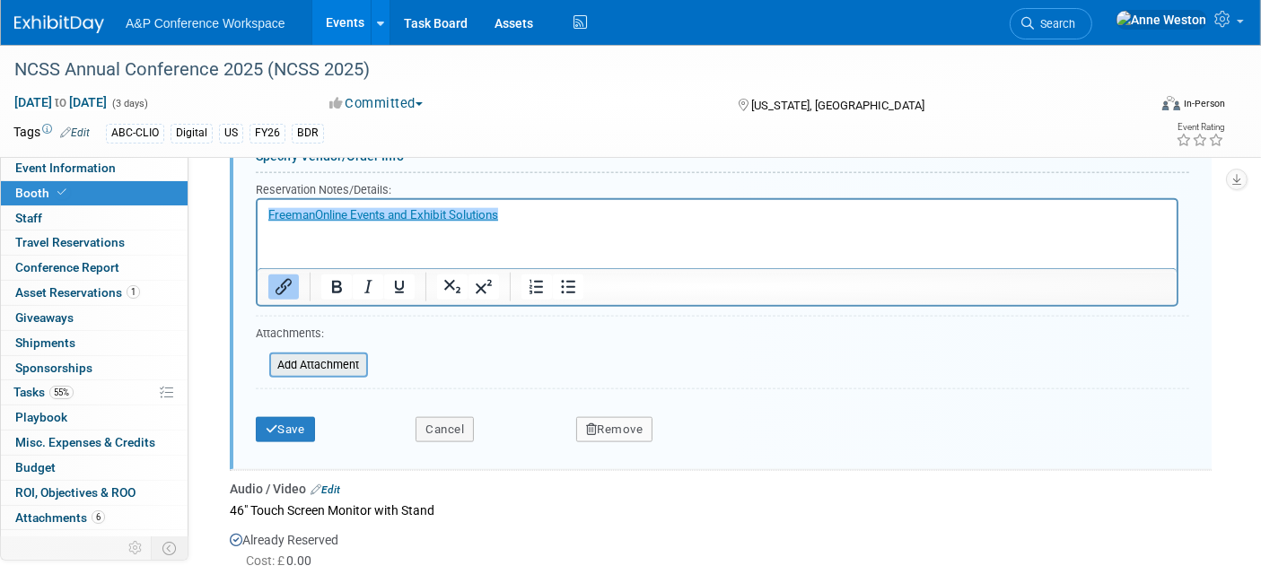
click at [317, 354] on input "file" at bounding box center [260, 365] width 214 height 22
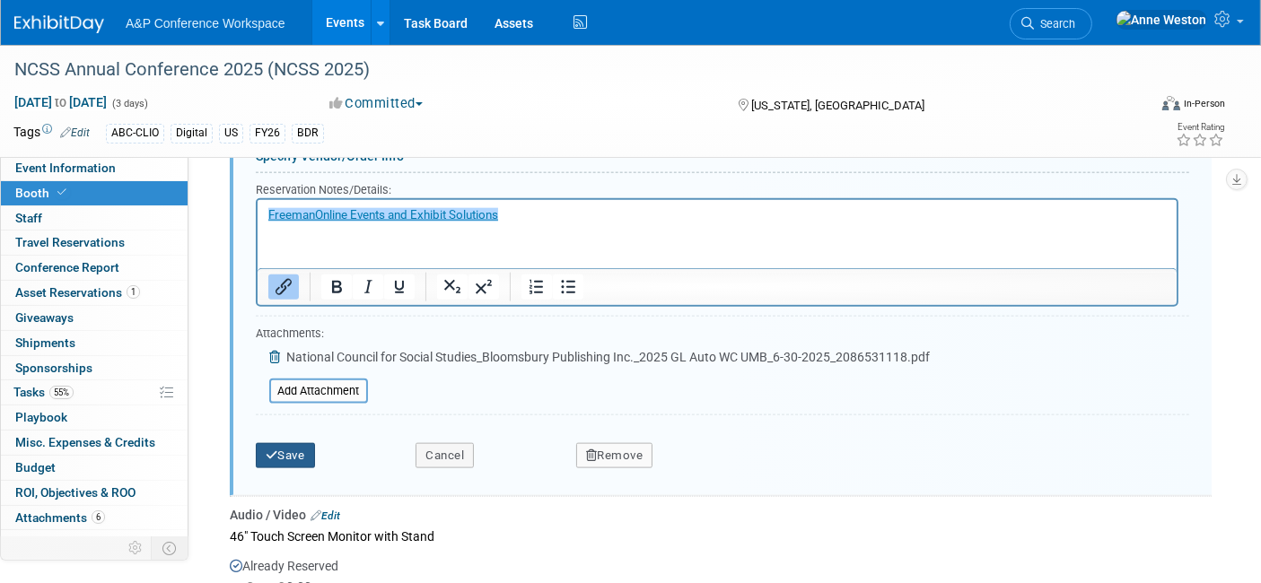
click at [292, 443] on button "Save" at bounding box center [285, 455] width 59 height 25
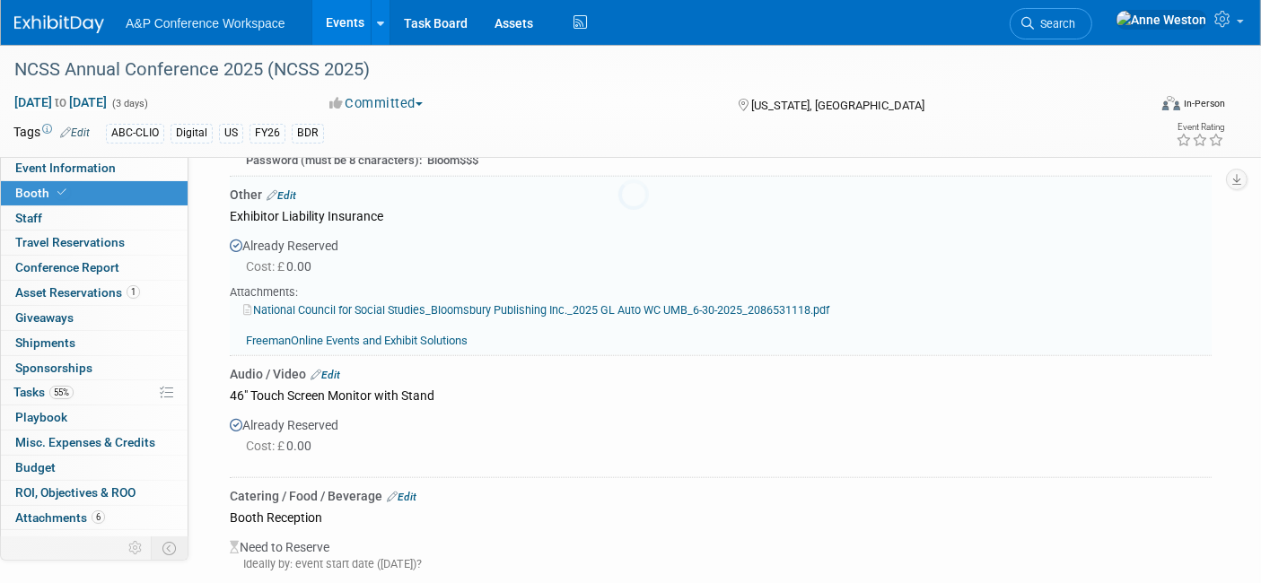
scroll to position [1653, 0]
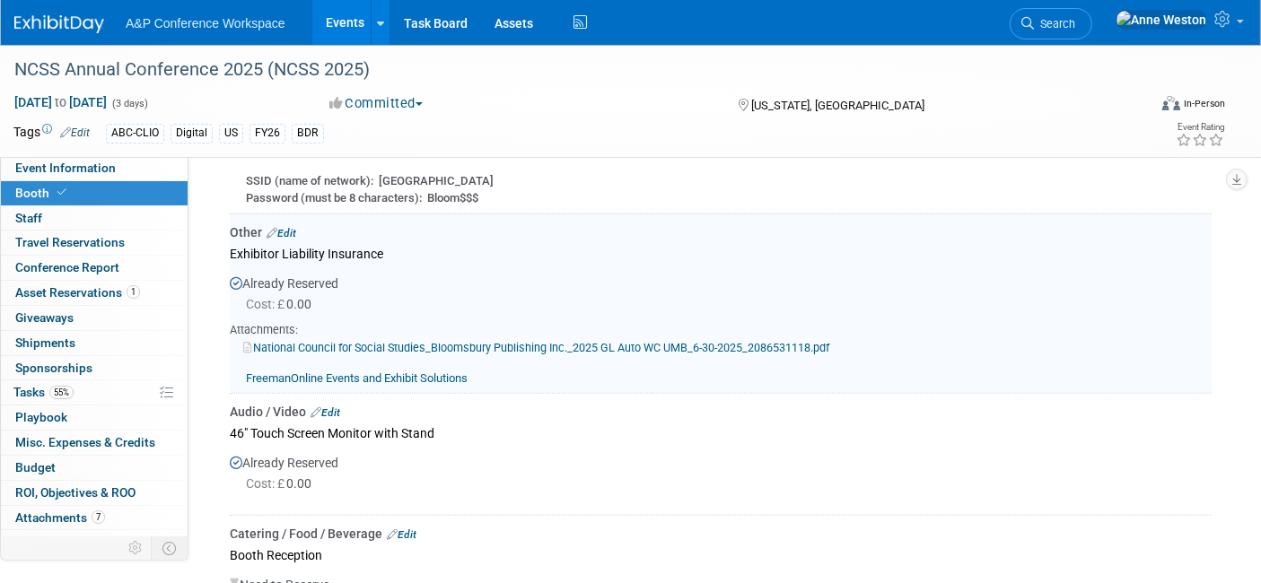
click at [357, 341] on link "National Council for Social Studies_Bloomsbury Publishing Inc._2025 GL Auto WC …" at bounding box center [536, 347] width 586 height 13
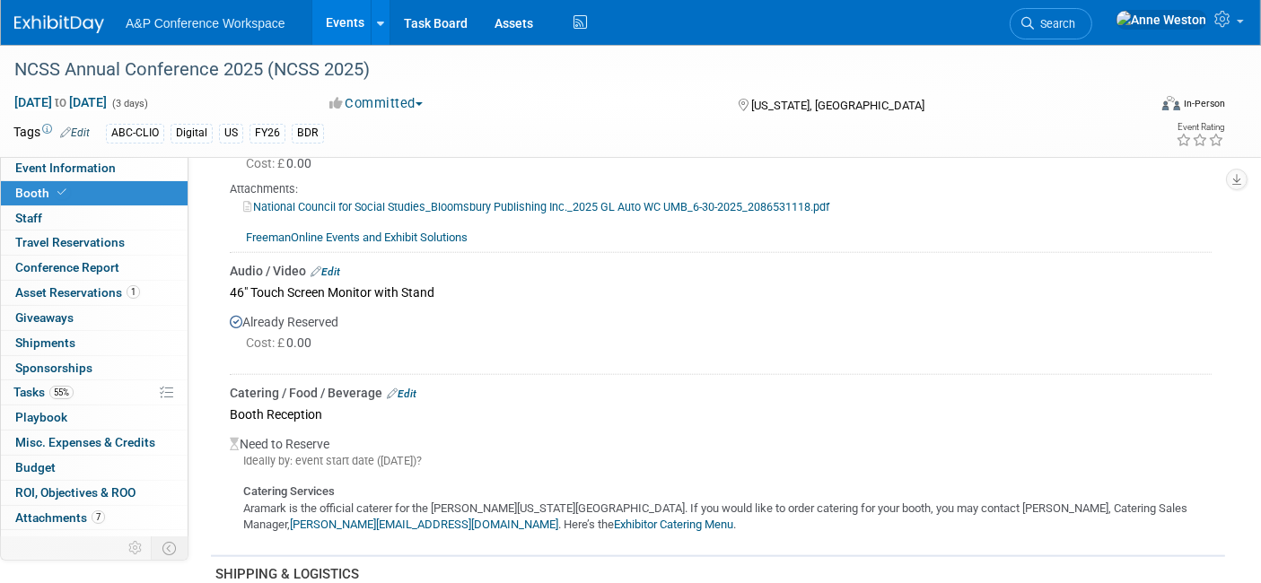
scroll to position [1694, 0]
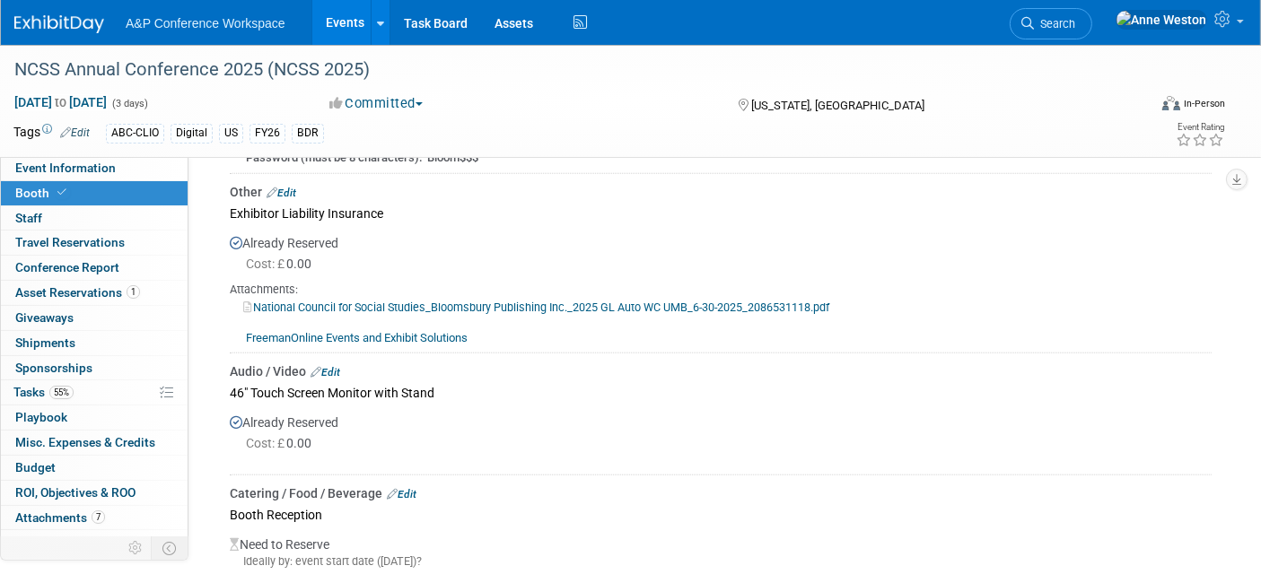
click at [335, 366] on link "Edit" at bounding box center [325, 372] width 30 height 13
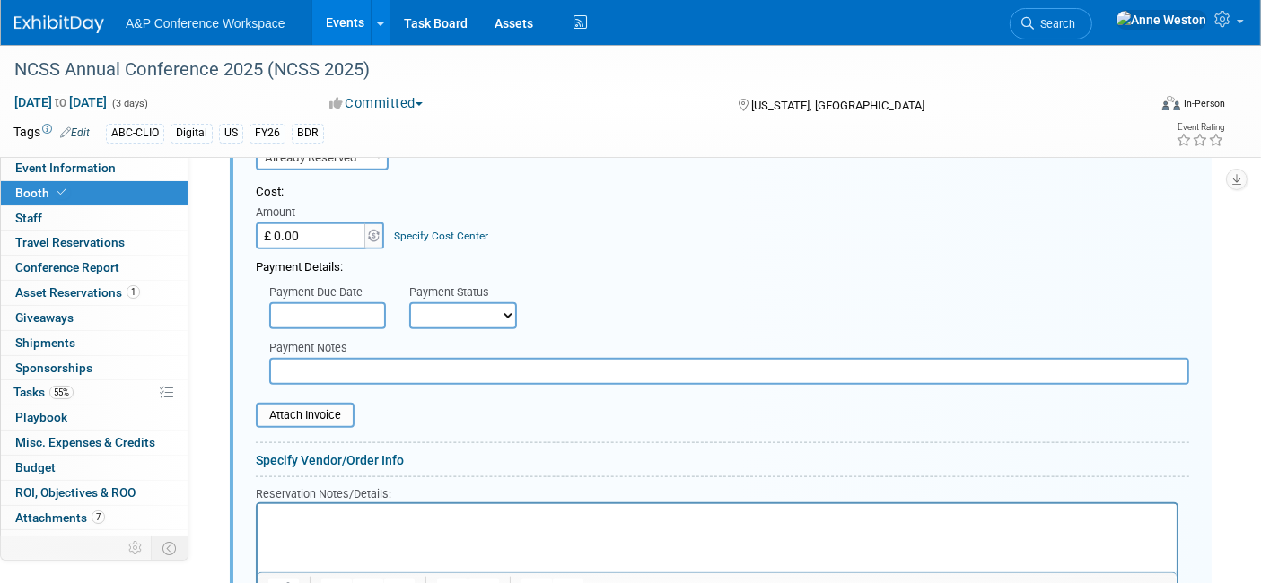
scroll to position [2232, 0]
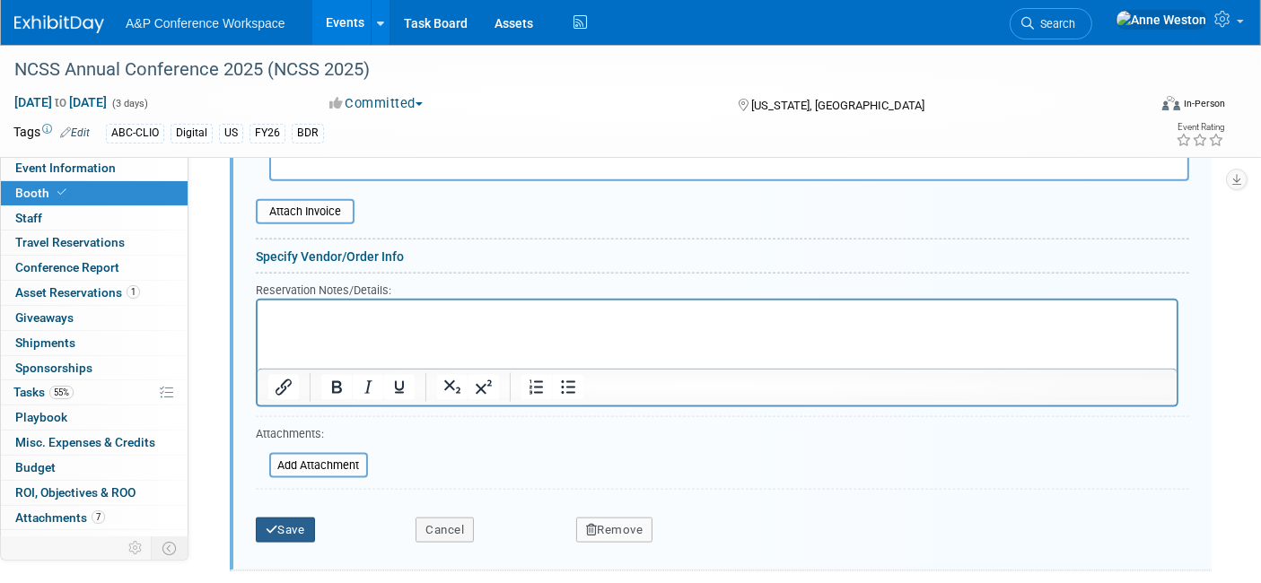
click at [266, 524] on icon "submit" at bounding box center [272, 530] width 13 height 12
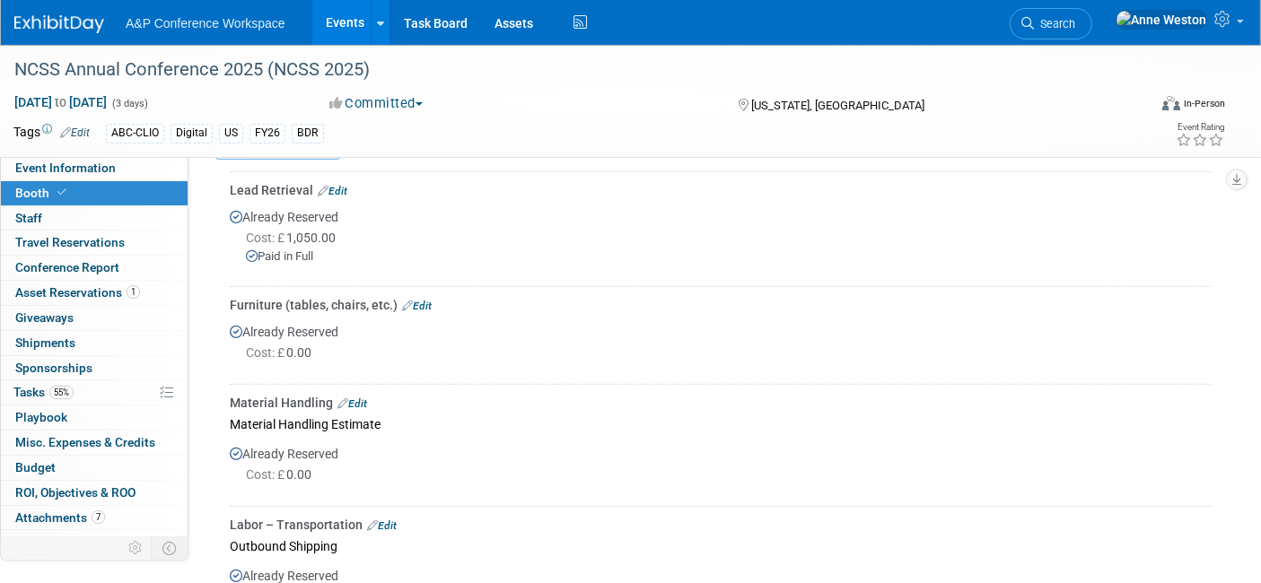
scroll to position [837, 0]
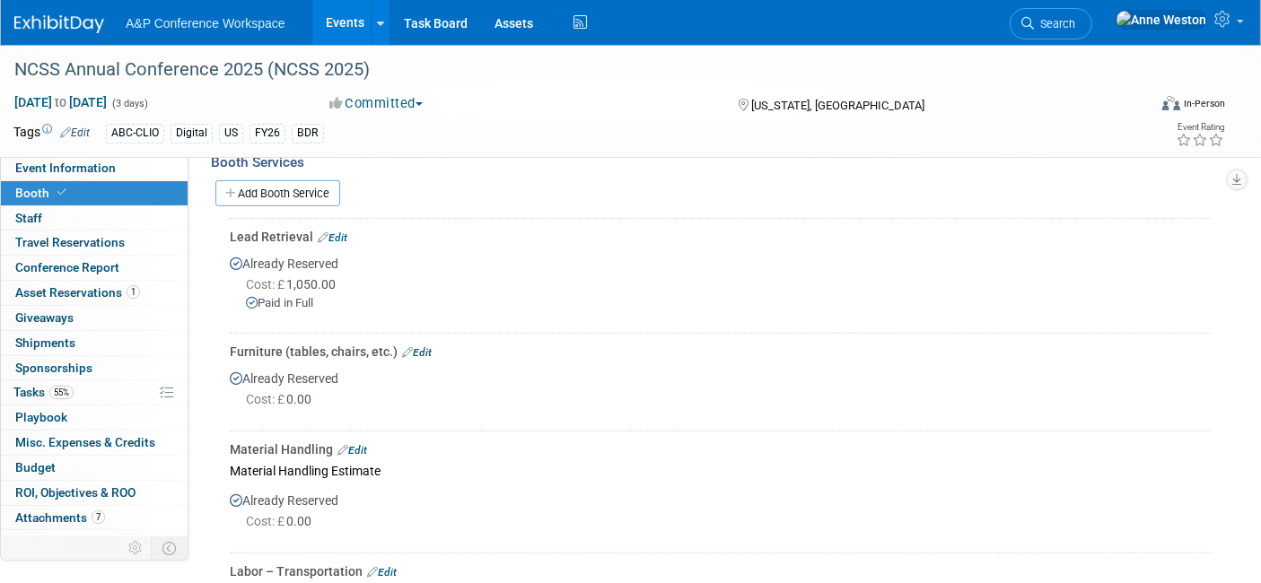
click at [413, 346] on link "Edit" at bounding box center [417, 352] width 30 height 13
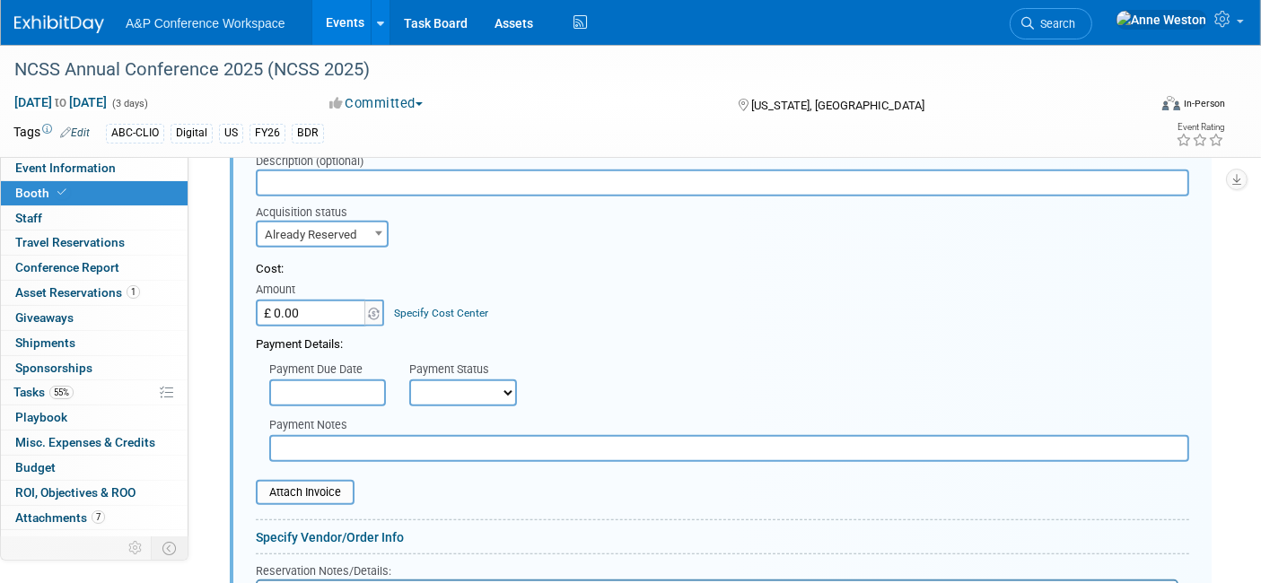
scroll to position [1259, 0]
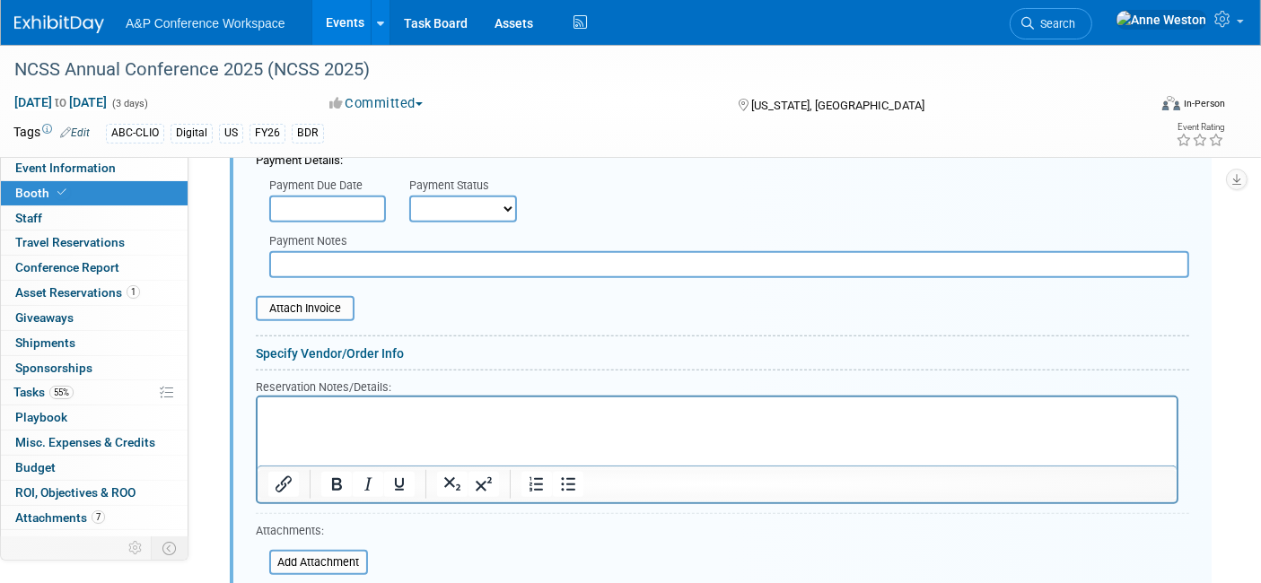
click at [356, 399] on html at bounding box center [716, 409] width 919 height 24
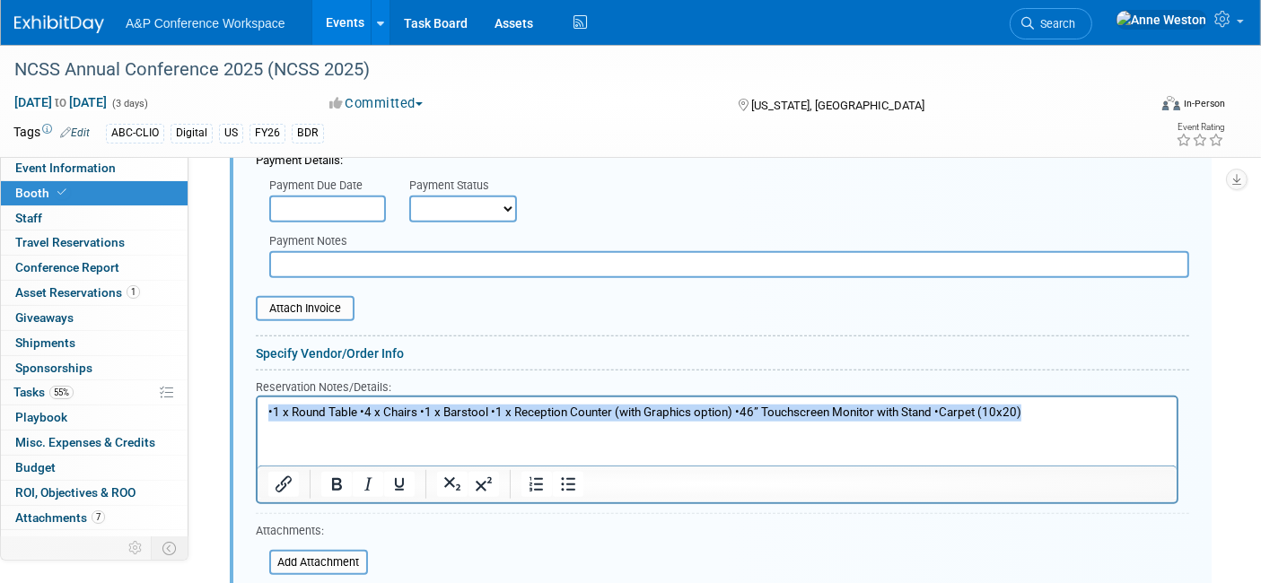
drag, startPoint x: 1050, startPoint y: 412, endPoint x: 225, endPoint y: 374, distance: 825.3
click at [257, 397] on html "•1 x Round Table •4 x Chairs •1 x Barstool •1 x Reception Counter (with Graphic…" at bounding box center [716, 409] width 919 height 24
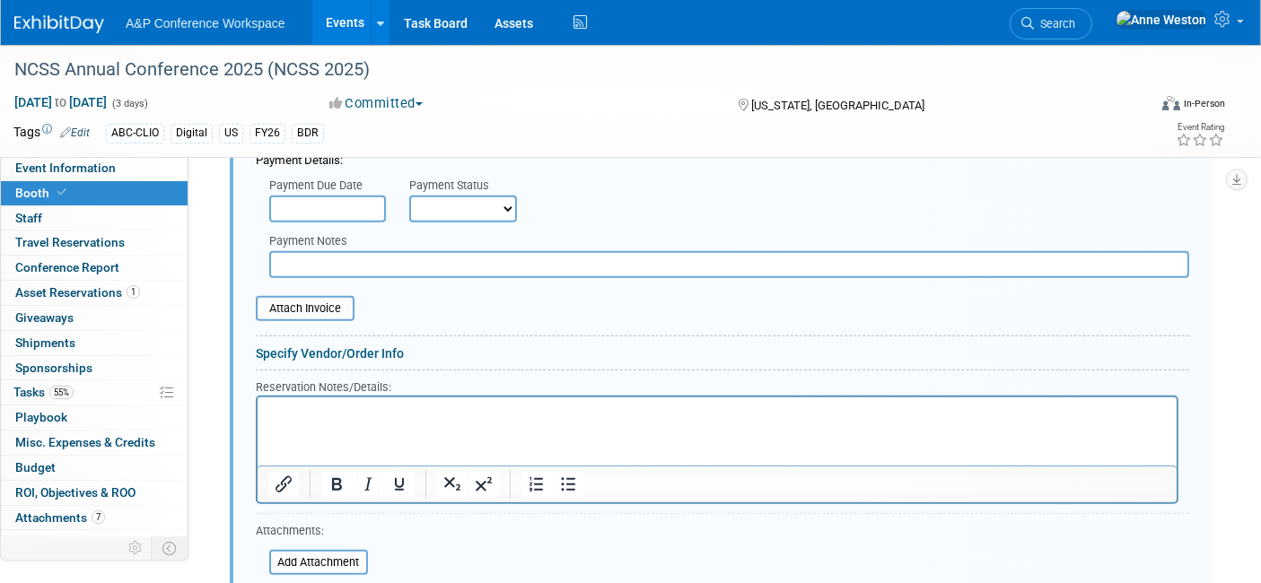
drag, startPoint x: 580, startPoint y: 770, endPoint x: 301, endPoint y: 426, distance: 442.6
click at [301, 422] on html at bounding box center [716, 409] width 919 height 24
drag, startPoint x: 310, startPoint y: 432, endPoint x: 298, endPoint y: 422, distance: 16.5
click at [298, 422] on html at bounding box center [716, 409] width 919 height 24
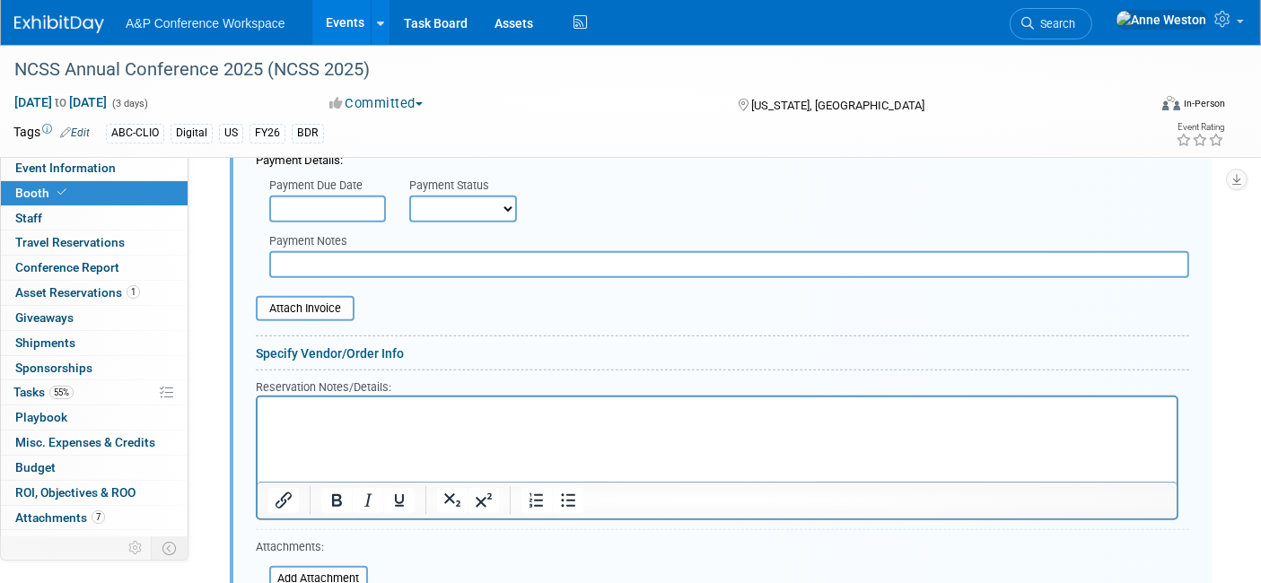
paste body "Rich Text Area. Press ALT-0 for help."
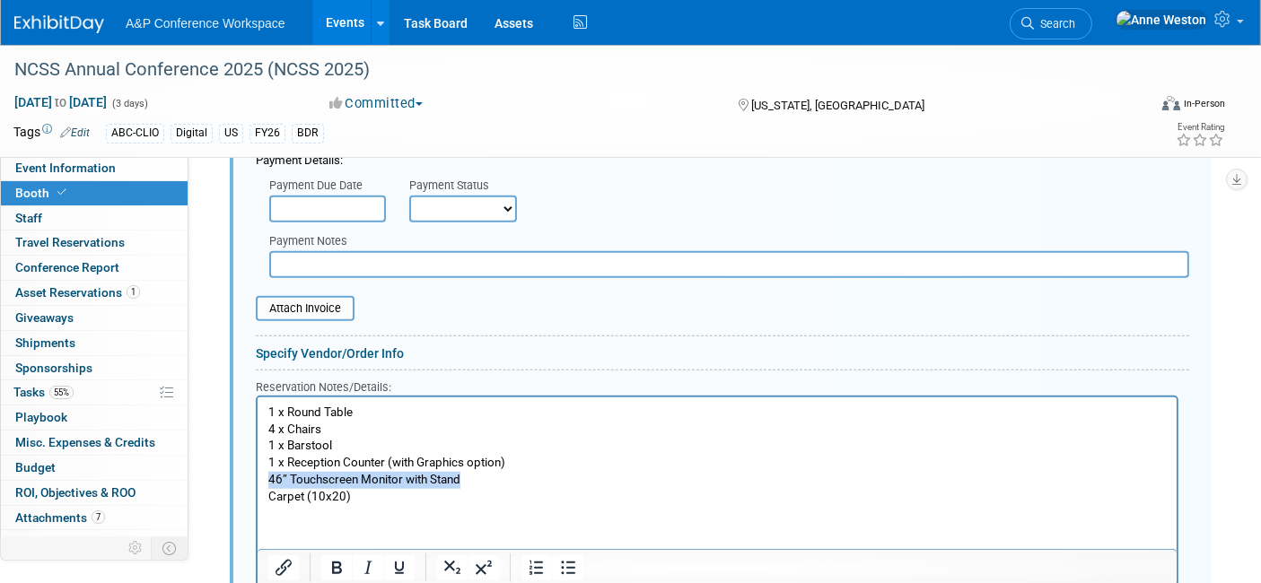
drag, startPoint x: 463, startPoint y: 480, endPoint x: 502, endPoint y: 865, distance: 386.9
click at [257, 480] on html "1 x Round Table 4 x Chairs 1 x Barstool 1 x Reception Counter (with Graphics op…" at bounding box center [716, 451] width 919 height 108
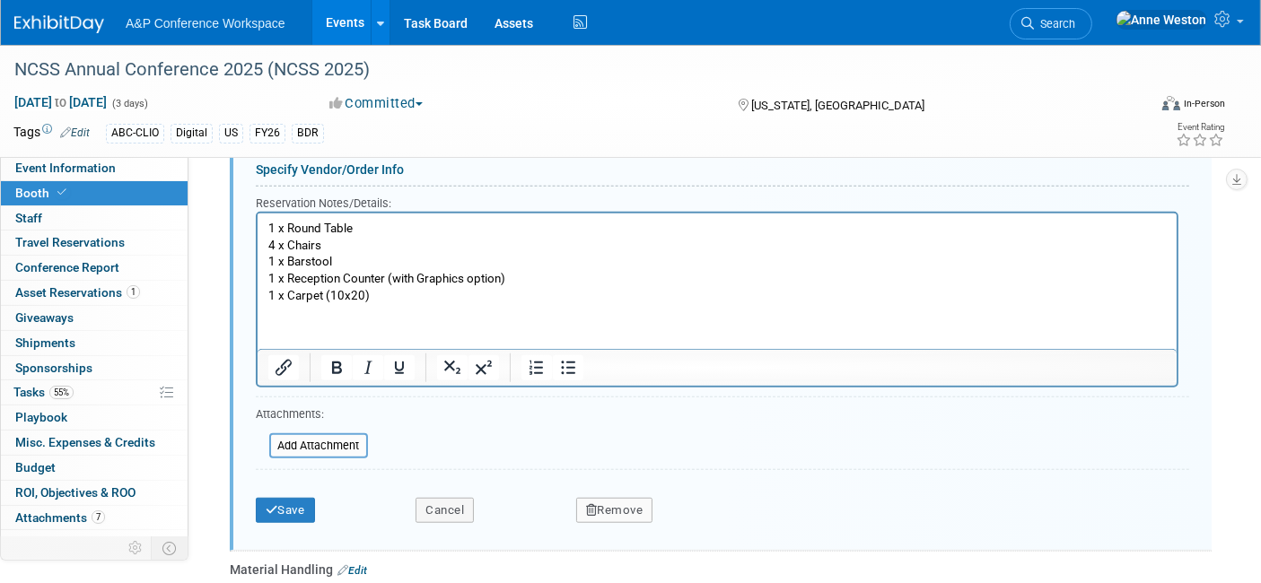
scroll to position [1458, 0]
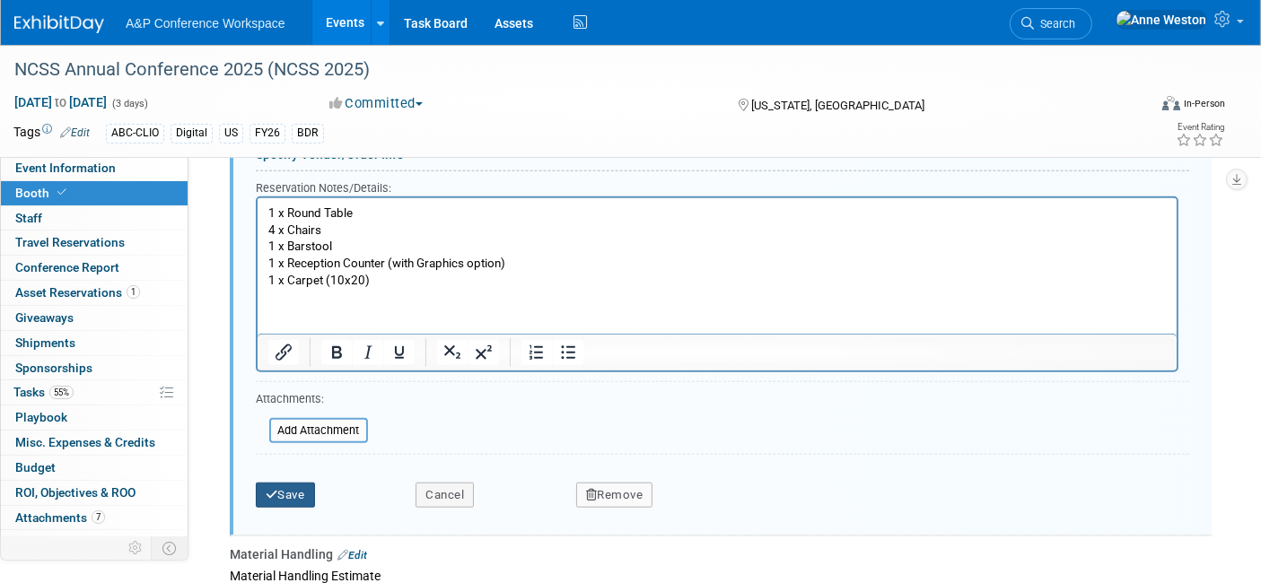
click at [269, 489] on icon "submit" at bounding box center [272, 495] width 13 height 12
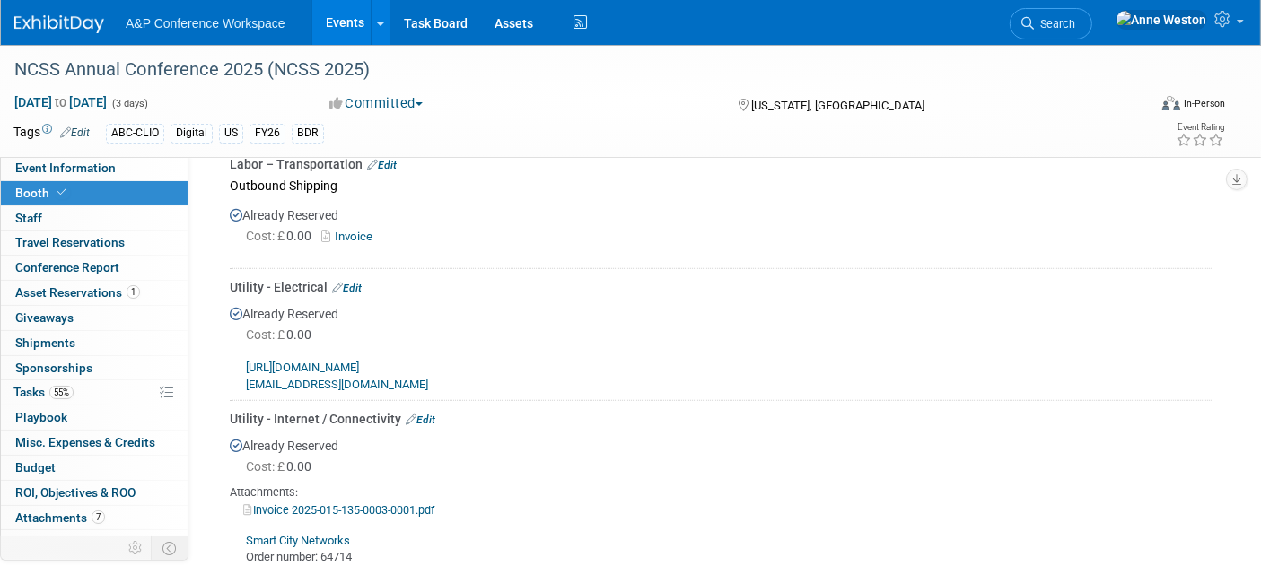
scroll to position [1358, 0]
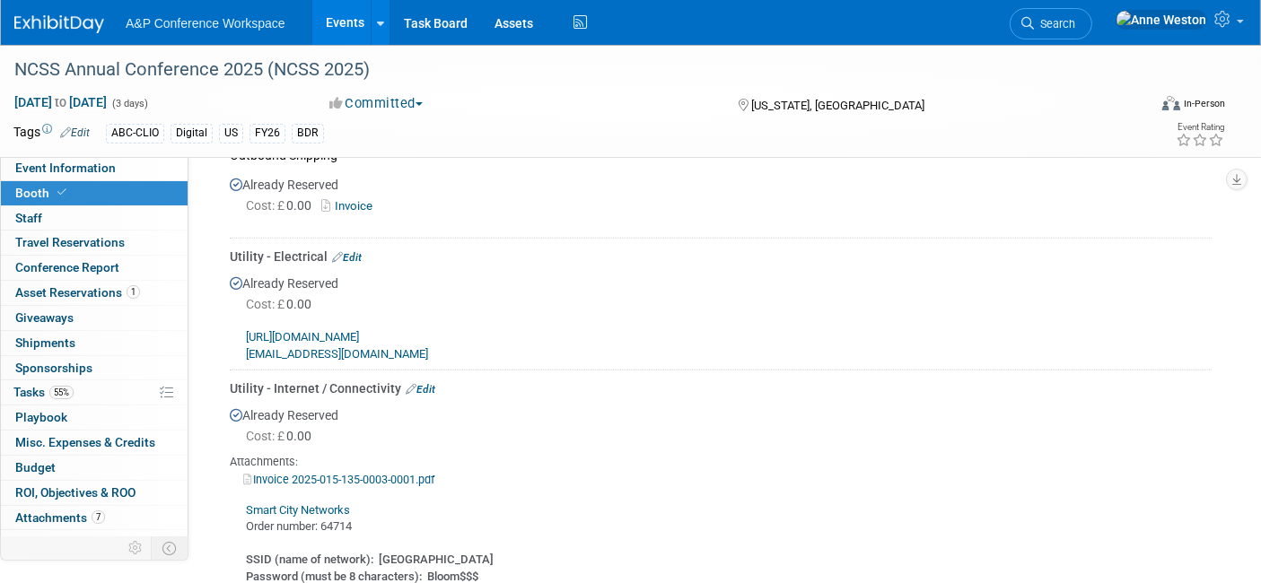
click at [353, 251] on link "Edit" at bounding box center [347, 257] width 30 height 13
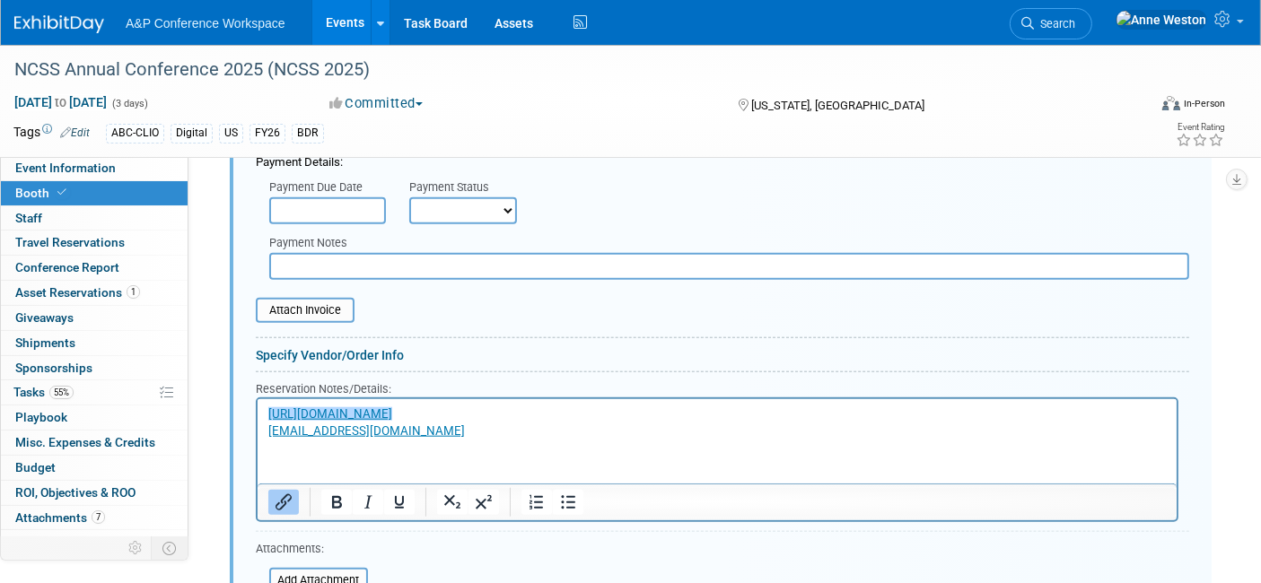
scroll to position [1783, 0]
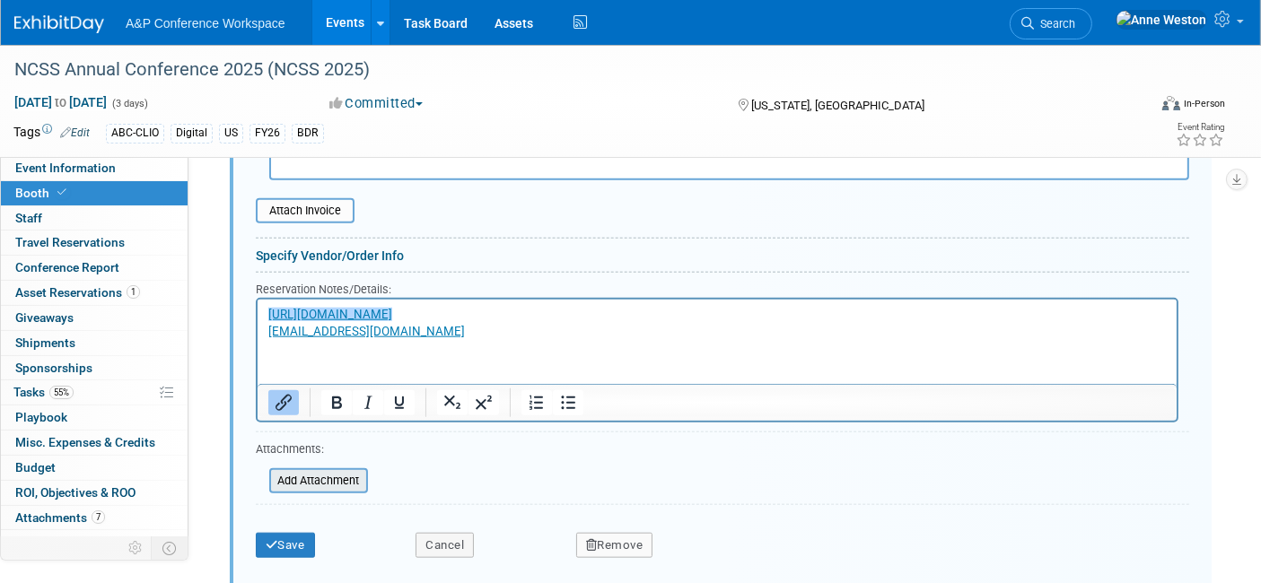
click at [315, 470] on input "file" at bounding box center [260, 481] width 214 height 22
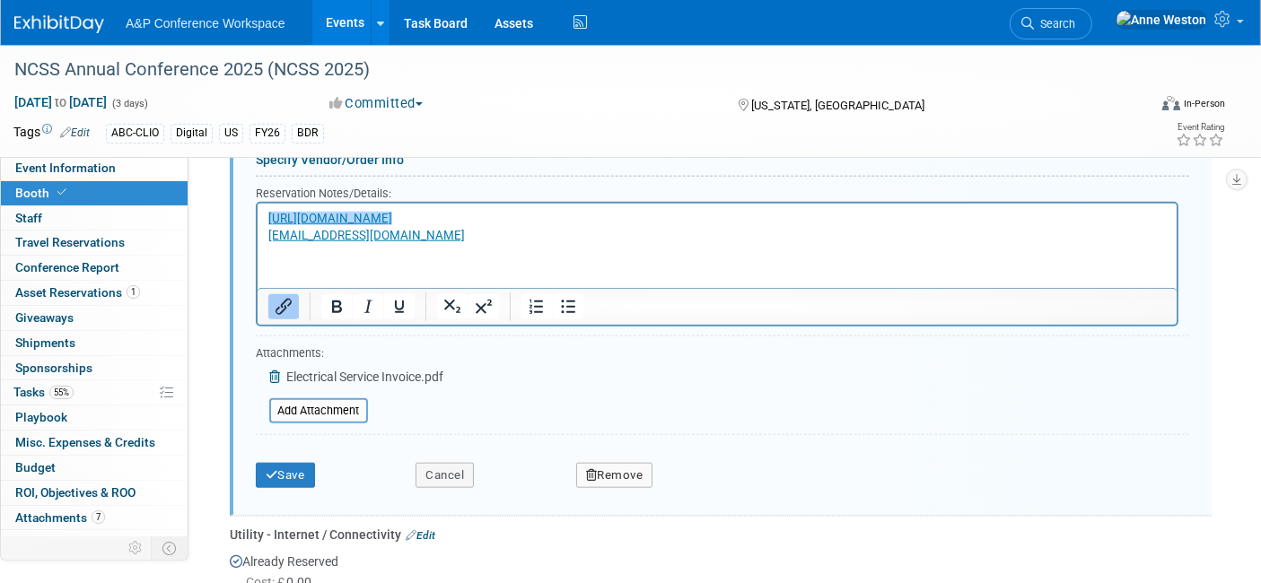
scroll to position [1882, 0]
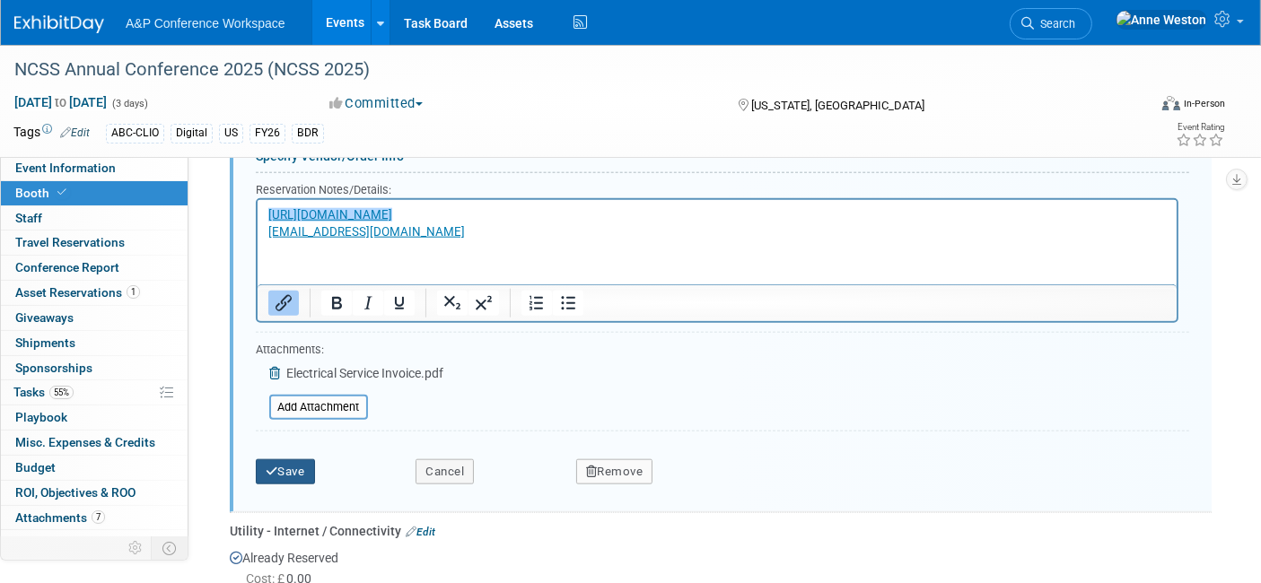
click at [300, 459] on button "Save" at bounding box center [285, 471] width 59 height 25
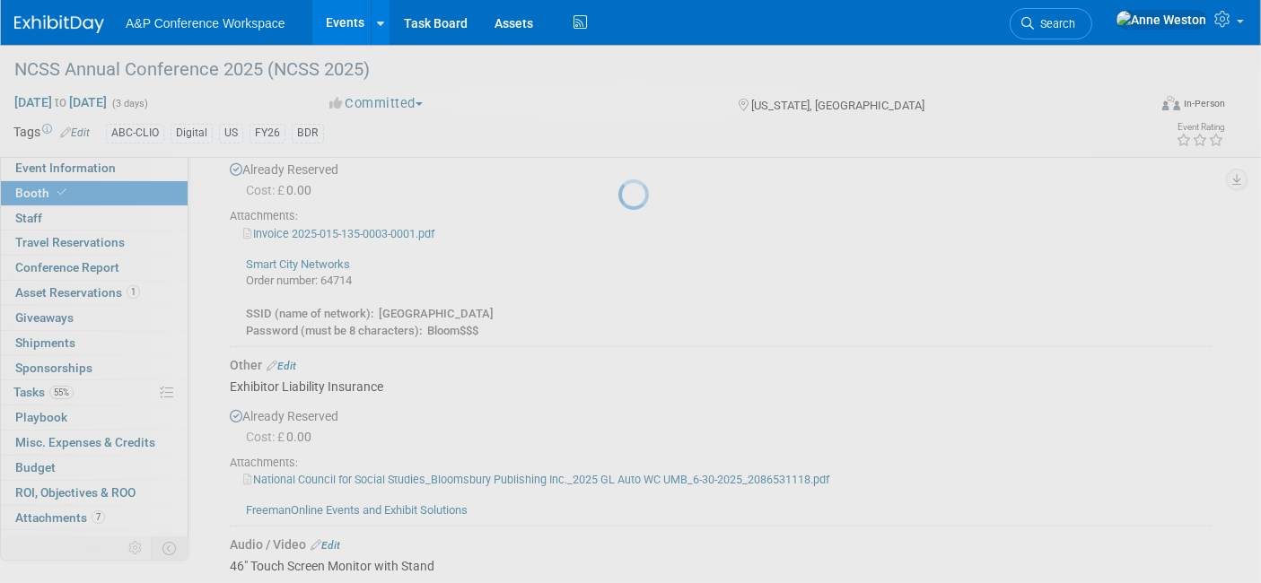
scroll to position [1383, 0]
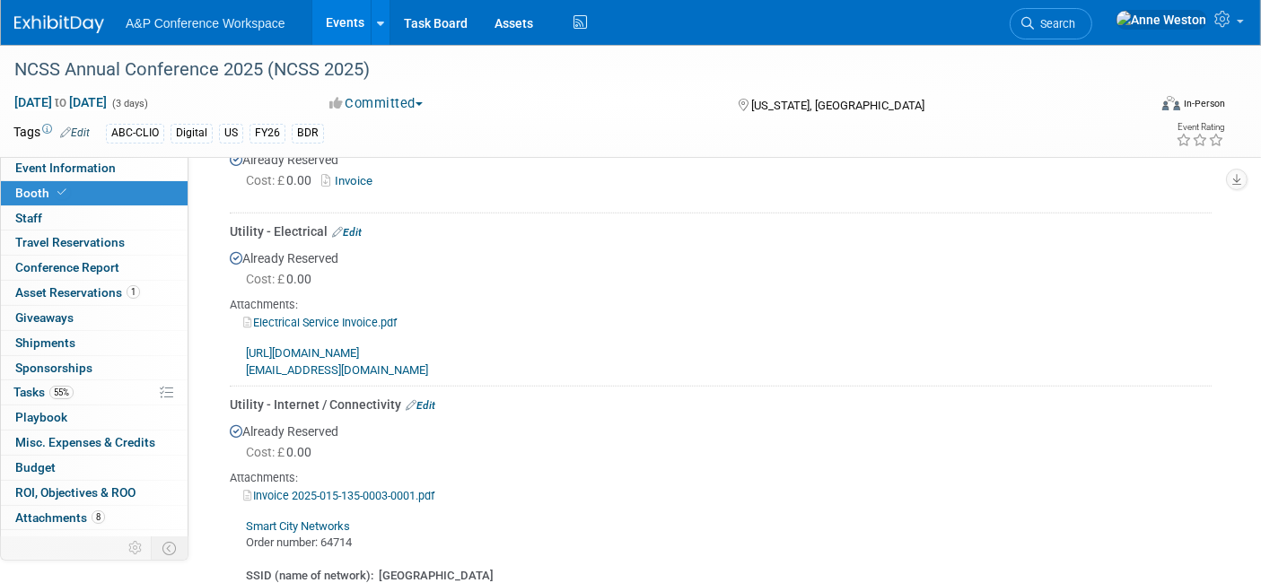
click at [340, 489] on link "Invoice 2025-015-135-0003-0001.pdf" at bounding box center [338, 495] width 191 height 13
click at [375, 316] on link "Electrical Service Invoice.pdf" at bounding box center [319, 322] width 153 height 13
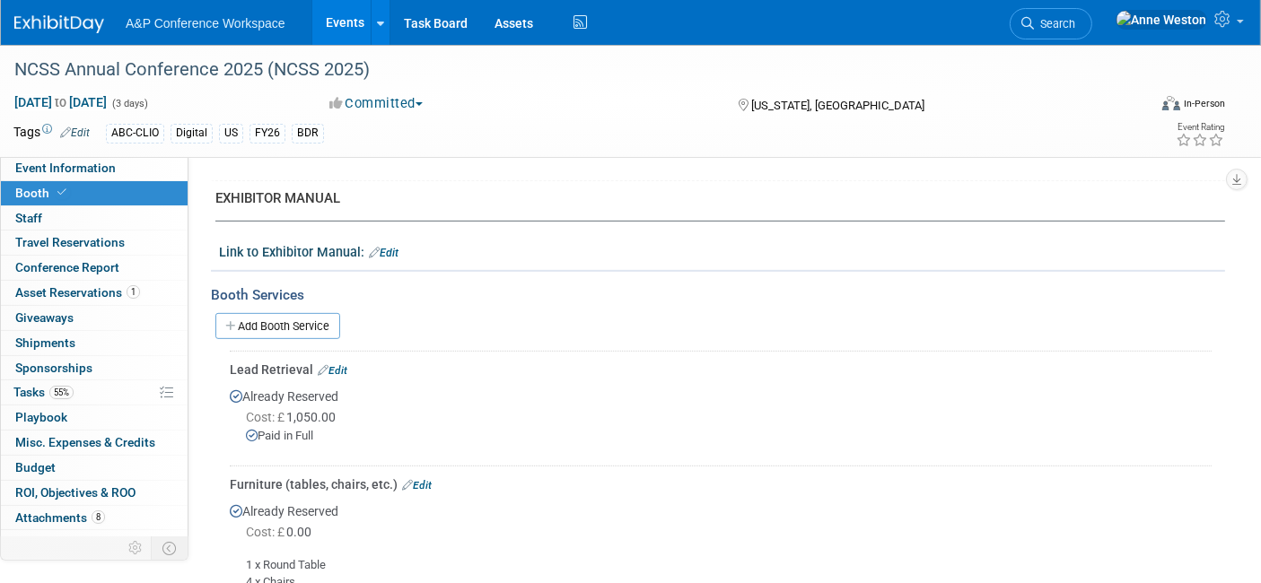
scroll to position [697, 0]
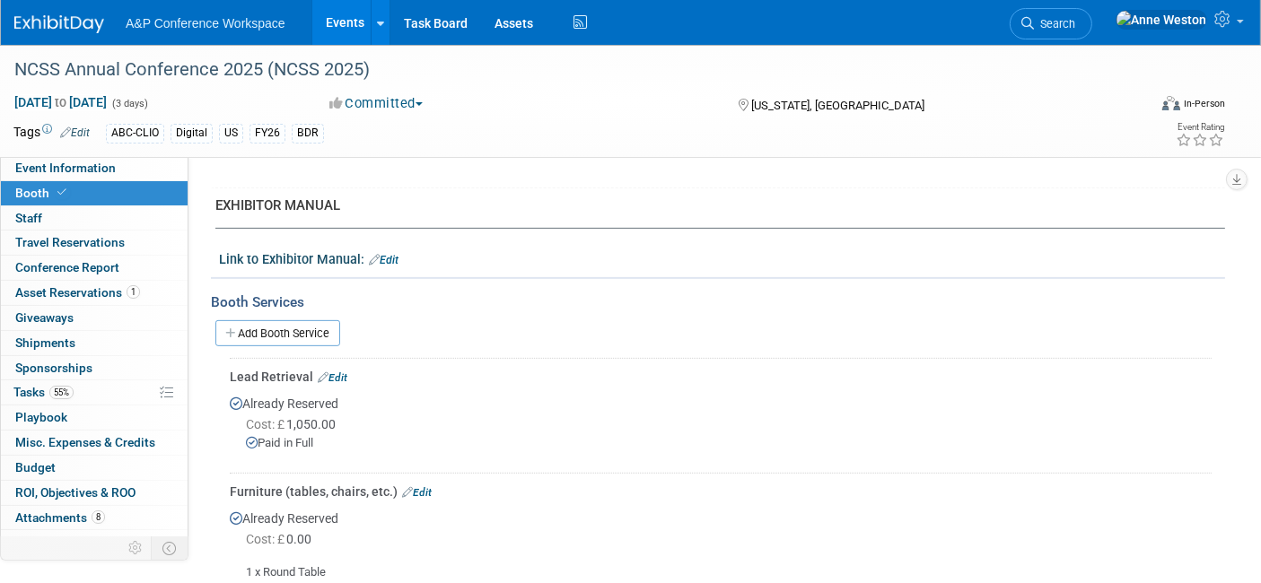
click at [341, 371] on link "Edit" at bounding box center [333, 377] width 30 height 13
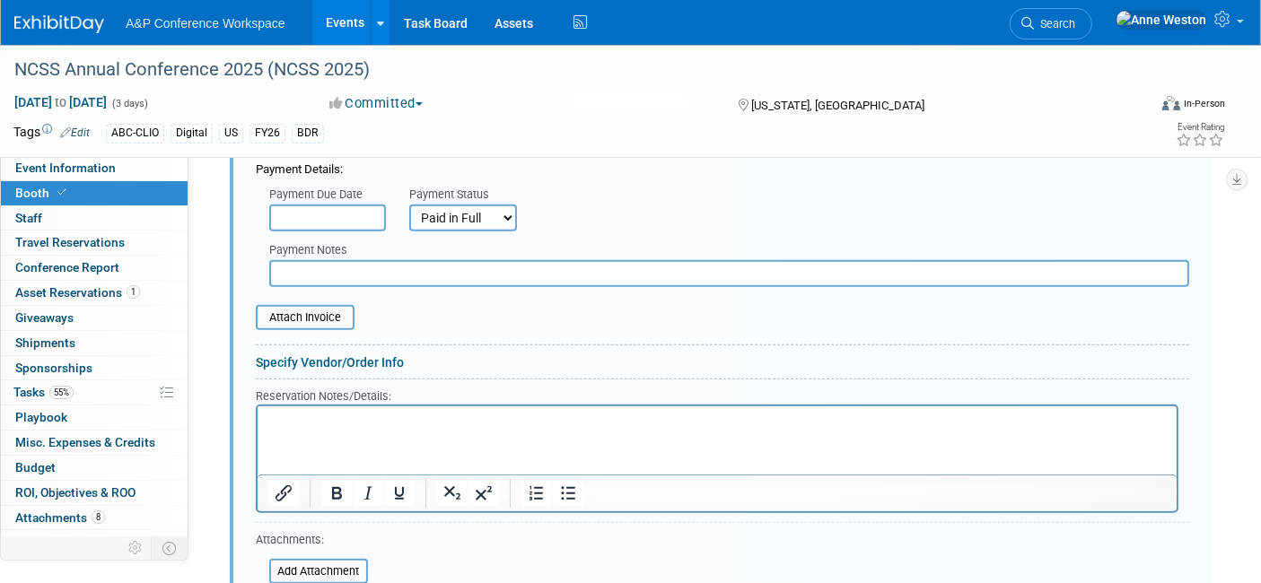
scroll to position [1243, 0]
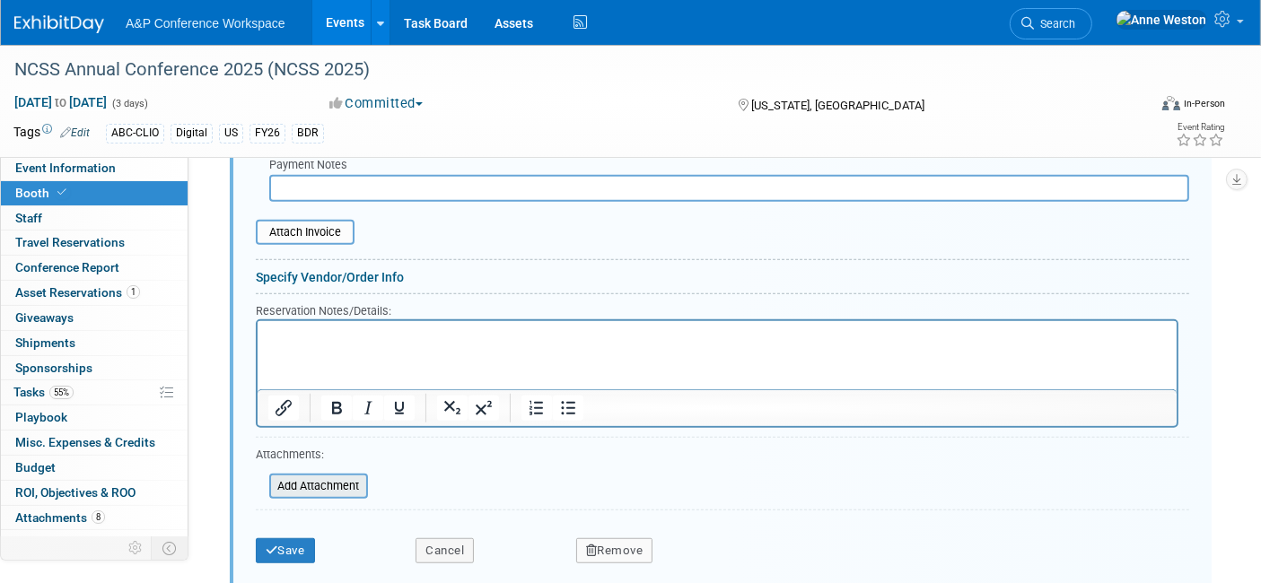
click at [317, 475] on input "file" at bounding box center [260, 486] width 214 height 22
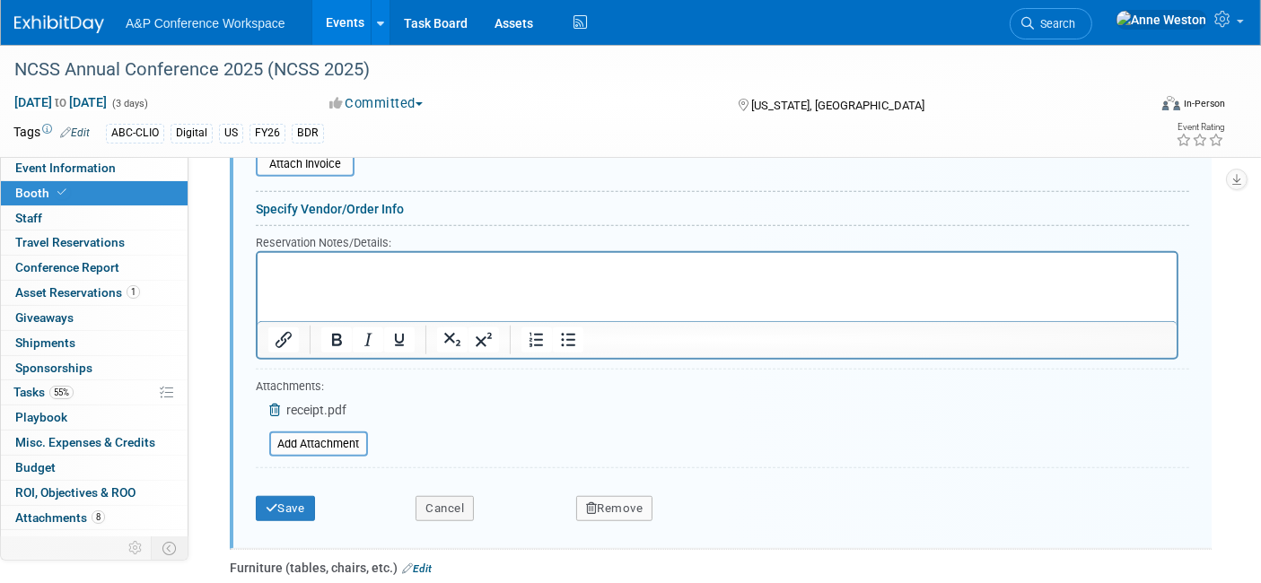
scroll to position [1343, 0]
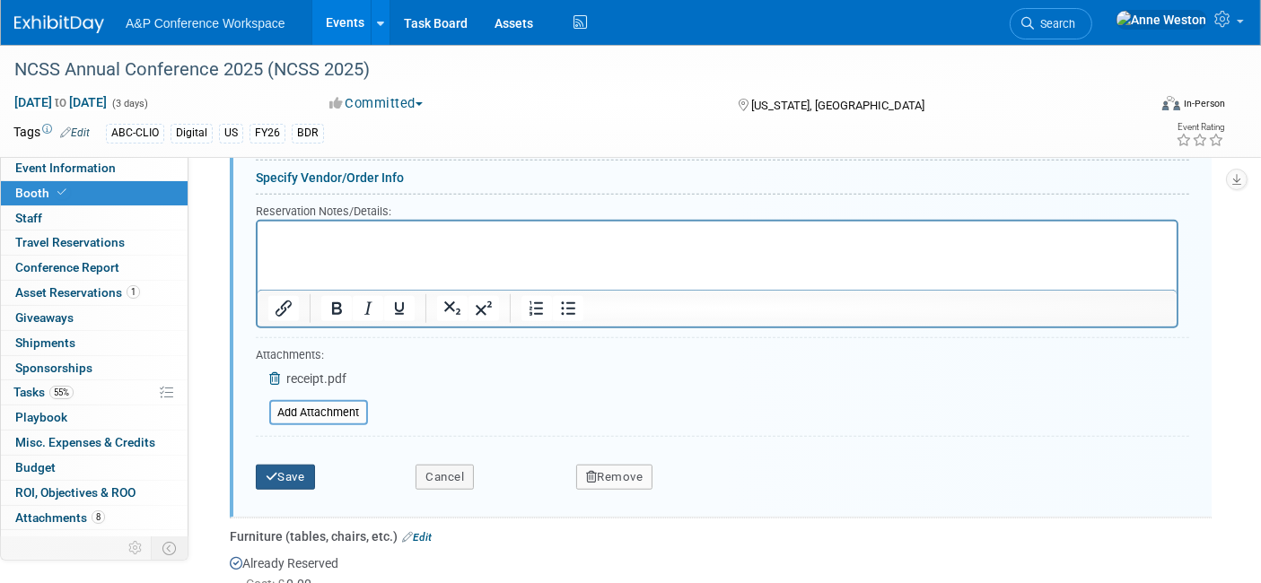
click at [289, 465] on button "Save" at bounding box center [285, 477] width 59 height 25
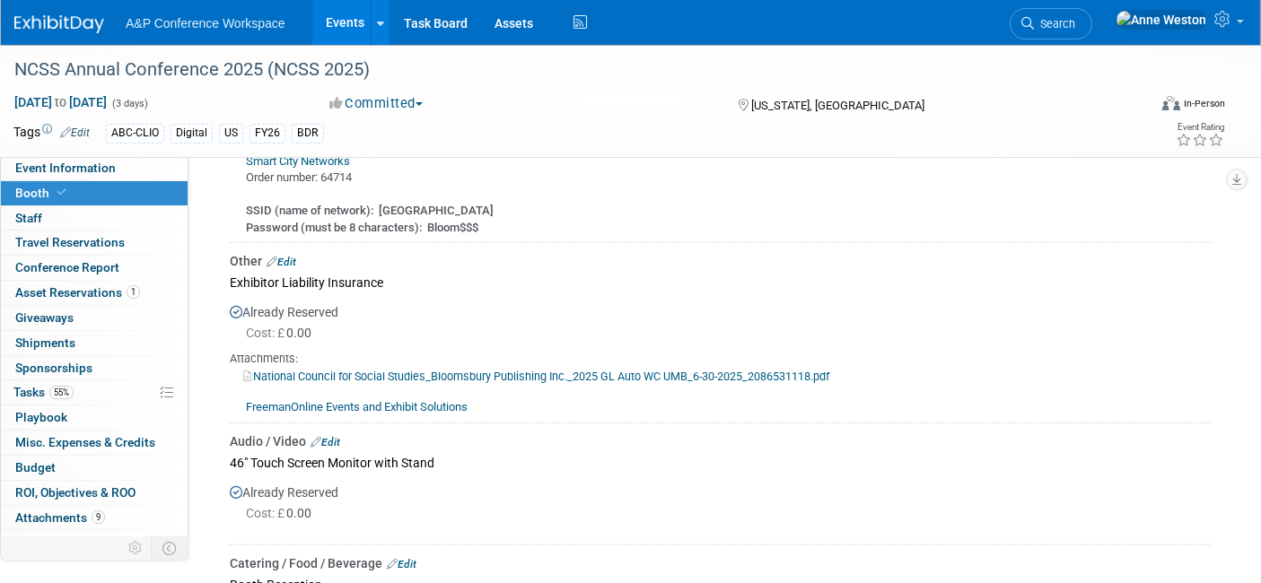
scroll to position [1543, 0]
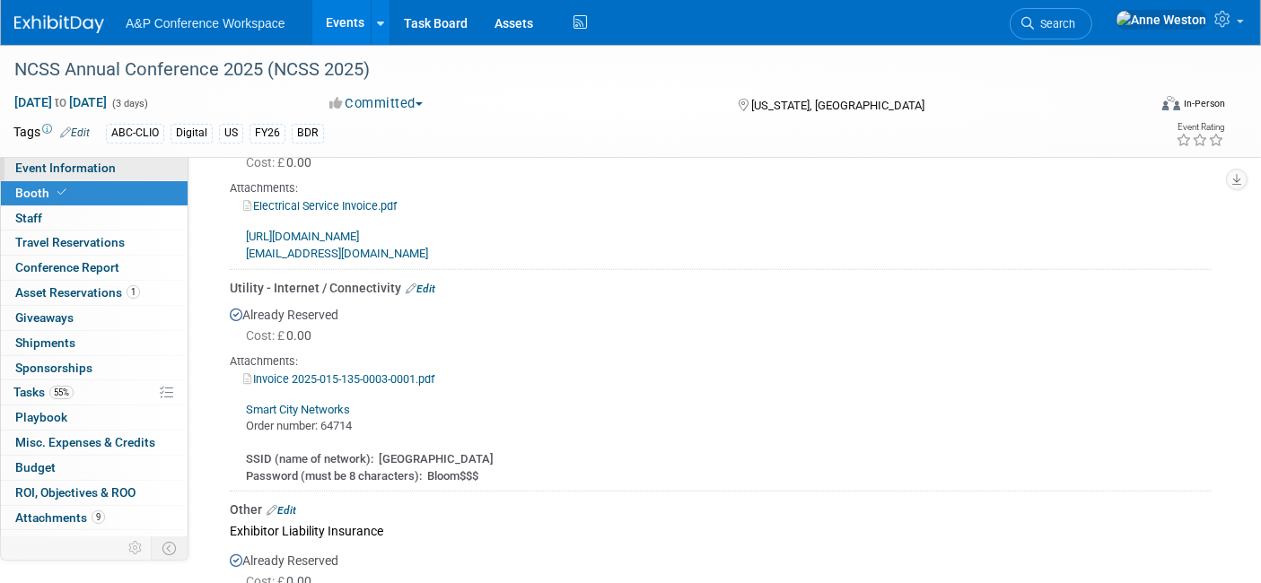
click at [89, 161] on span "Event Information" at bounding box center [65, 168] width 100 height 14
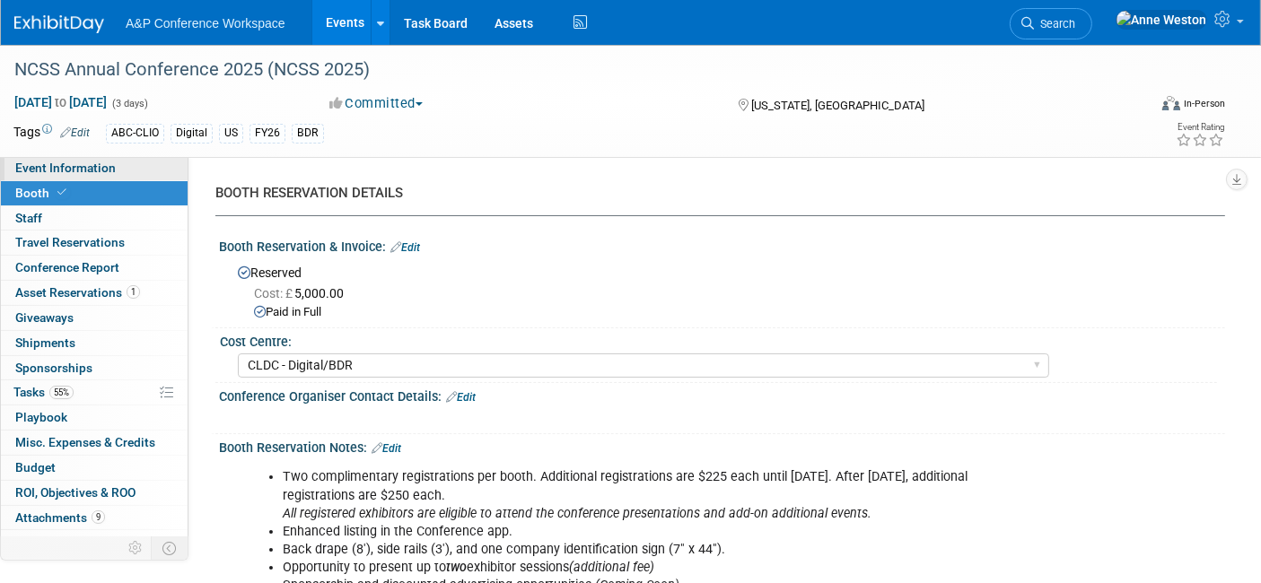
select select "Annual"
select select "Level 1"
select select "In-Person Booth"
select select "Schools"
select select "Bloomsbury Digital Resources"
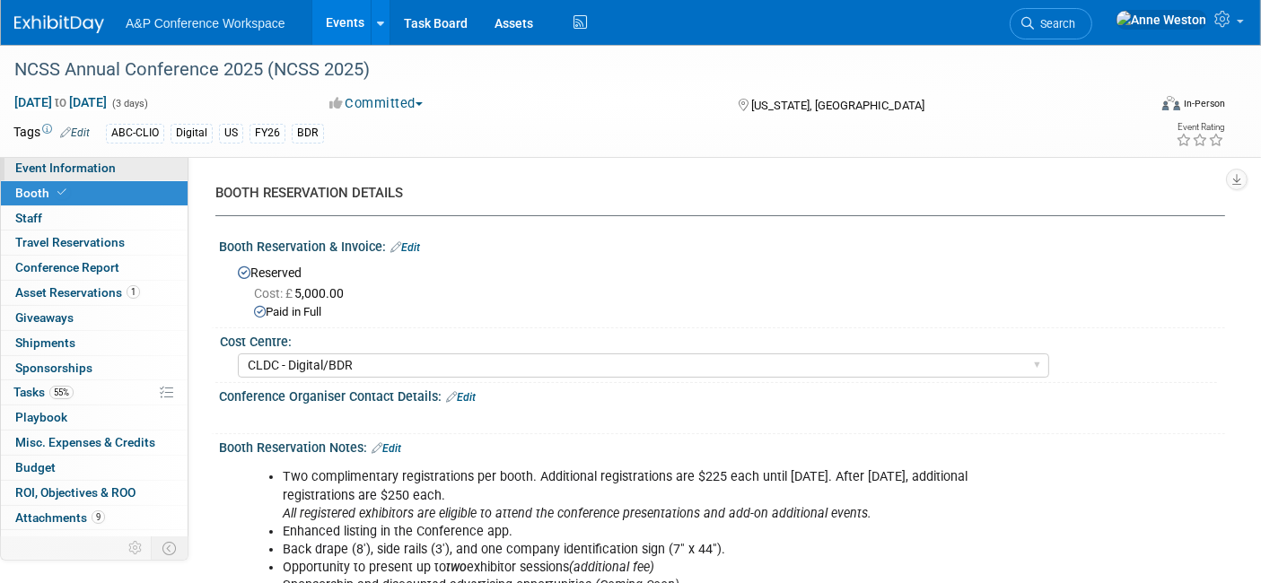
select select "[PERSON_NAME]"
select select "Brand/Subject Presence​"
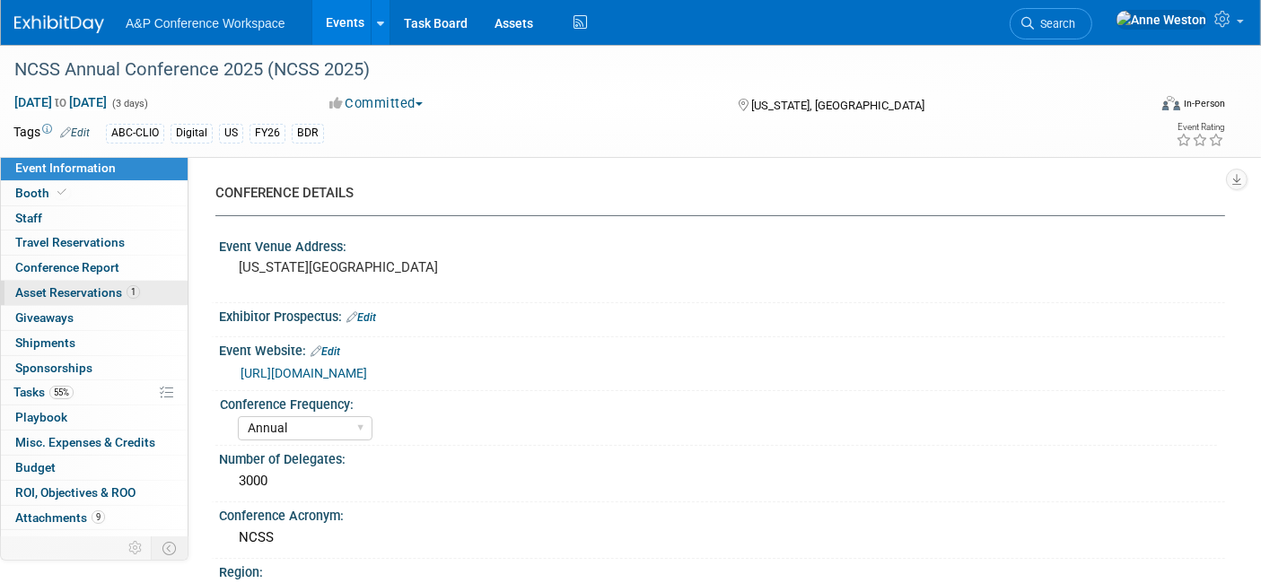
click at [116, 286] on span "Asset Reservations 1" at bounding box center [77, 292] width 125 height 14
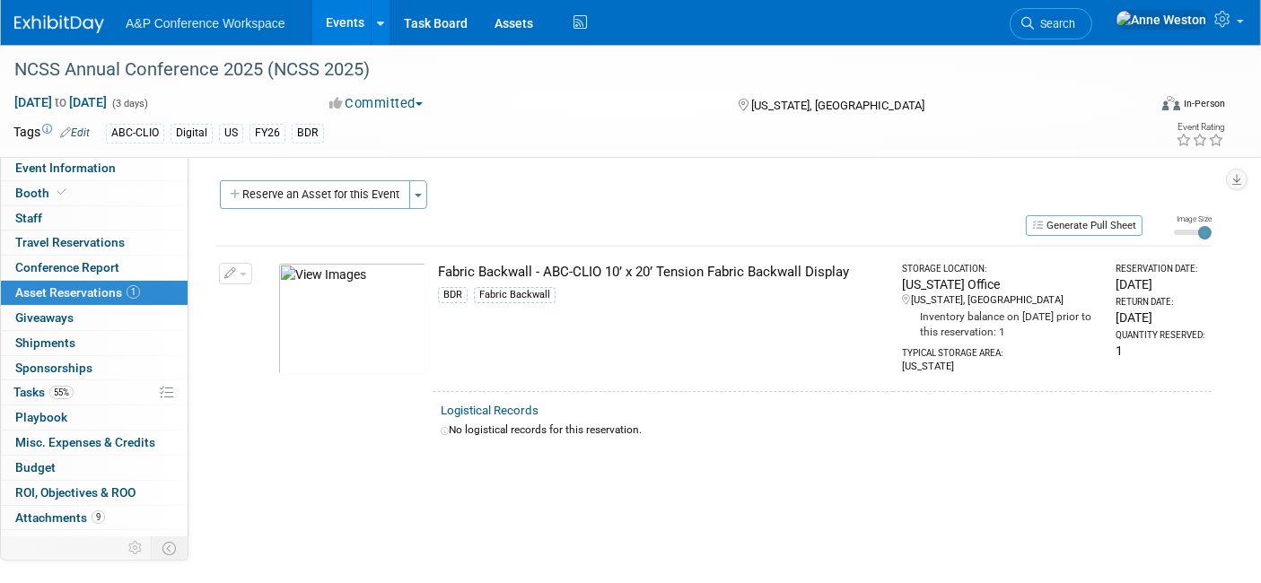
click at [561, 341] on td "Fabric Backwall - ABC-CLIO 10’ x 20’ Tension Fabric Backwall Display BDR Fabric…" at bounding box center [662, 318] width 459 height 145
click at [418, 188] on button "Toggle Dropdown" at bounding box center [418, 194] width 18 height 29
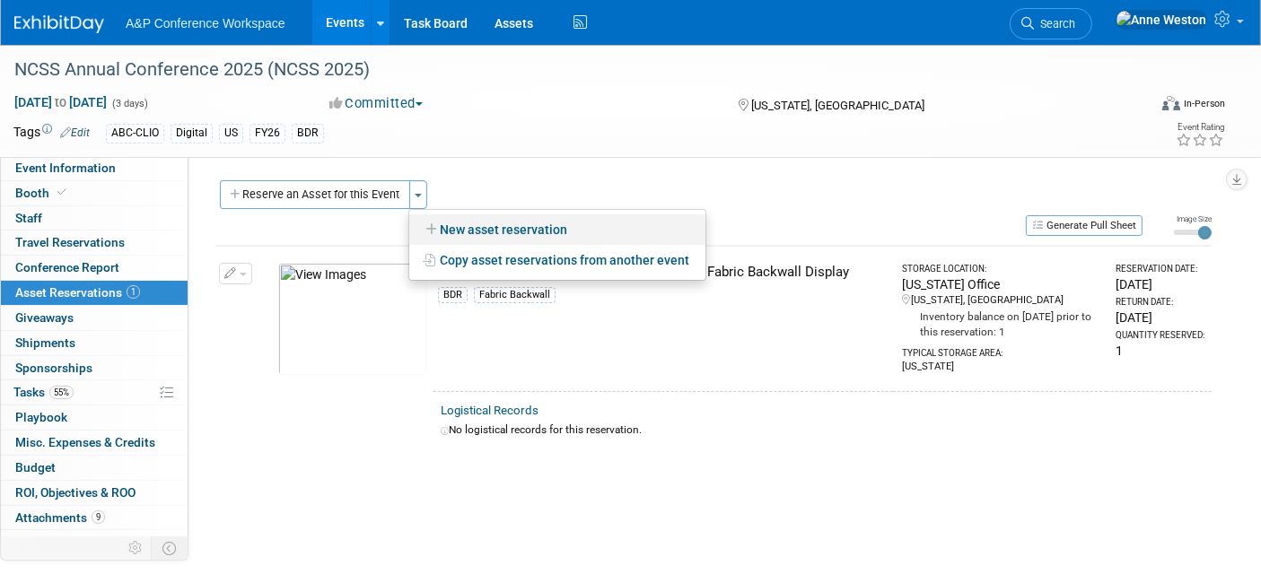
click at [434, 223] on icon at bounding box center [432, 229] width 14 height 13
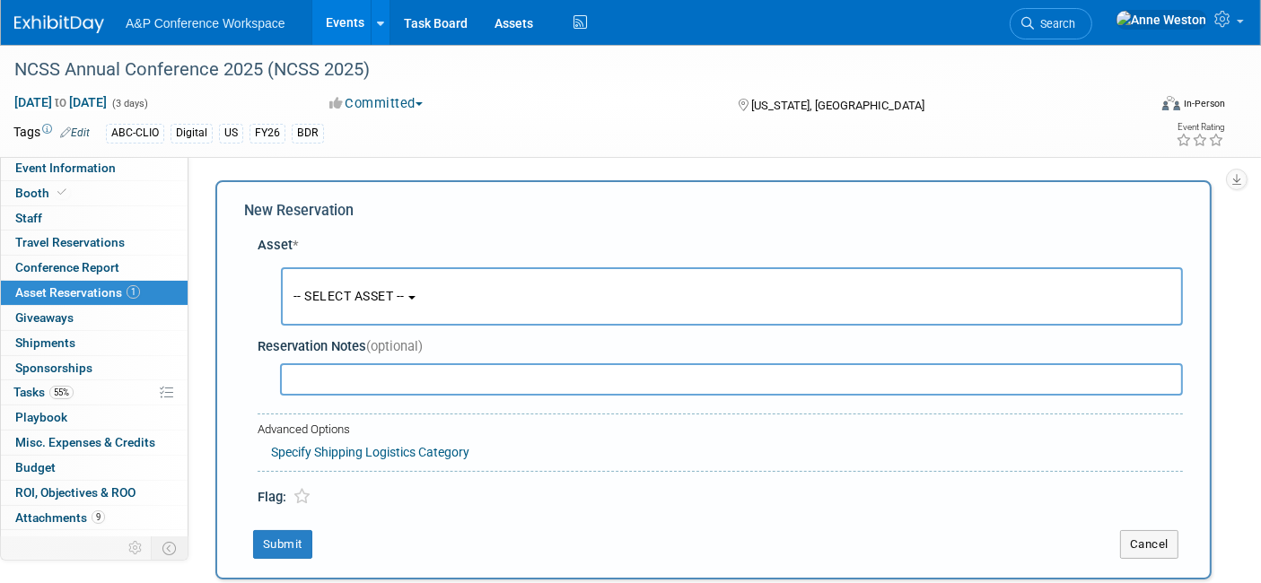
scroll to position [15, 0]
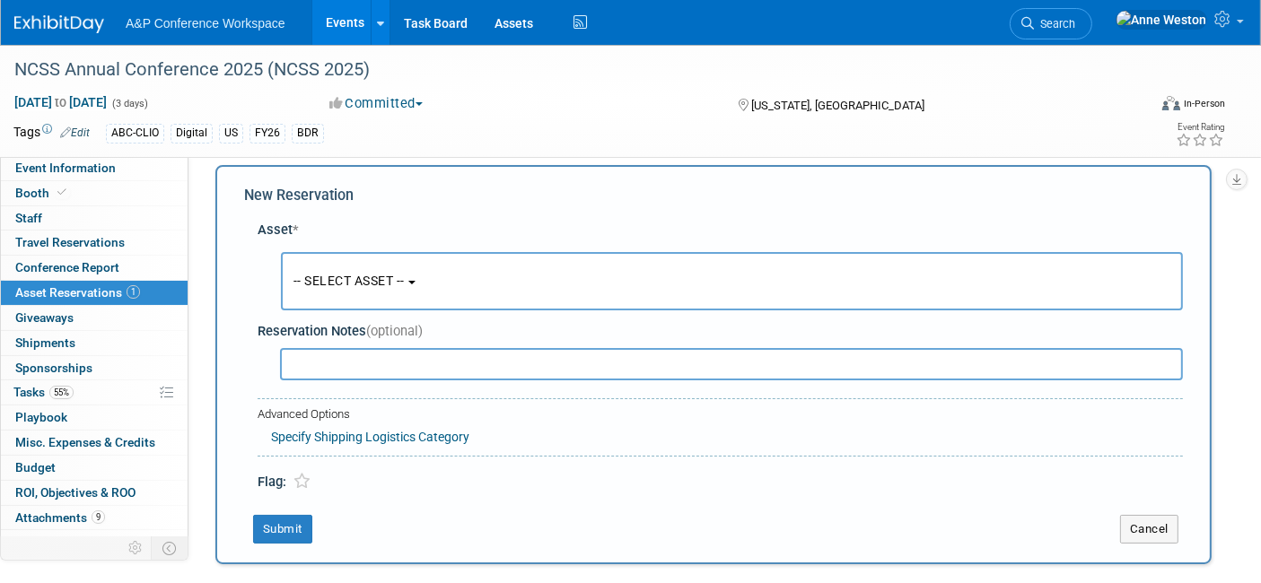
click at [383, 280] on span "-- SELECT ASSET --" at bounding box center [348, 281] width 111 height 14
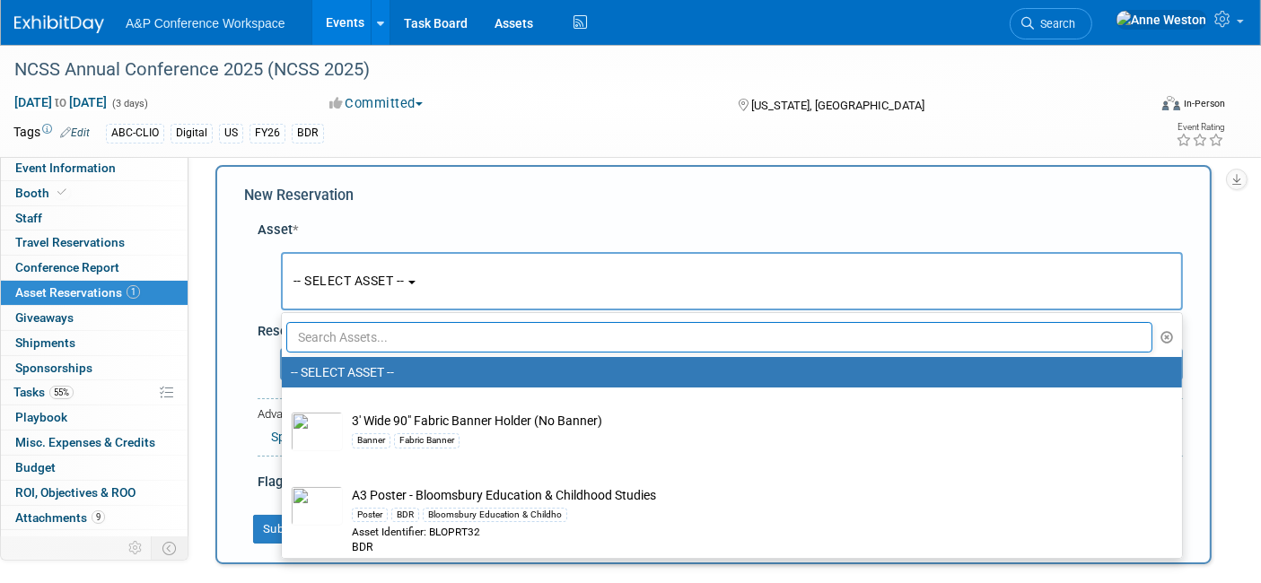
click at [344, 336] on input "text" at bounding box center [719, 337] width 866 height 31
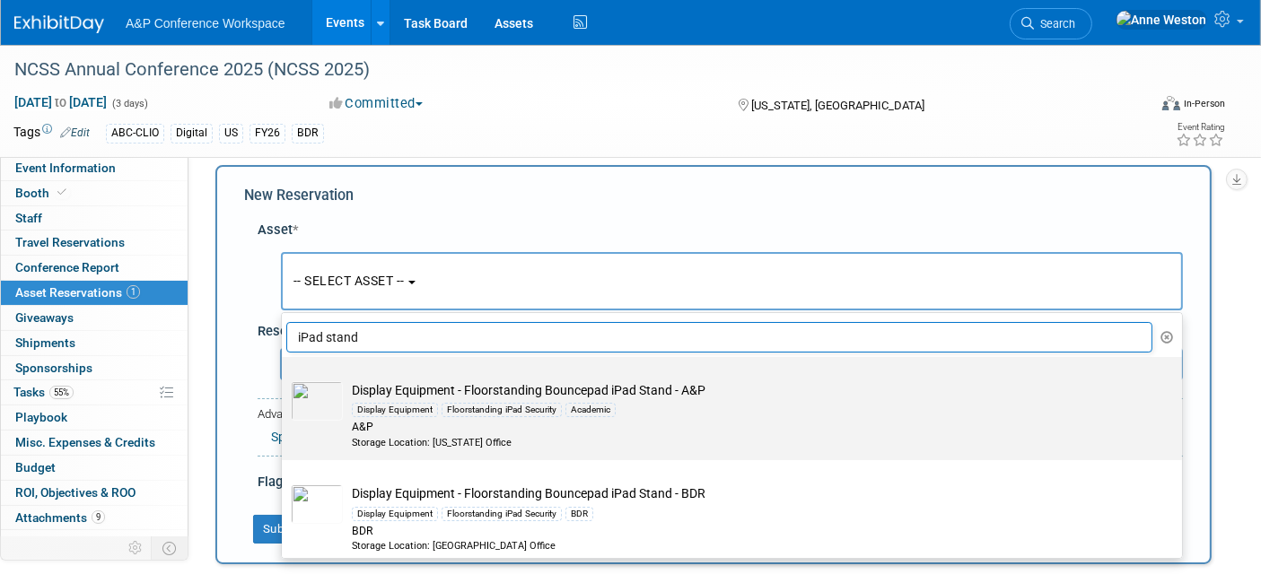
type input "iPad stand"
click at [413, 385] on td "Display Equipment - Floorstanding Bouncepad iPad Stand - A&P Display Equipment …" at bounding box center [744, 415] width 803 height 68
click at [284, 379] on input "Display Equipment - Floorstanding Bouncepad iPad Stand - A&P Display Equipment …" at bounding box center [279, 373] width 12 height 12
select select "10720471"
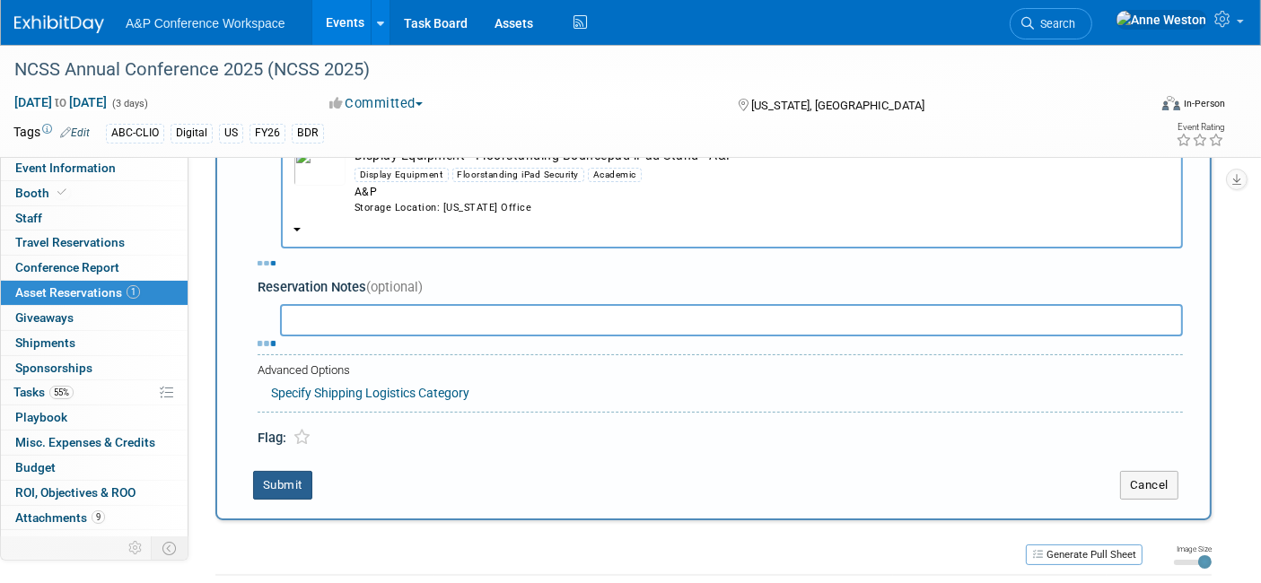
scroll to position [199, 0]
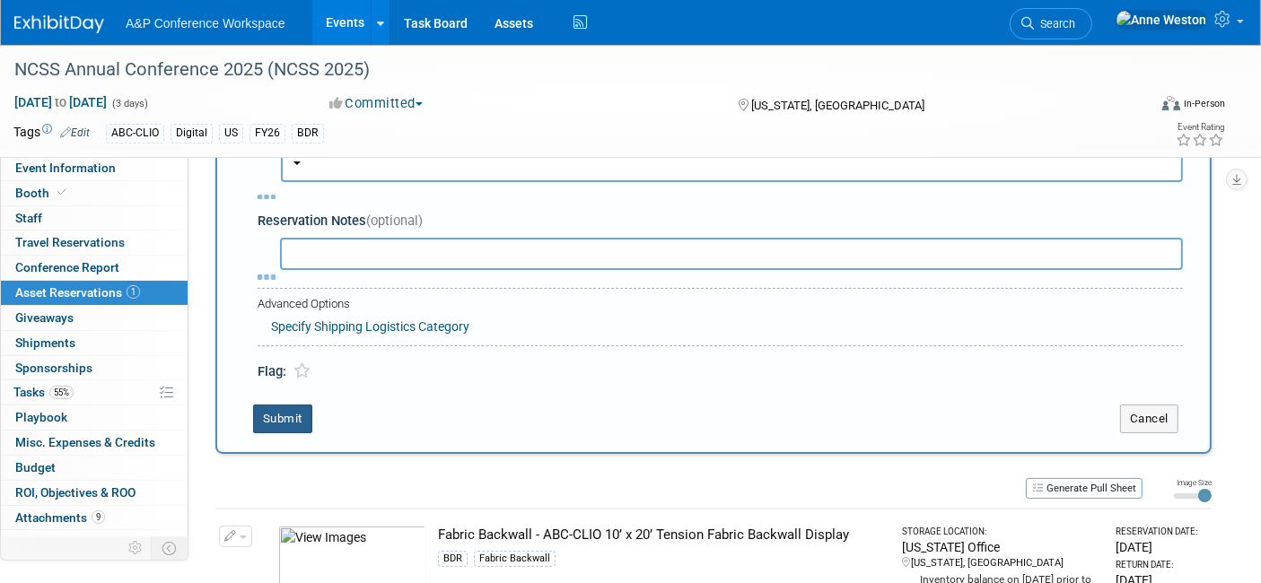
click at [284, 419] on button "Submit" at bounding box center [282, 419] width 59 height 29
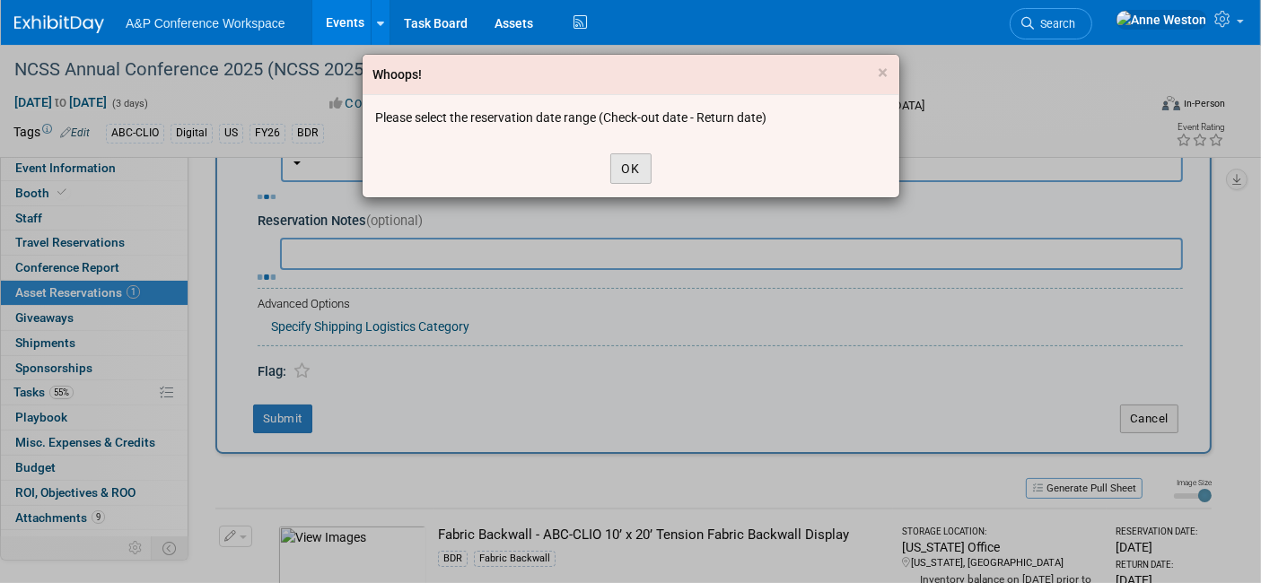
click at [629, 168] on button "OK" at bounding box center [630, 168] width 41 height 31
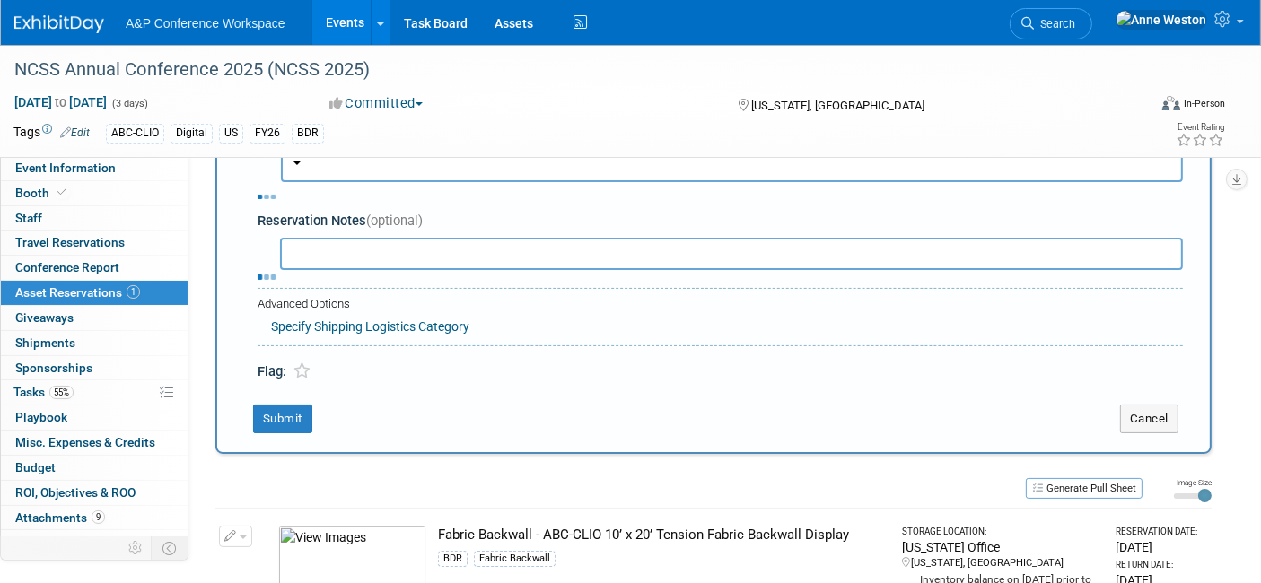
scroll to position [0, 0]
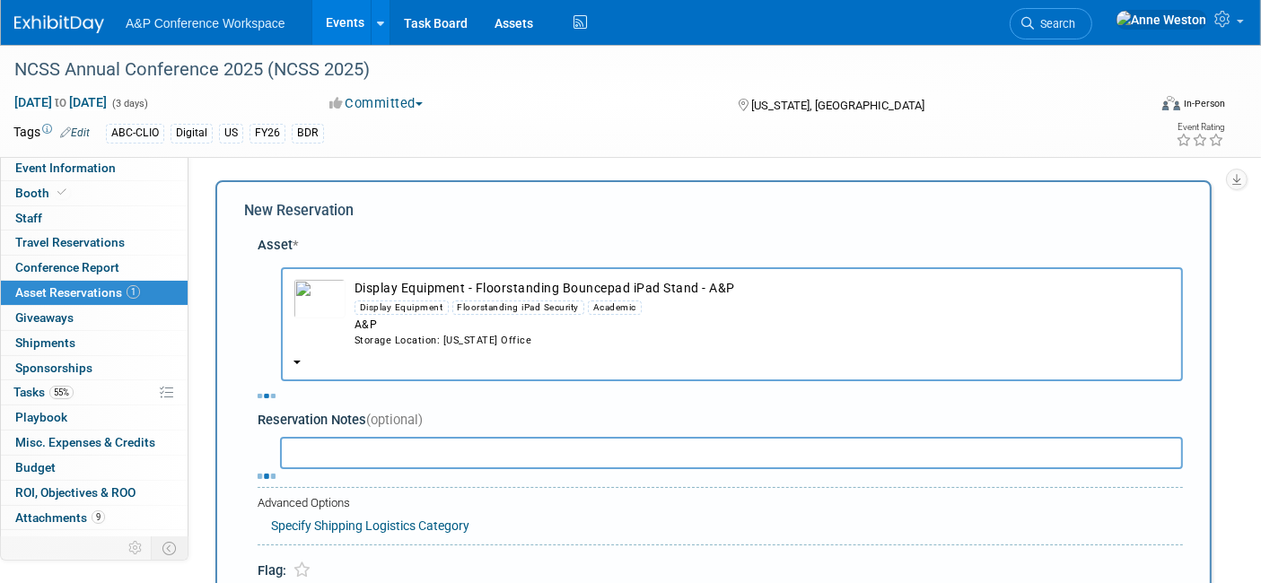
click at [297, 353] on button "Display Equipment - Floorstanding Bouncepad iPad Stand - A&P Display Equipment …" at bounding box center [732, 324] width 902 height 114
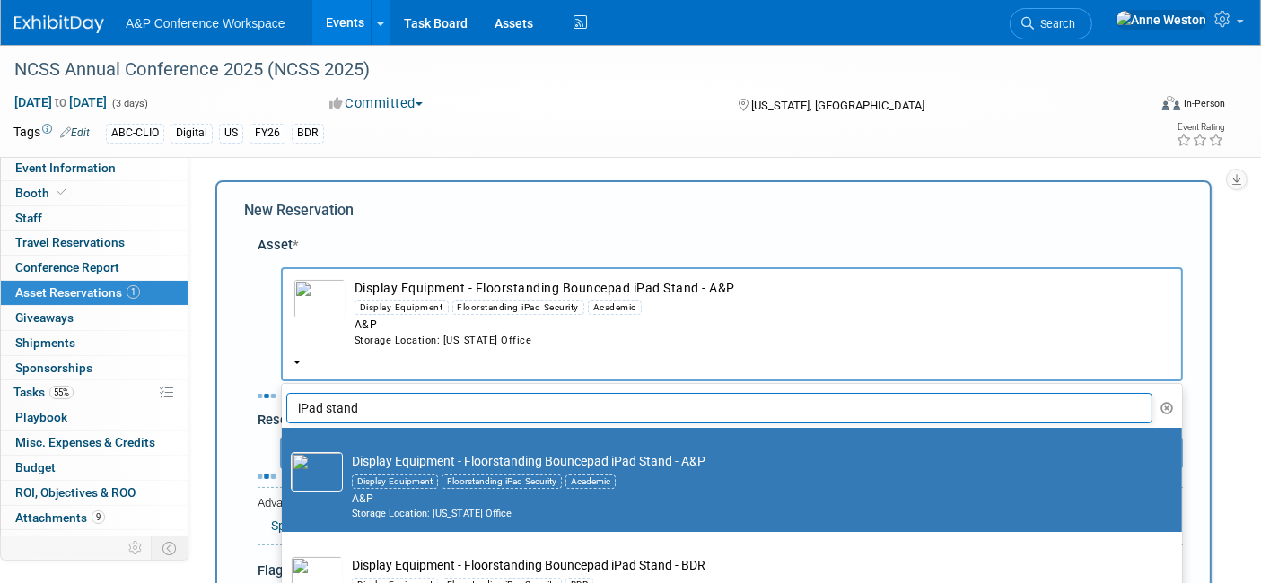
click at [297, 353] on button "Display Equipment - Floorstanding Bouncepad iPad Stand - A&P Display Equipment …" at bounding box center [732, 324] width 902 height 114
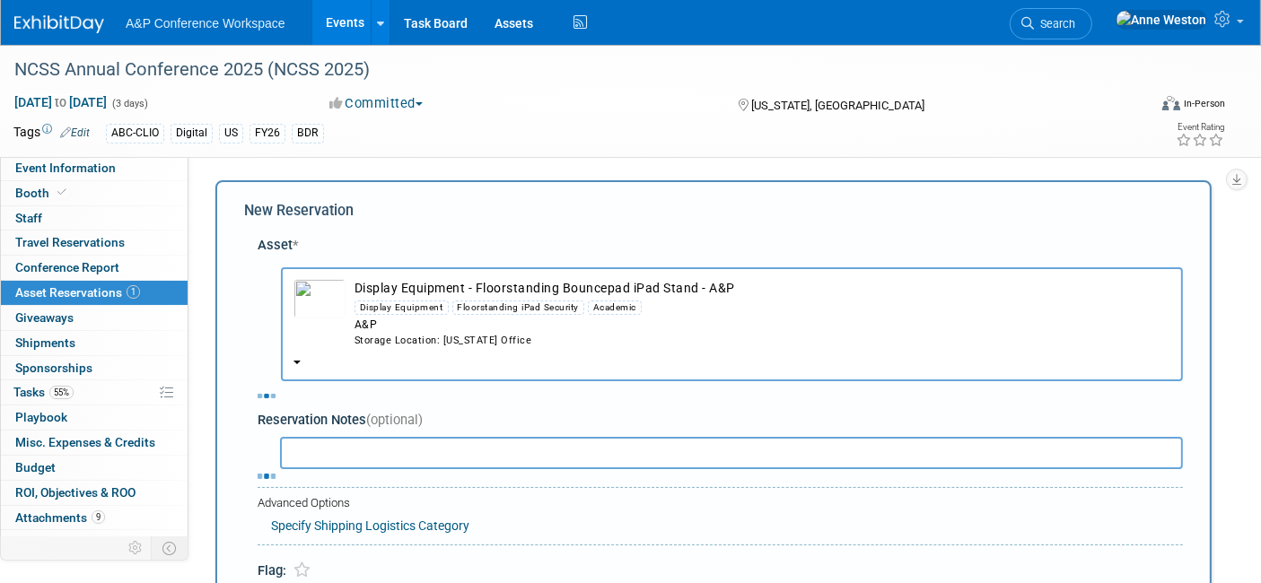
click at [448, 298] on div "Display Equipment Floorstanding iPad Security Academic" at bounding box center [762, 307] width 816 height 21
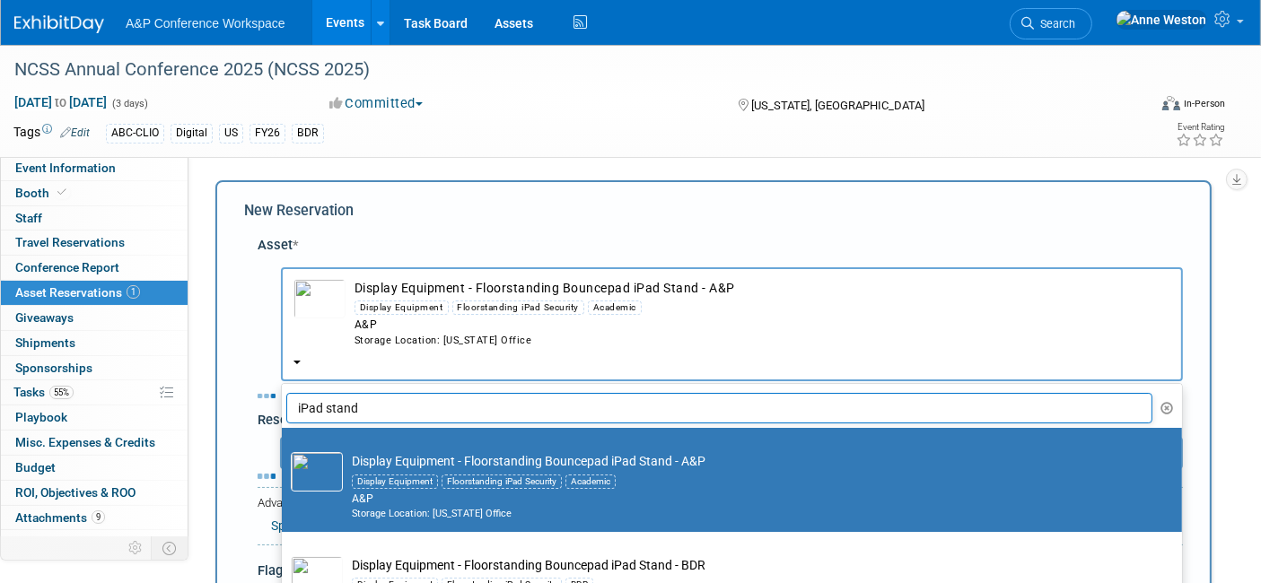
click at [453, 318] on div "A&P" at bounding box center [762, 325] width 816 height 15
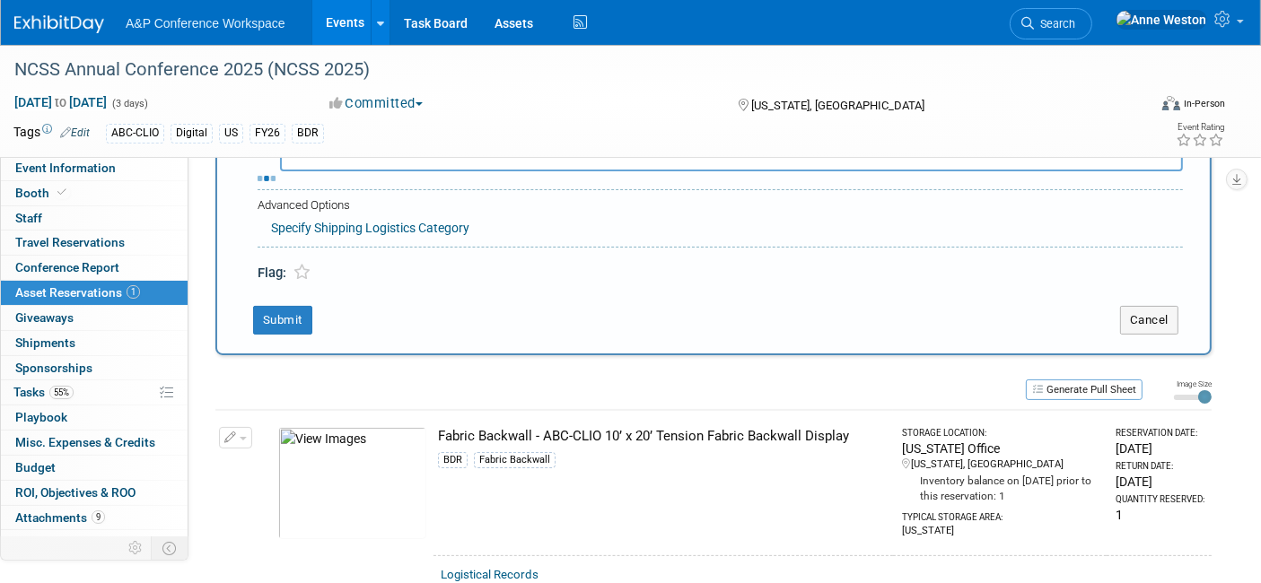
scroll to position [299, 0]
click at [1118, 310] on td "Cancel" at bounding box center [1138, 319] width 90 height 29
click at [1140, 310] on button "Cancel" at bounding box center [1149, 319] width 58 height 29
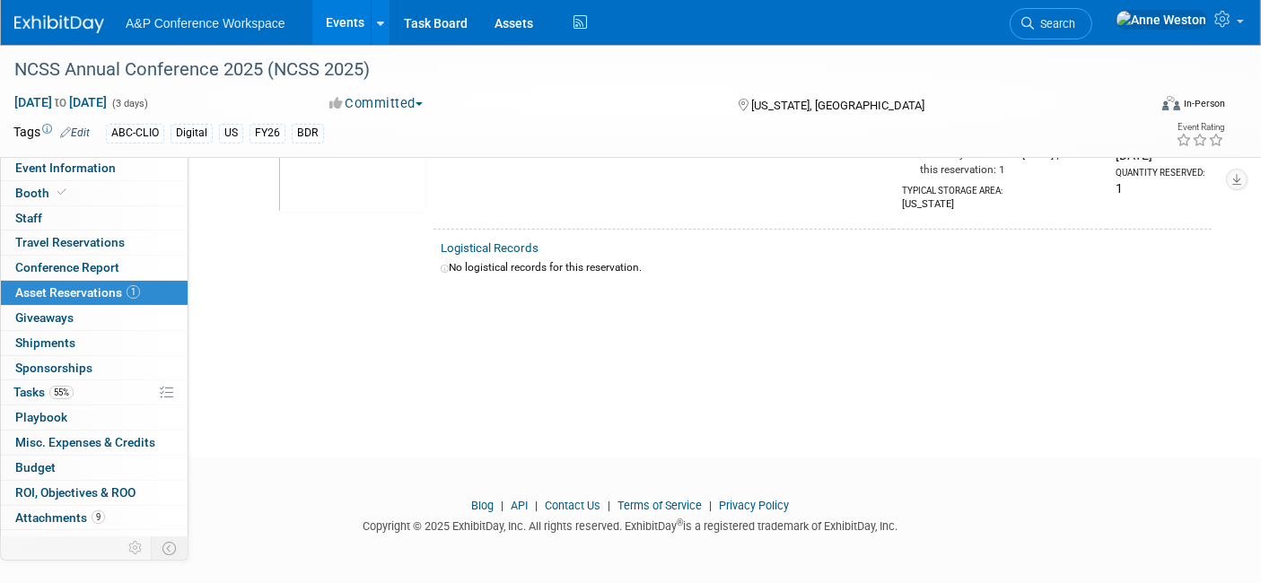
scroll to position [0, 0]
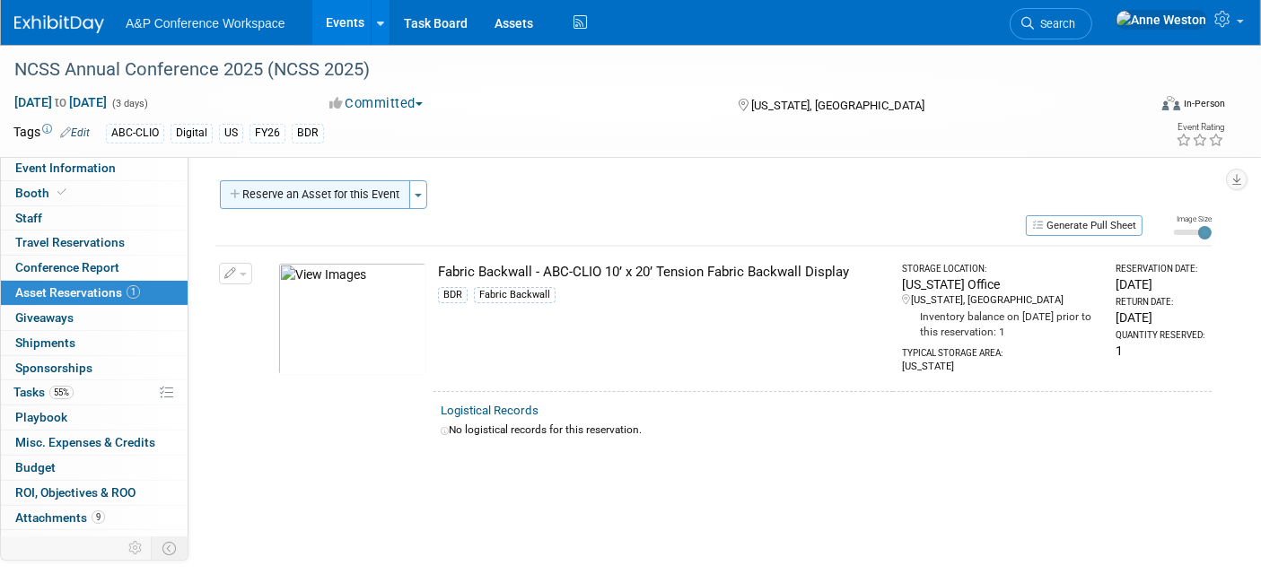
click at [361, 193] on button "Reserve an Asset for this Event" at bounding box center [315, 194] width 190 height 29
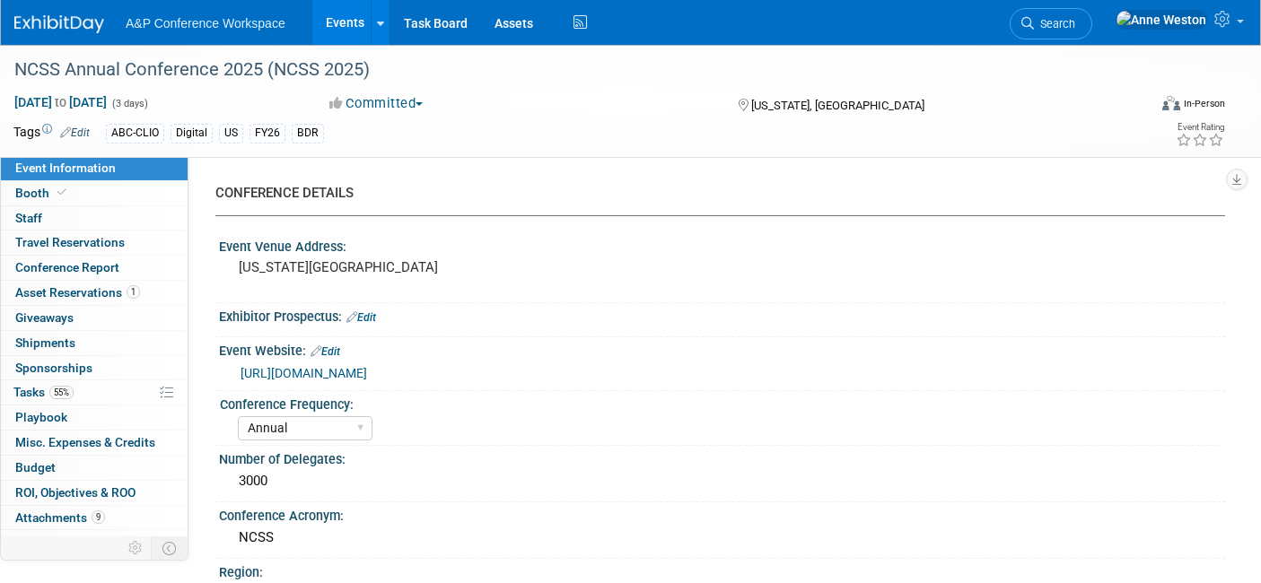
select select "Annual"
select select "Level 1"
select select "In-Person Booth"
select select "Schools"
select select "Bloomsbury Digital Resources"
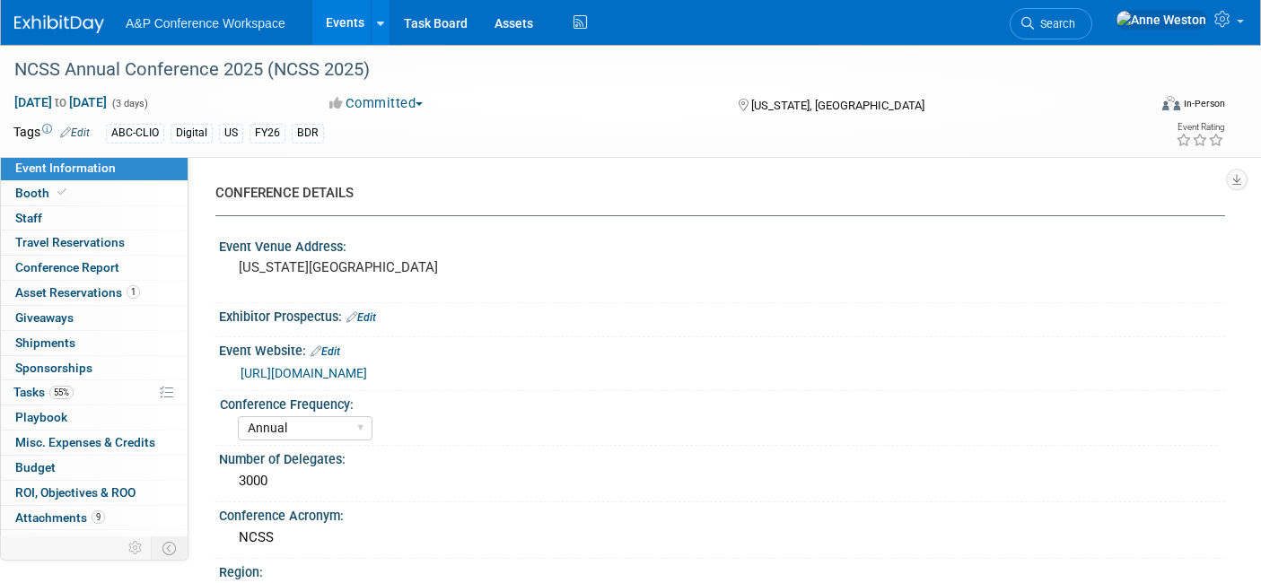
select select "[PERSON_NAME]"
select select "Brand/Subject Presence​"
